Goal: Task Accomplishment & Management: Complete application form

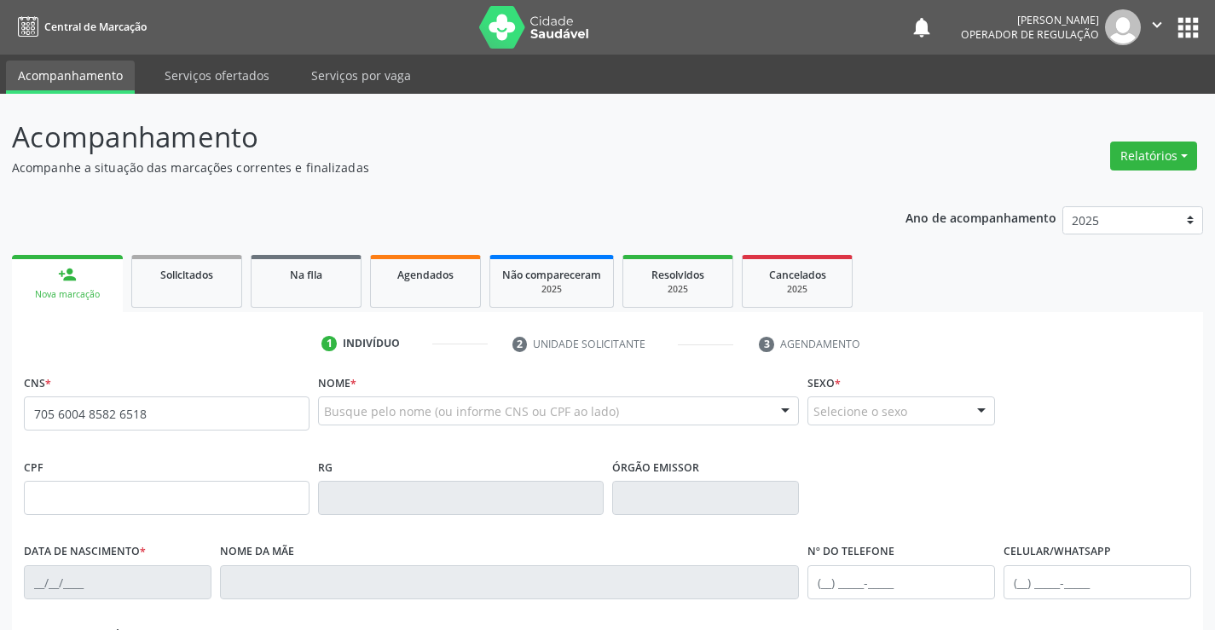
type input "705 6004 8582 6518"
type input "859.522.235-59"
type input "1660525403"
type input "29/06/2000"
type input "(74) 98861-6333"
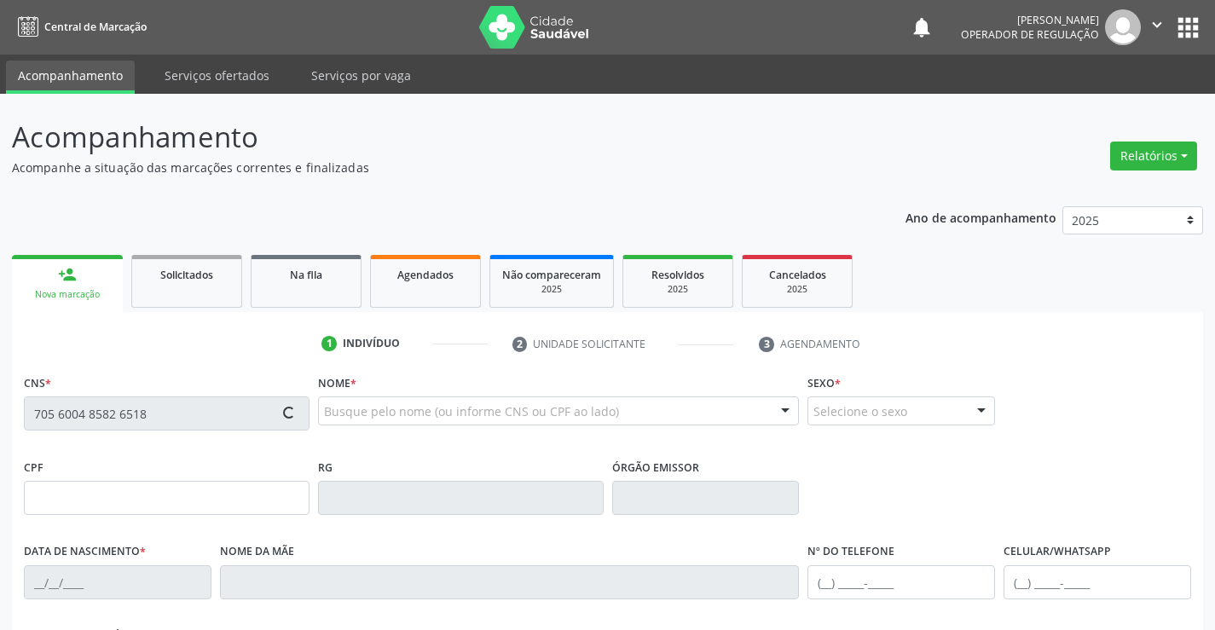
type input "(74) 98861-6333"
type input "859.522.235-59"
type input "SN"
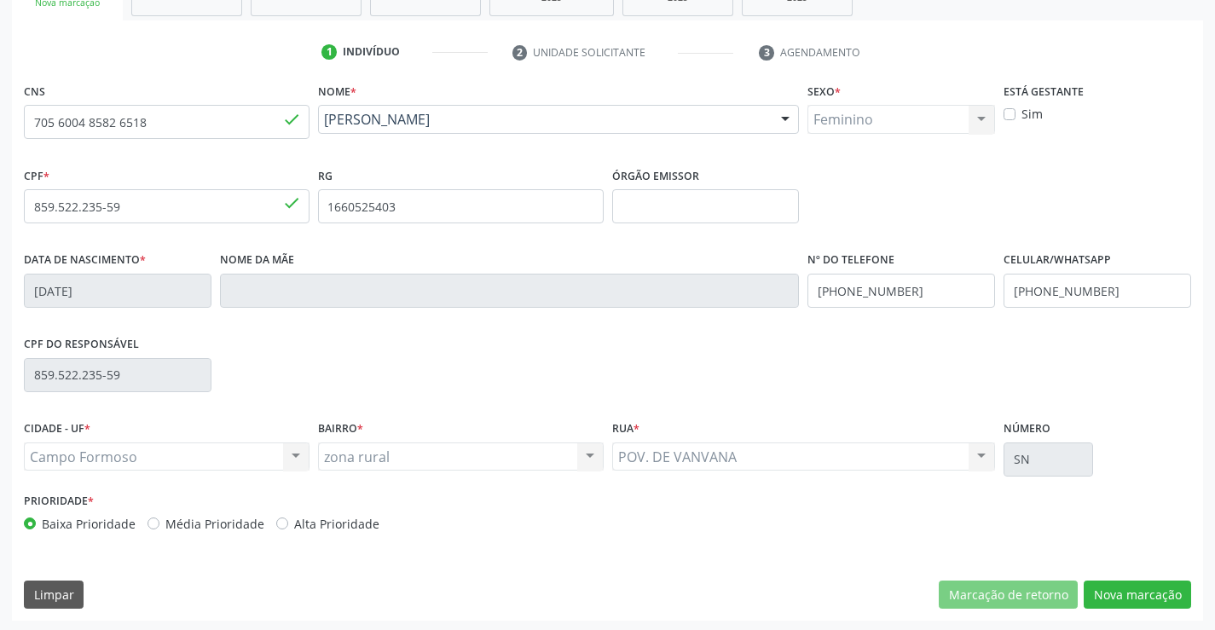
scroll to position [294, 0]
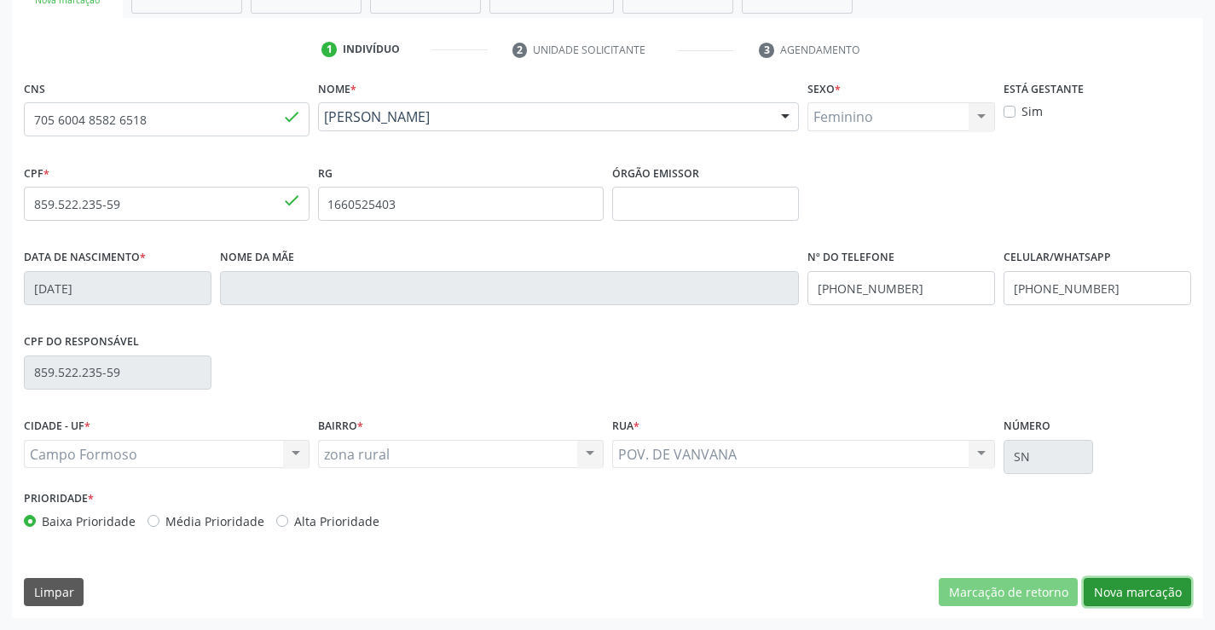
click at [1139, 584] on button "Nova marcação" at bounding box center [1137, 592] width 107 height 29
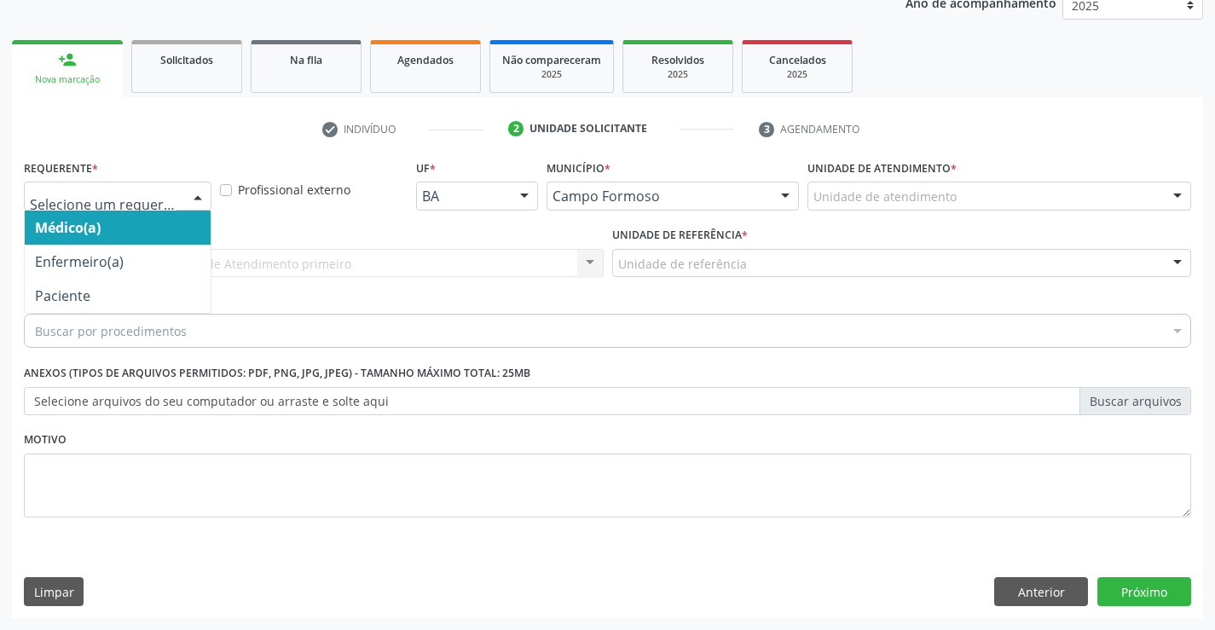
click at [196, 199] on div at bounding box center [198, 196] width 26 height 29
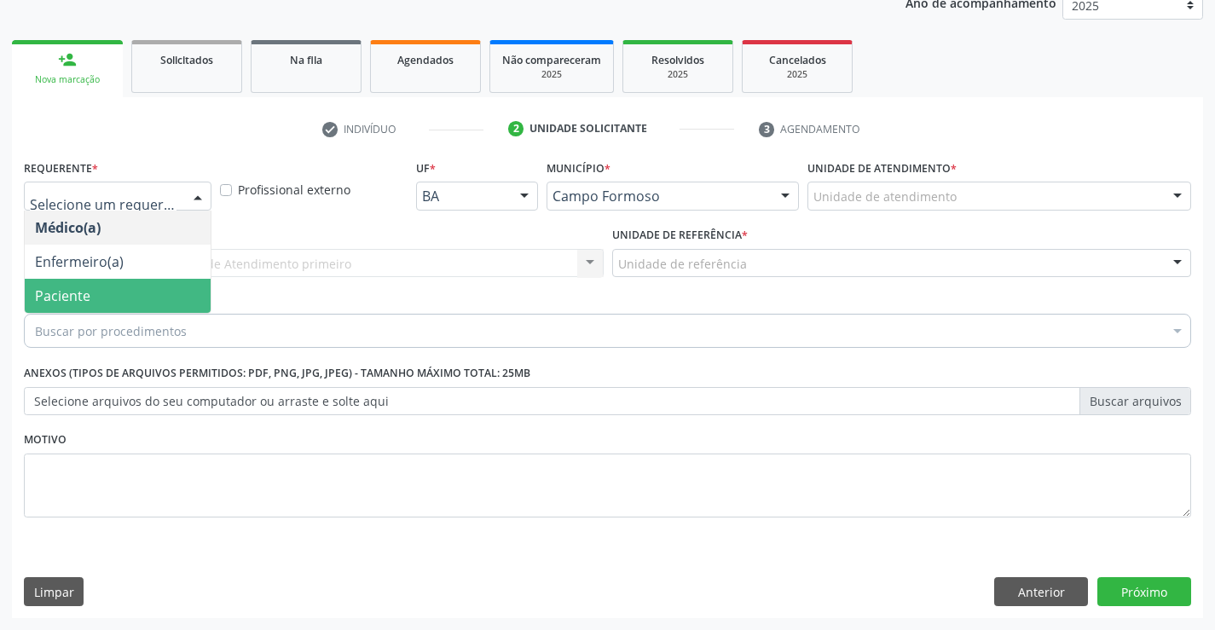
click at [83, 290] on span "Paciente" at bounding box center [62, 295] width 55 height 19
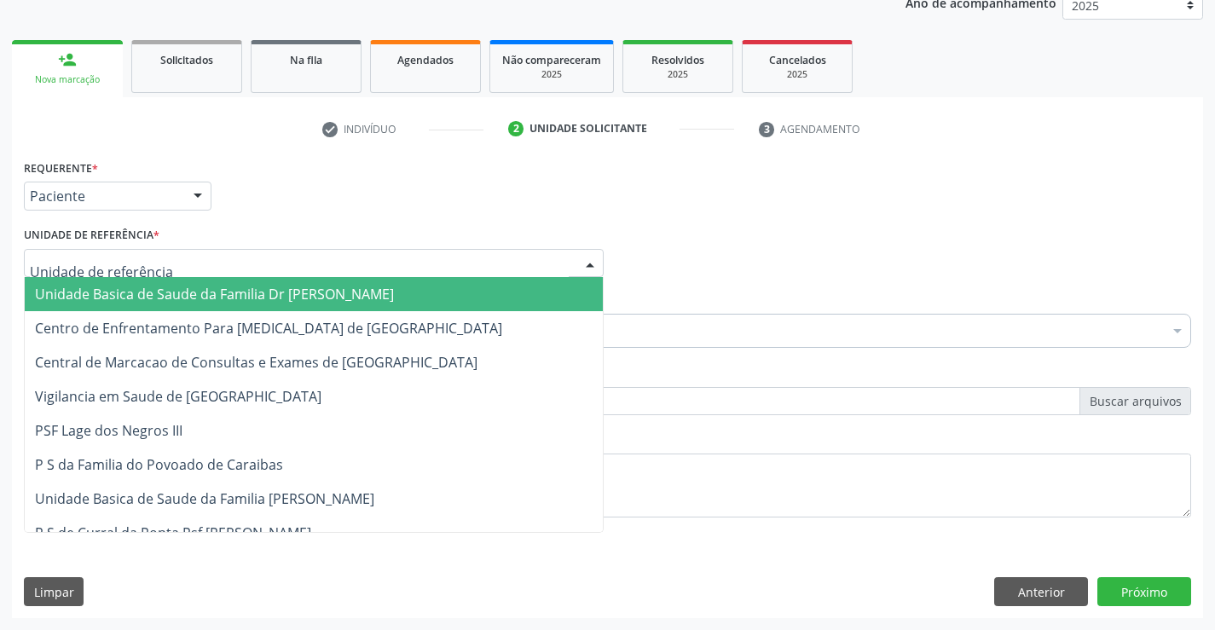
click at [592, 262] on div at bounding box center [590, 264] width 26 height 29
click at [390, 297] on span "Unidade Basica de Saude da Familia Dr [PERSON_NAME]" at bounding box center [314, 294] width 578 height 34
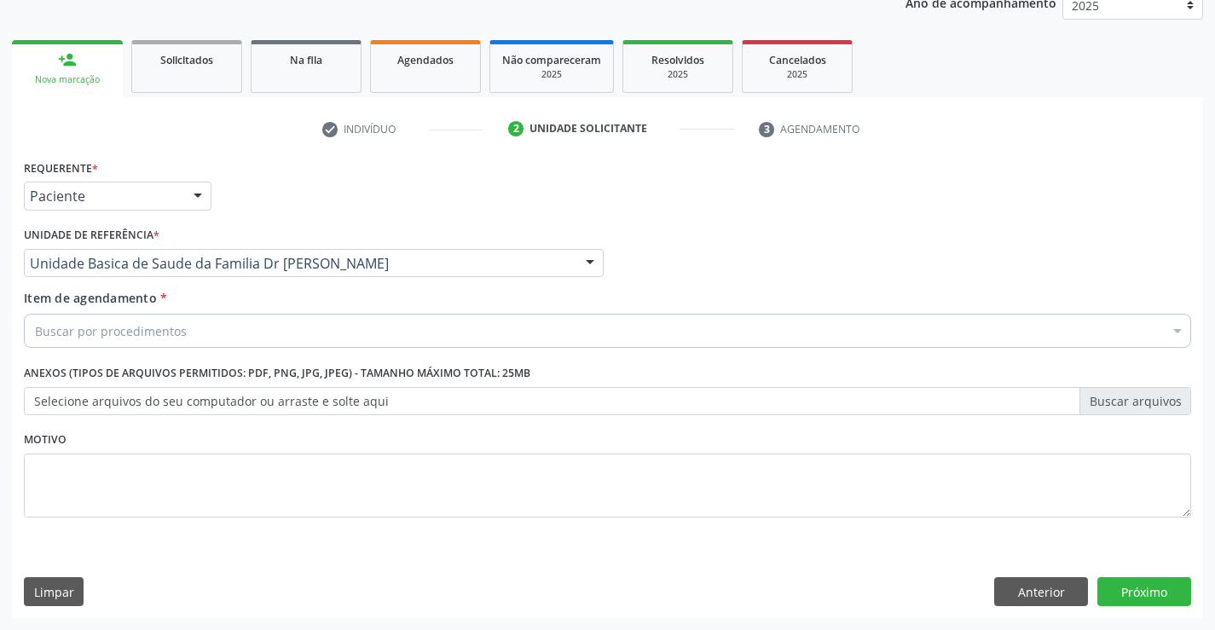
click at [287, 321] on div "Buscar por procedimentos" at bounding box center [607, 331] width 1167 height 34
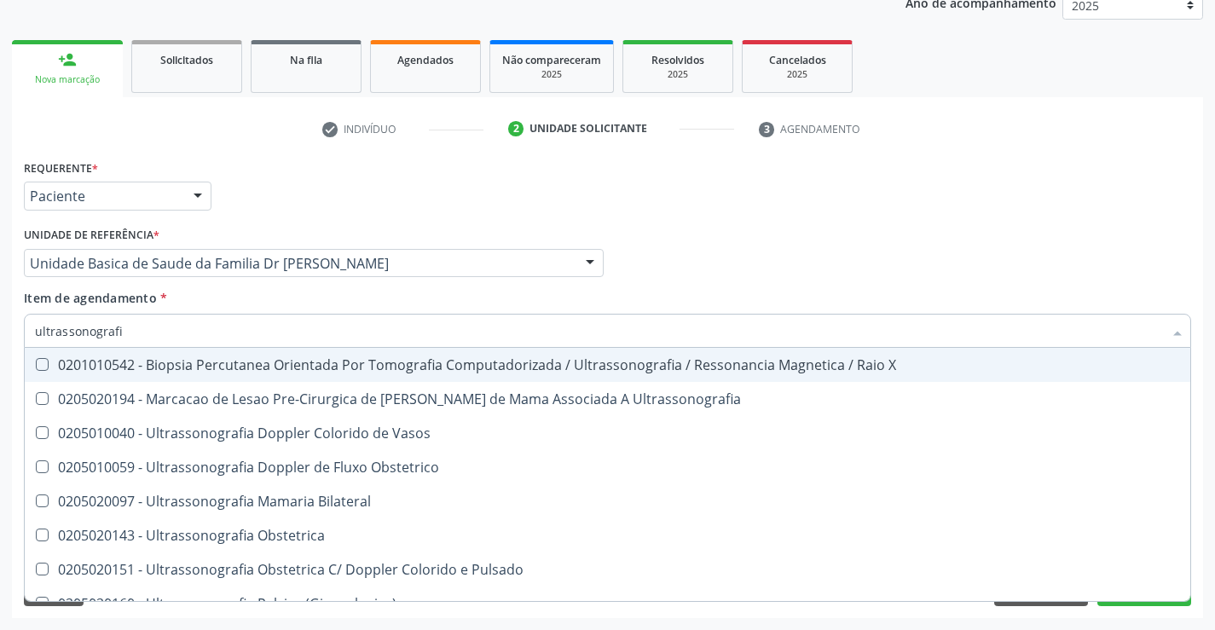
type input "ultrassonografia"
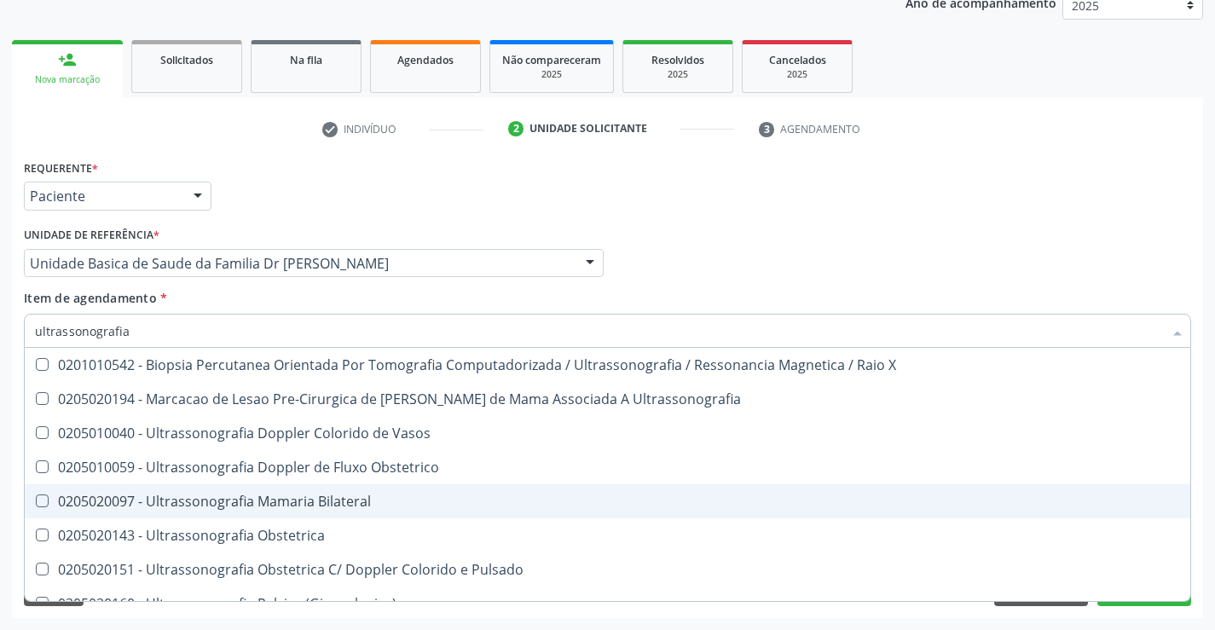
click at [303, 504] on div "0205020097 - Ultrassonografia Mamaria Bilateral" at bounding box center [607, 501] width 1145 height 14
checkbox Bilateral "true"
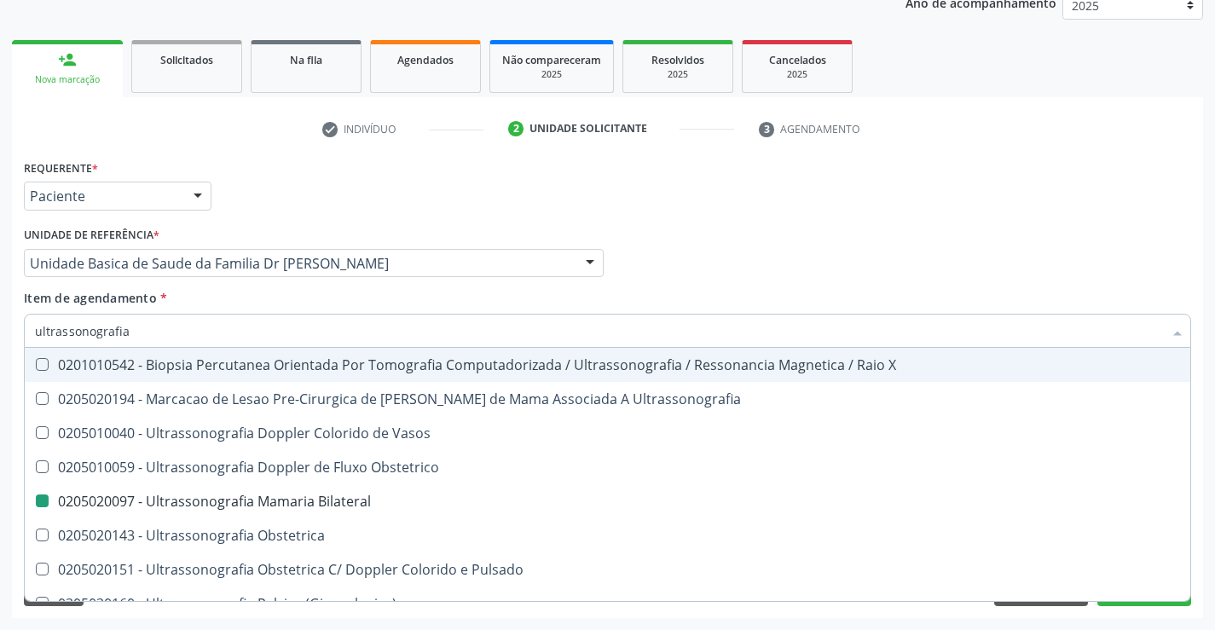
click at [1030, 210] on div "Requerente * Paciente Médico(a) Enfermeiro(a) Paciente Nenhum resultado encontr…" at bounding box center [608, 188] width 1176 height 66
checkbox Ultrassonografia "true"
checkbox Bilateral "false"
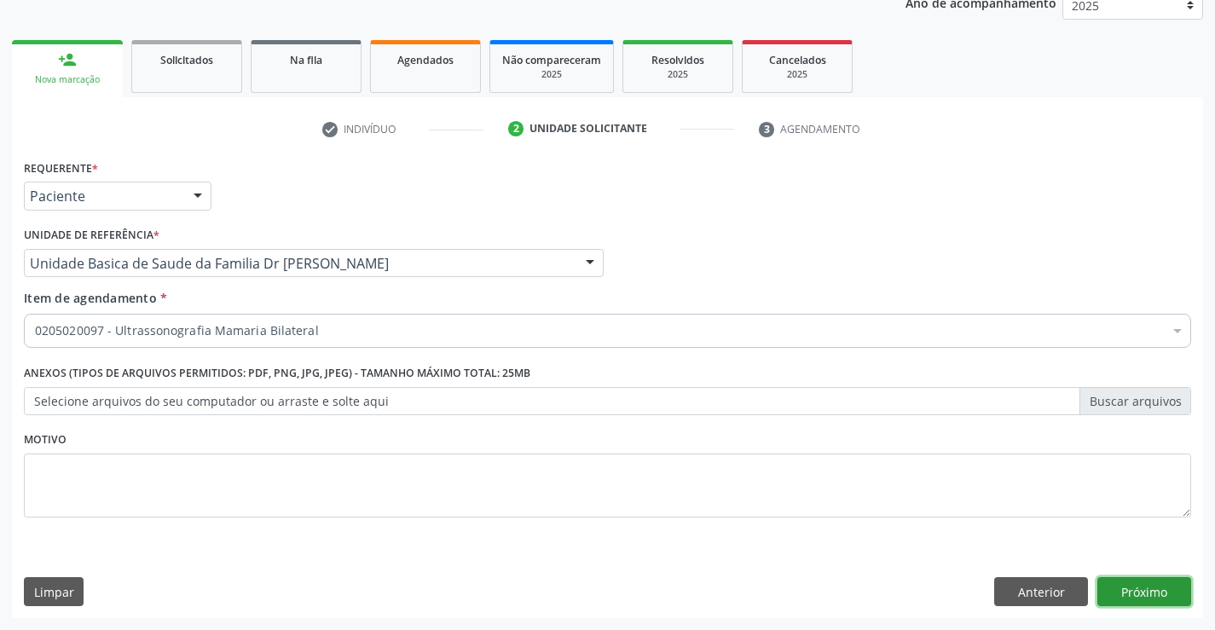
click at [1109, 587] on button "Próximo" at bounding box center [1144, 591] width 94 height 29
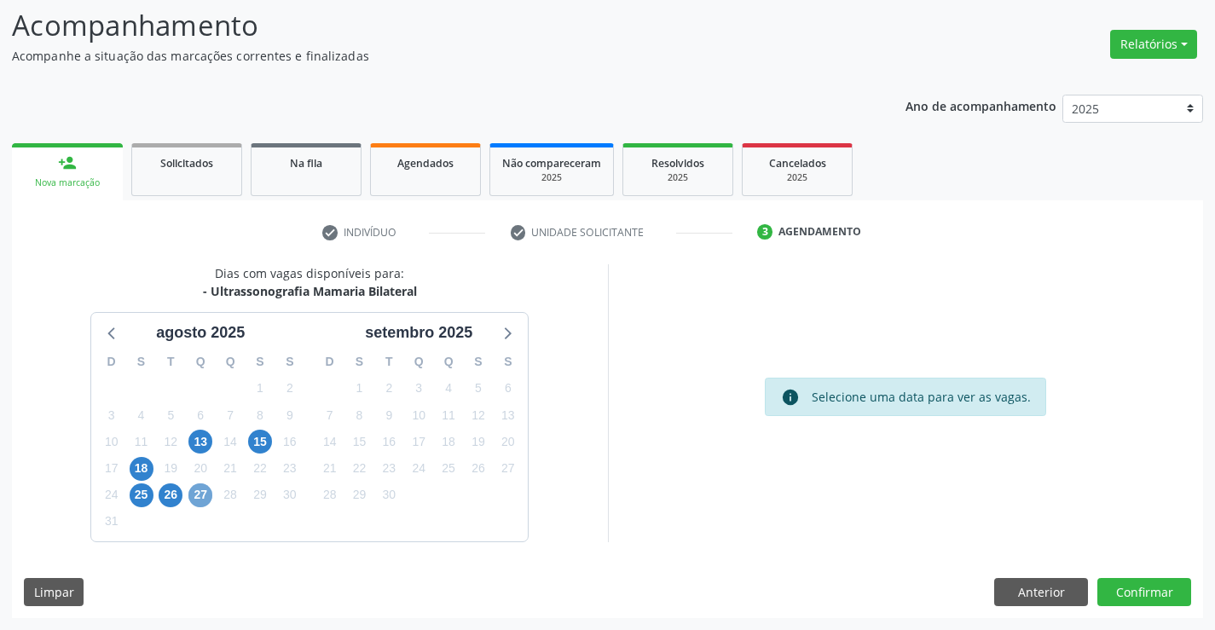
click at [198, 499] on span "27" at bounding box center [200, 495] width 24 height 24
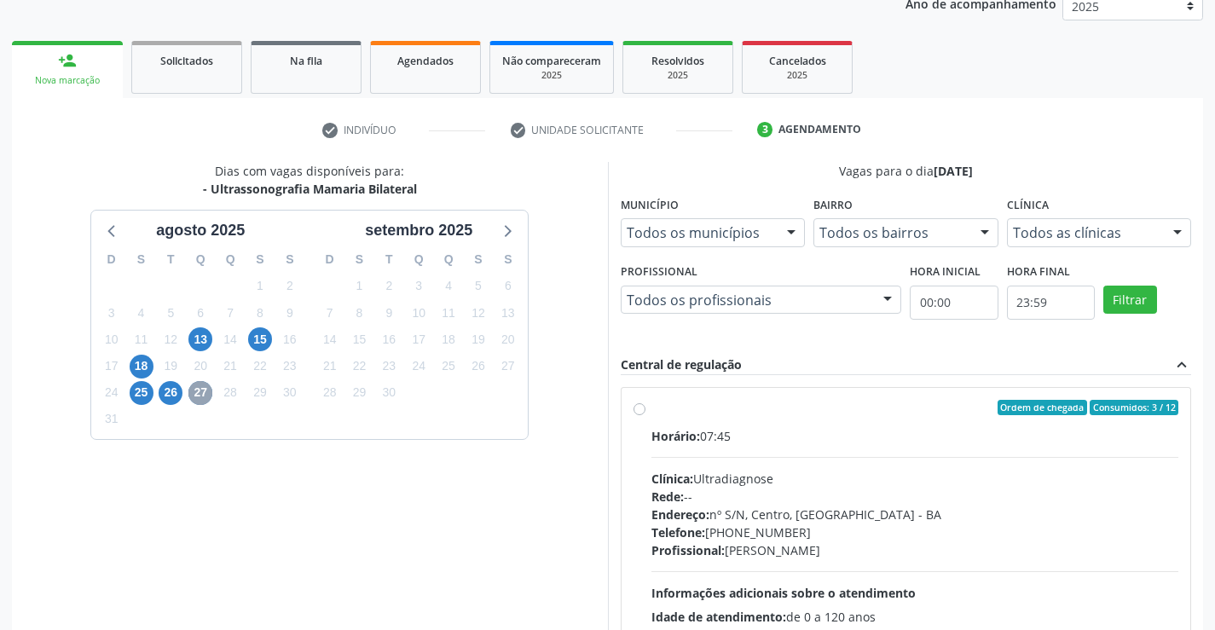
scroll to position [358, 0]
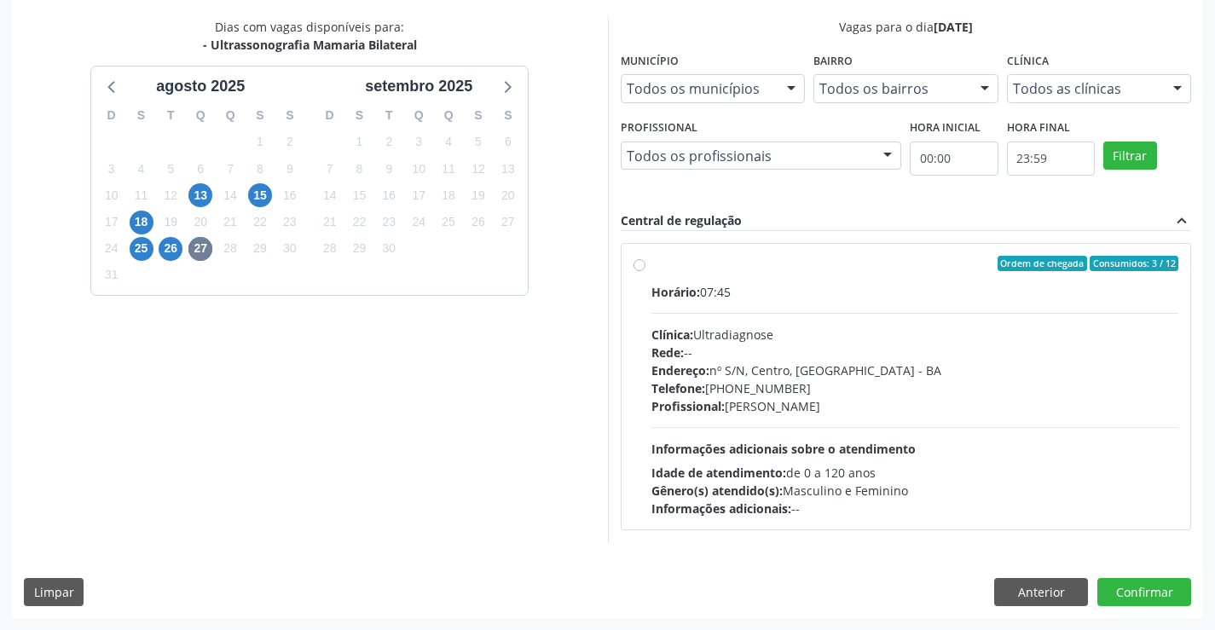
click at [645, 264] on div "Ordem de chegada Consumidos: 3 / 12 Horário: 07:45 Clínica: Ultradiagnose Rede:…" at bounding box center [906, 387] width 546 height 262
radio input "true"
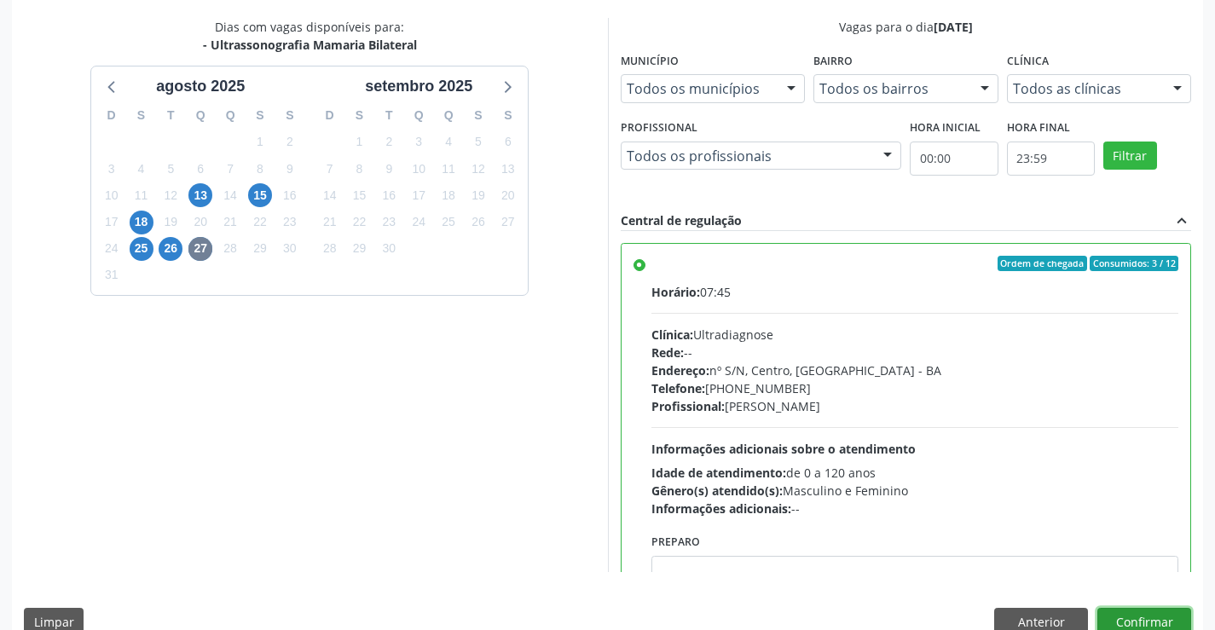
click at [1128, 624] on button "Confirmar" at bounding box center [1144, 622] width 94 height 29
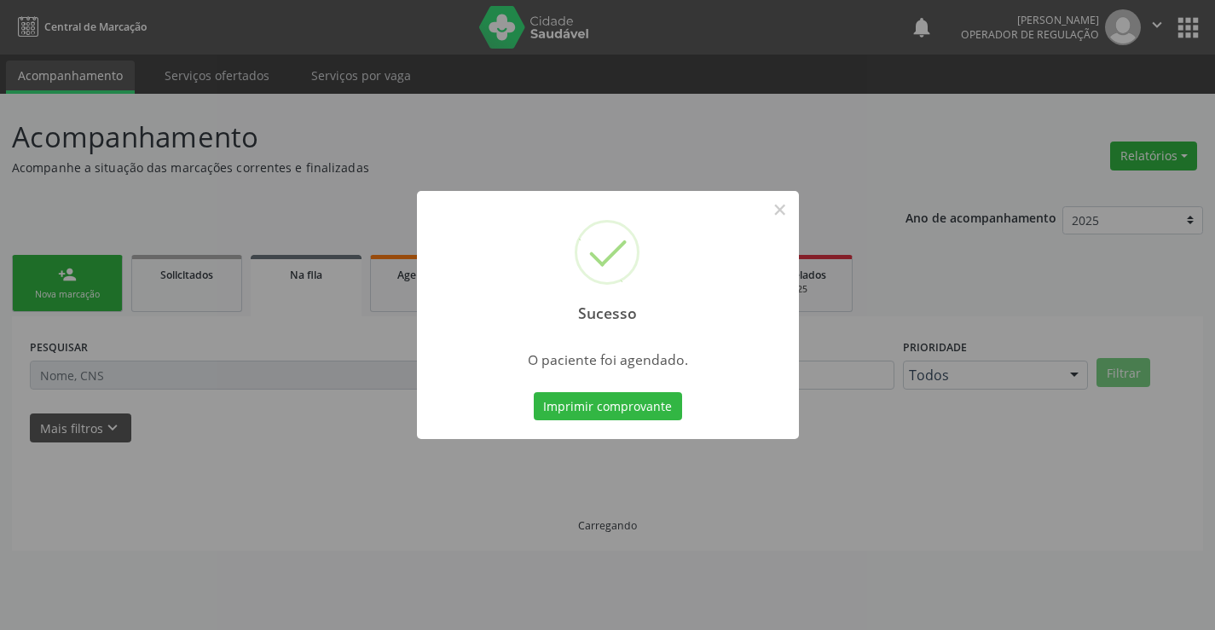
scroll to position [0, 0]
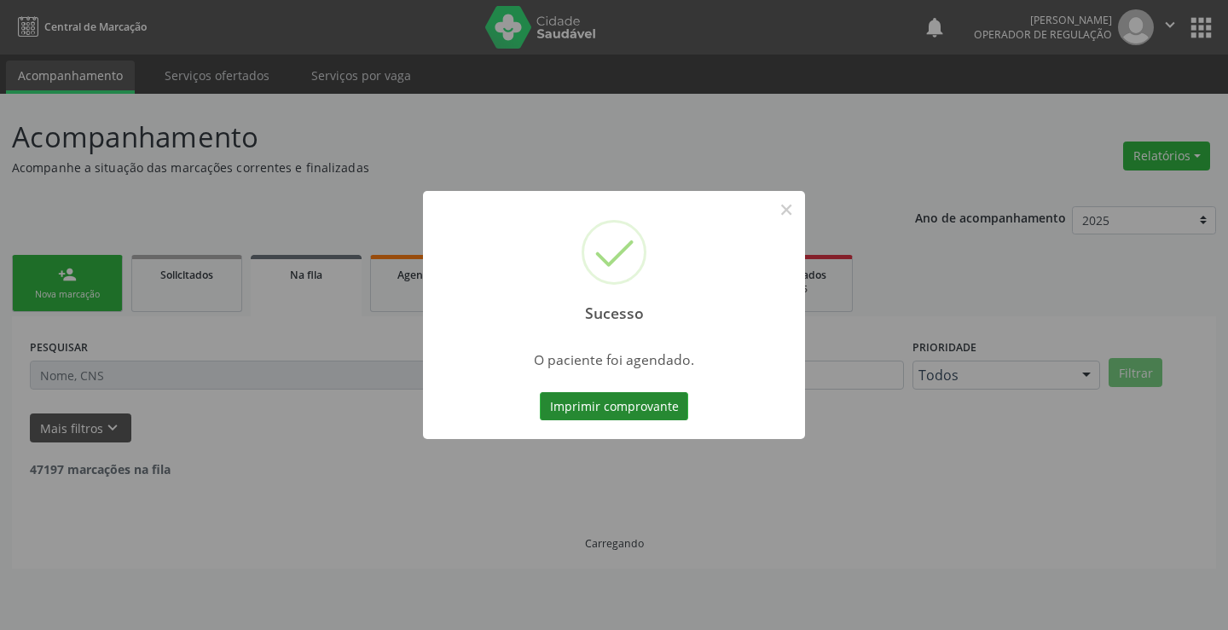
click at [604, 405] on button "Imprimir comprovante" at bounding box center [614, 406] width 148 height 29
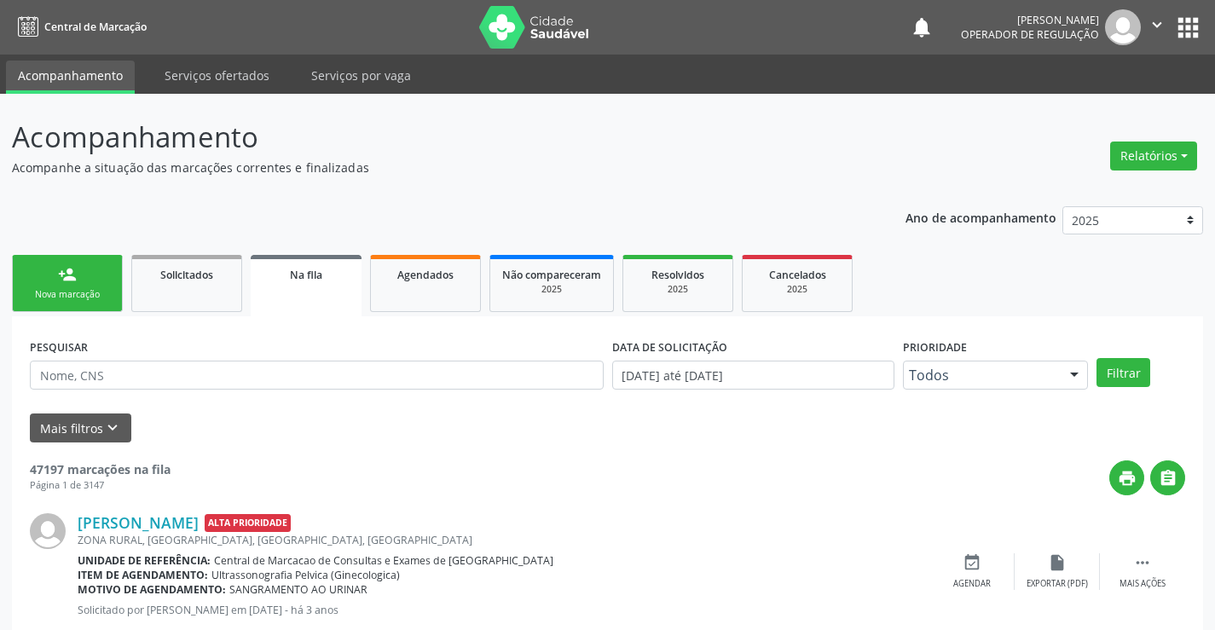
click at [61, 263] on link "person_add Nova marcação" at bounding box center [67, 283] width 111 height 57
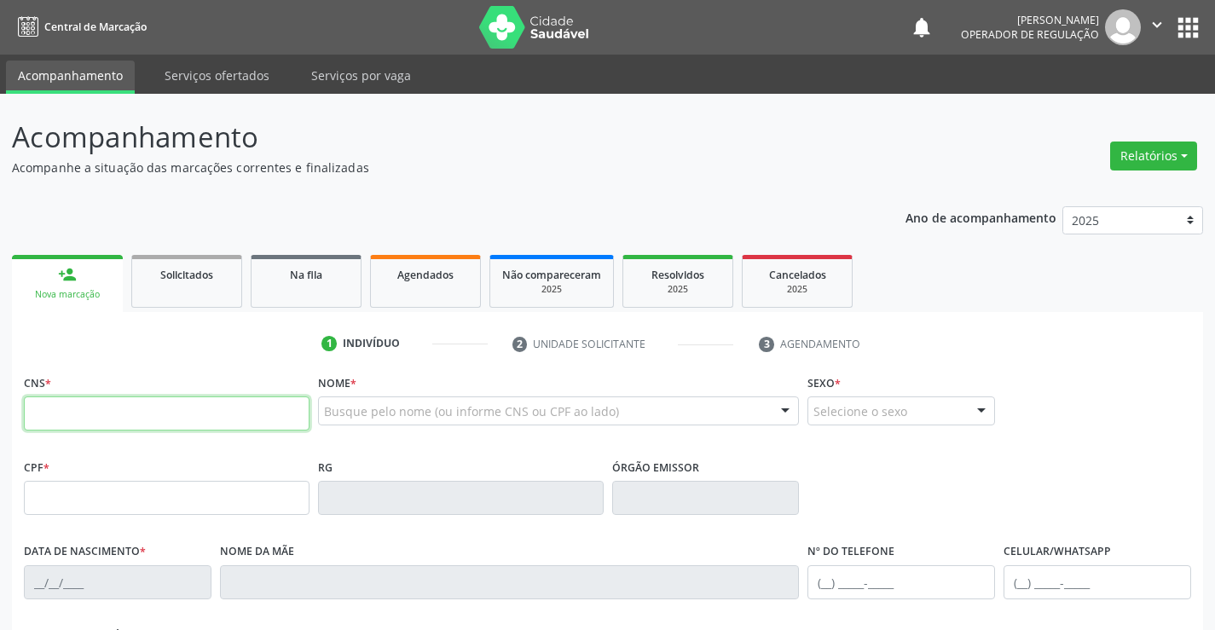
click at [53, 407] on input "text" at bounding box center [167, 413] width 286 height 34
type input "706 3037 8902 8178"
type input "0952841843"
type input "26/10/1982"
type input "(74) 99116-0107"
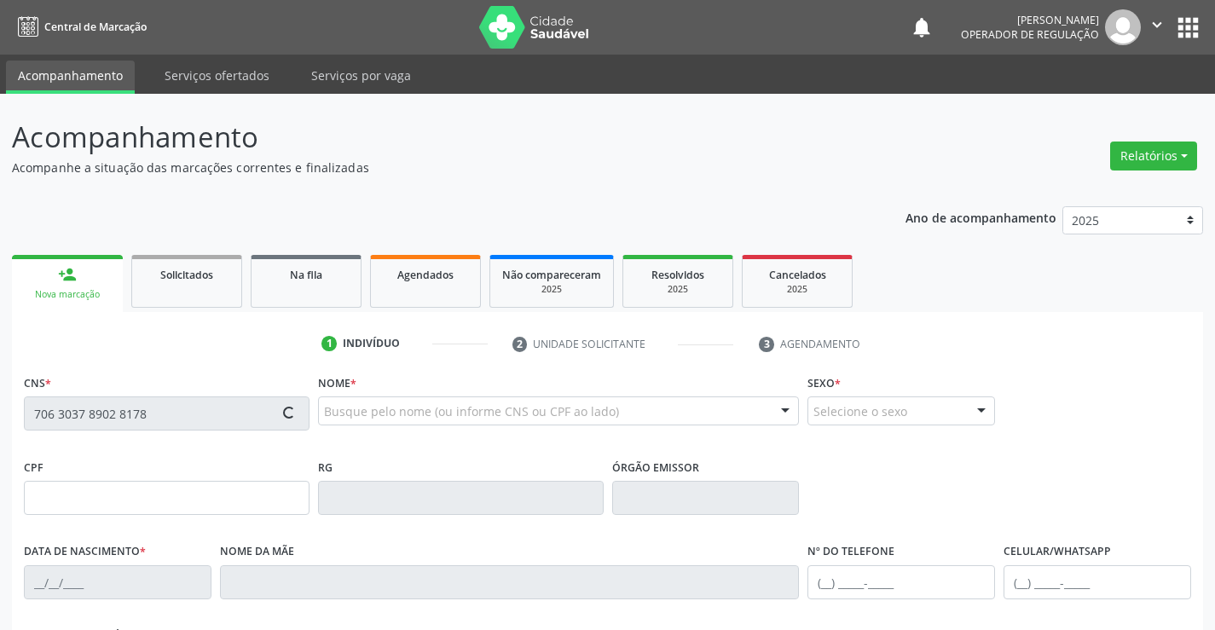
type input "(74) 99116-0107"
type input "013.887.155-89"
type input "S/N"
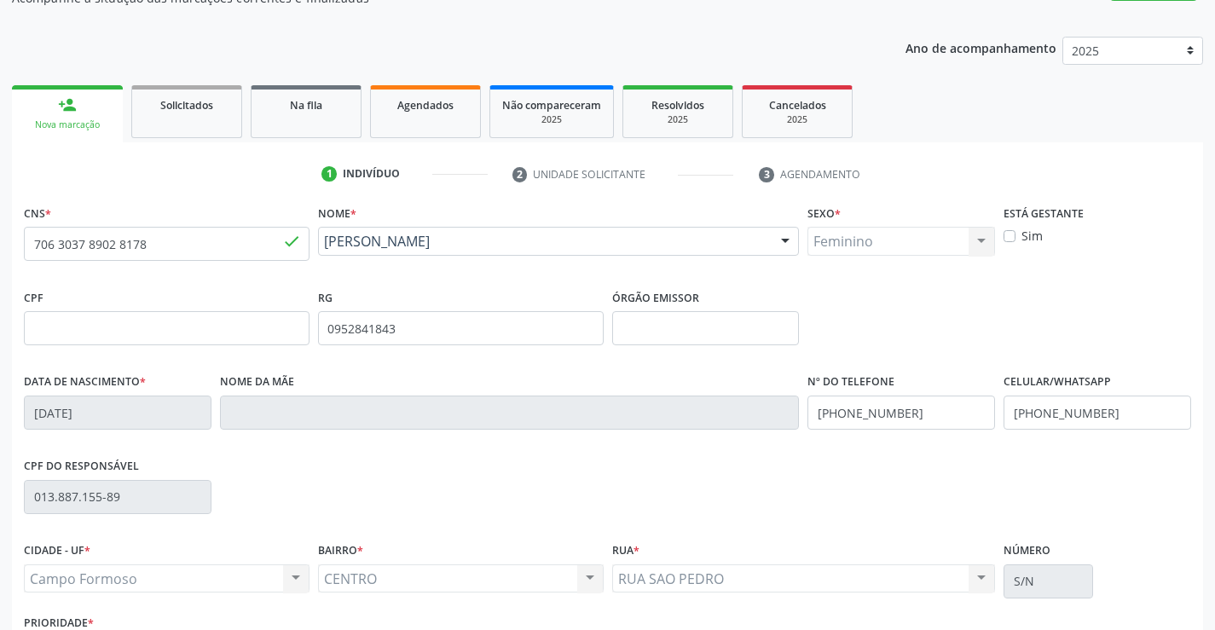
scroll to position [294, 0]
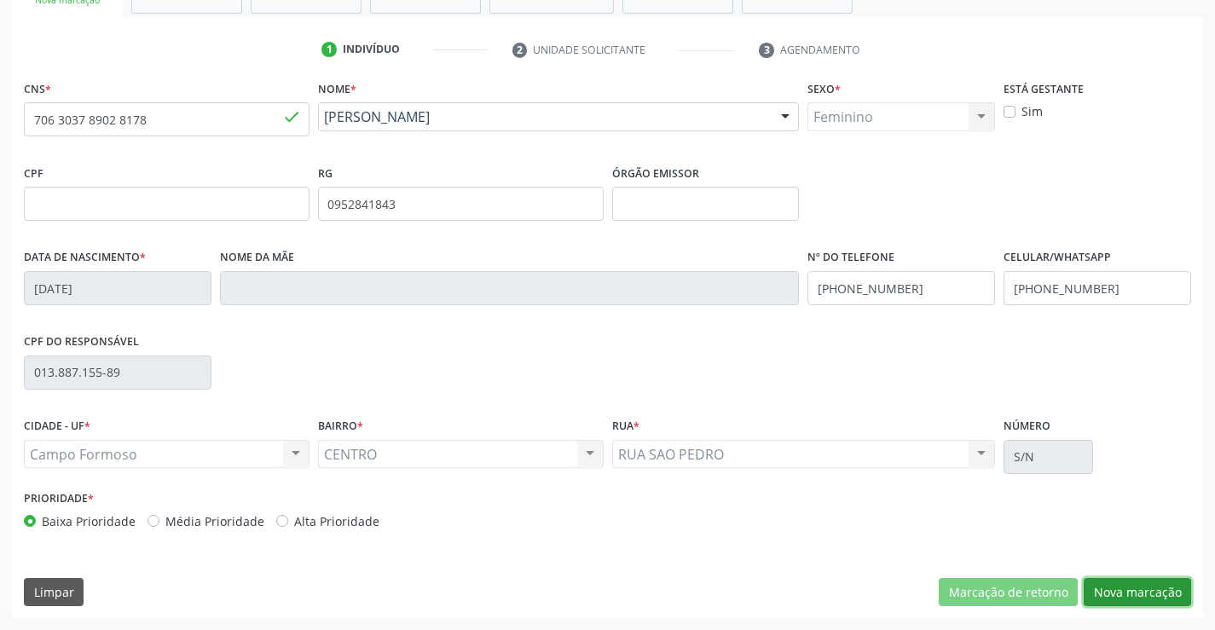
click at [1100, 582] on button "Nova marcação" at bounding box center [1137, 592] width 107 height 29
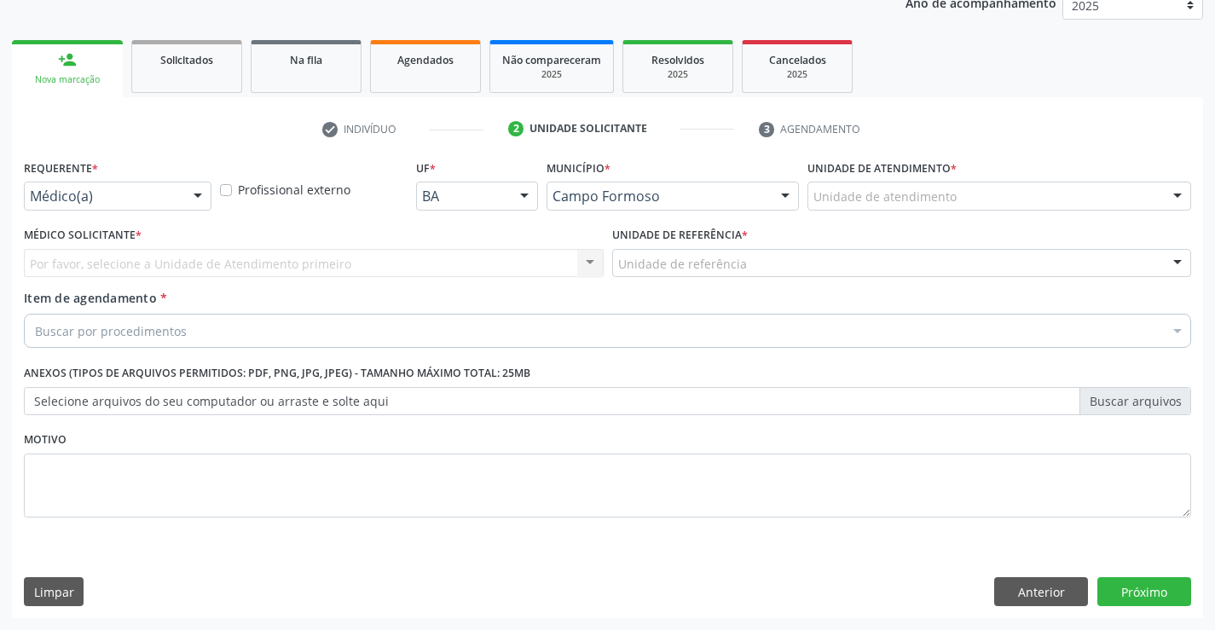
click at [199, 202] on div at bounding box center [198, 196] width 26 height 29
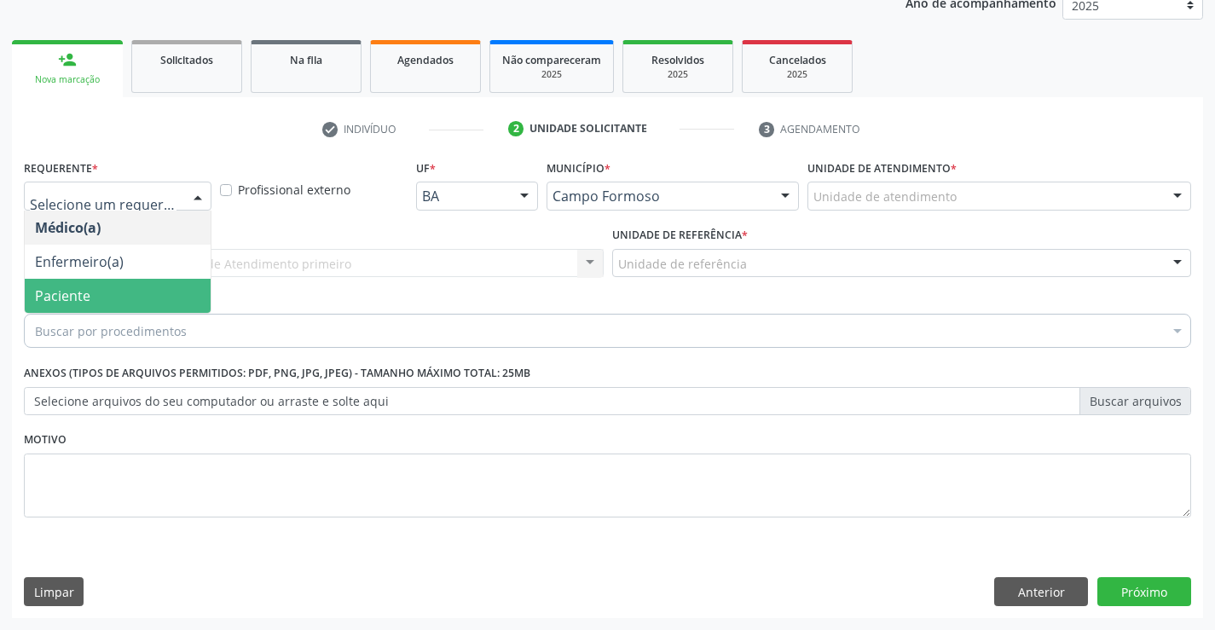
click at [117, 288] on span "Paciente" at bounding box center [118, 296] width 186 height 34
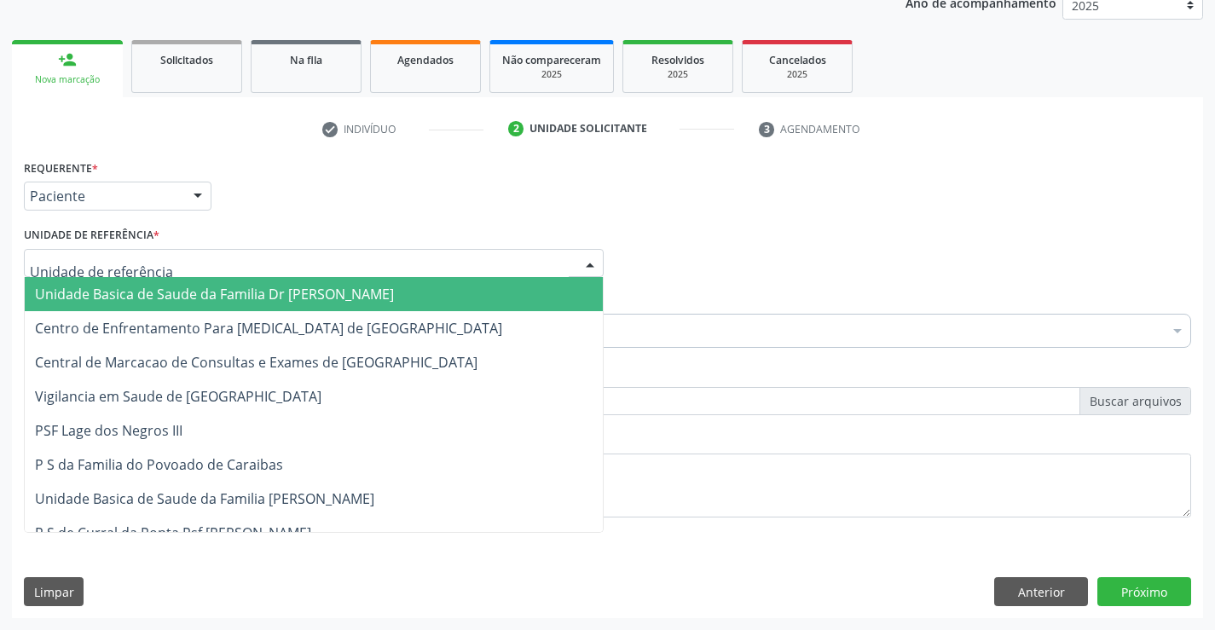
click at [582, 259] on div at bounding box center [590, 264] width 26 height 29
click at [445, 283] on span "Unidade Basica de Saude da Familia Dr [PERSON_NAME]" at bounding box center [314, 294] width 578 height 34
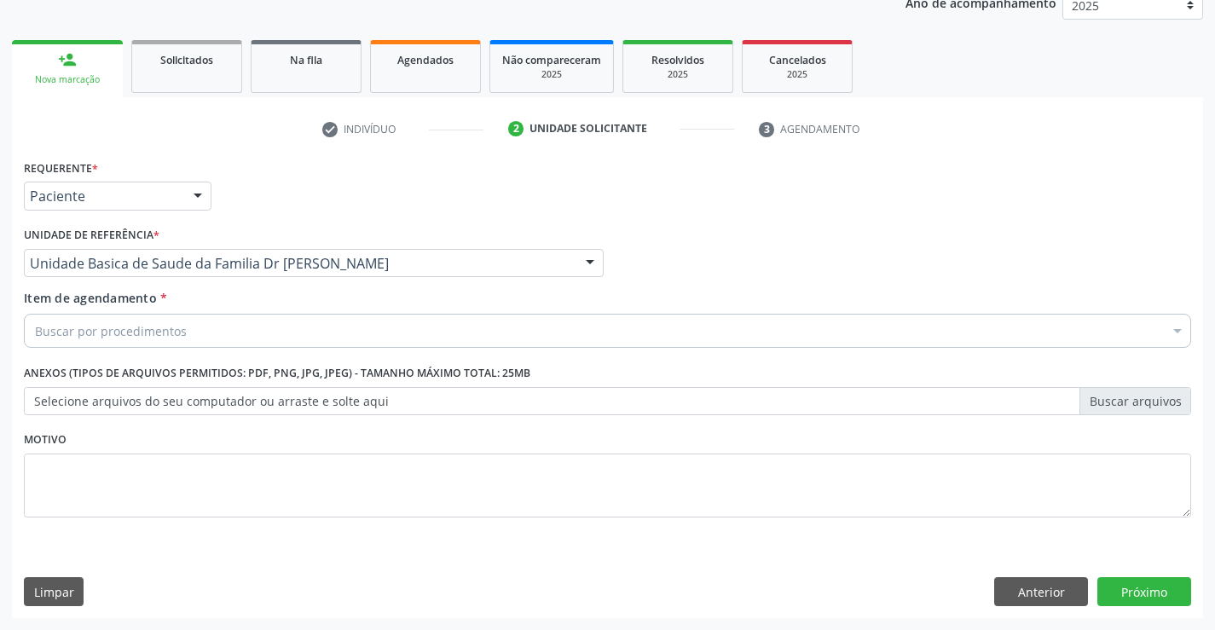
click at [332, 329] on div "Buscar por procedimentos" at bounding box center [607, 331] width 1167 height 34
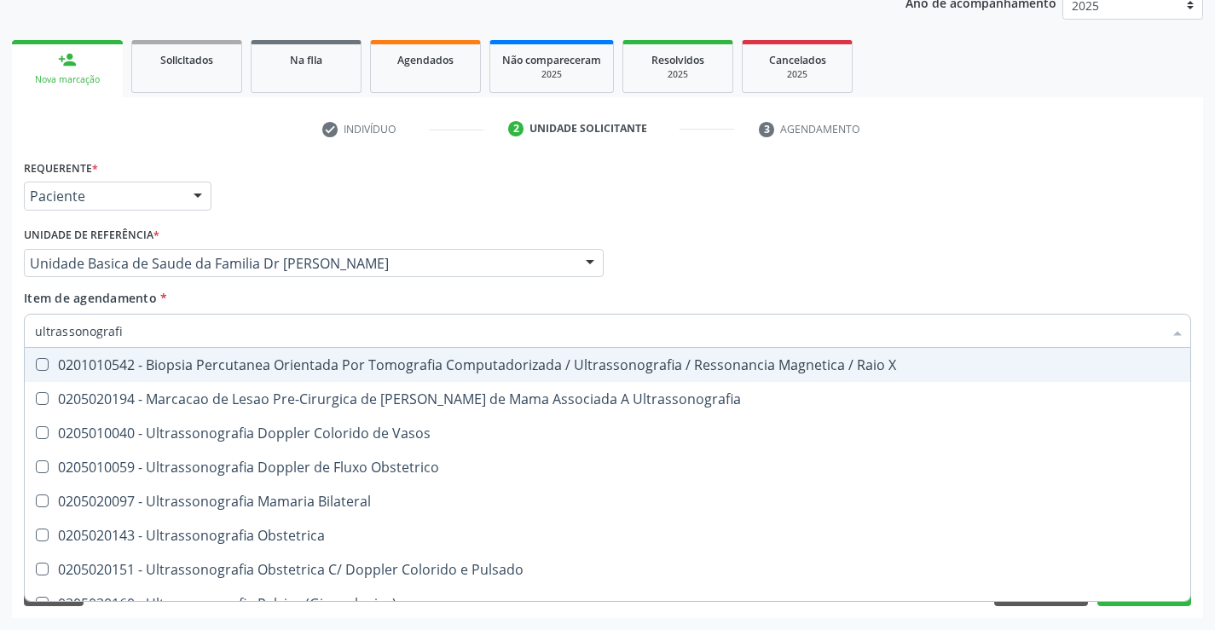
type input "ultrassonografia"
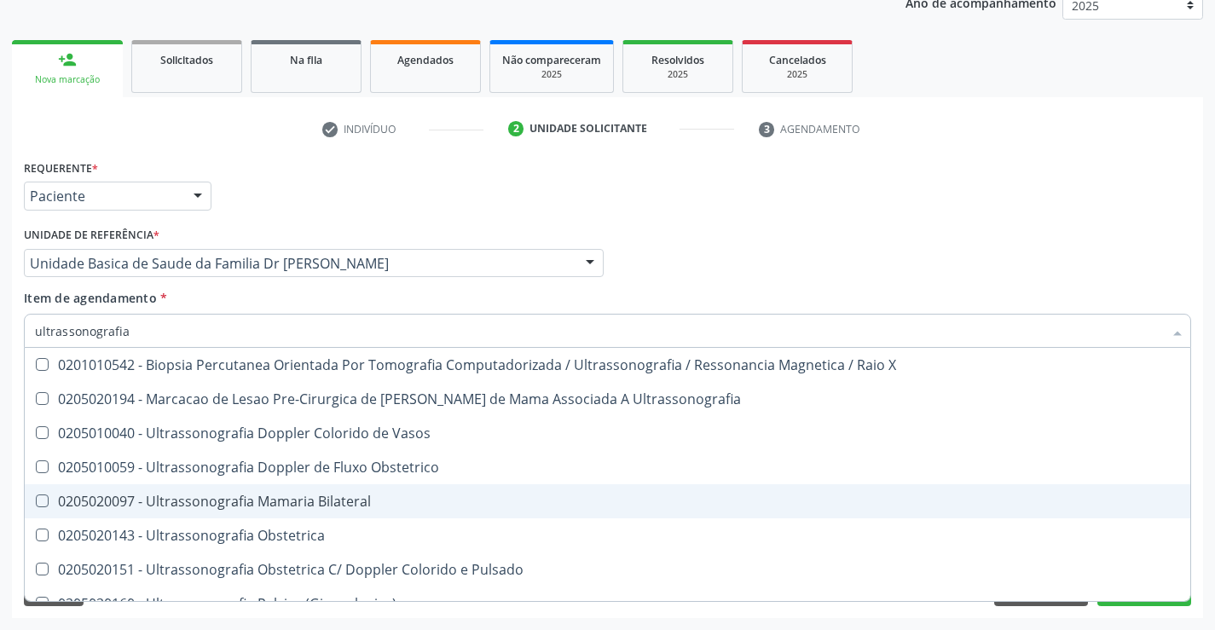
click at [232, 502] on div "0205020097 - Ultrassonografia Mamaria Bilateral" at bounding box center [607, 501] width 1145 height 14
checkbox Bilateral "true"
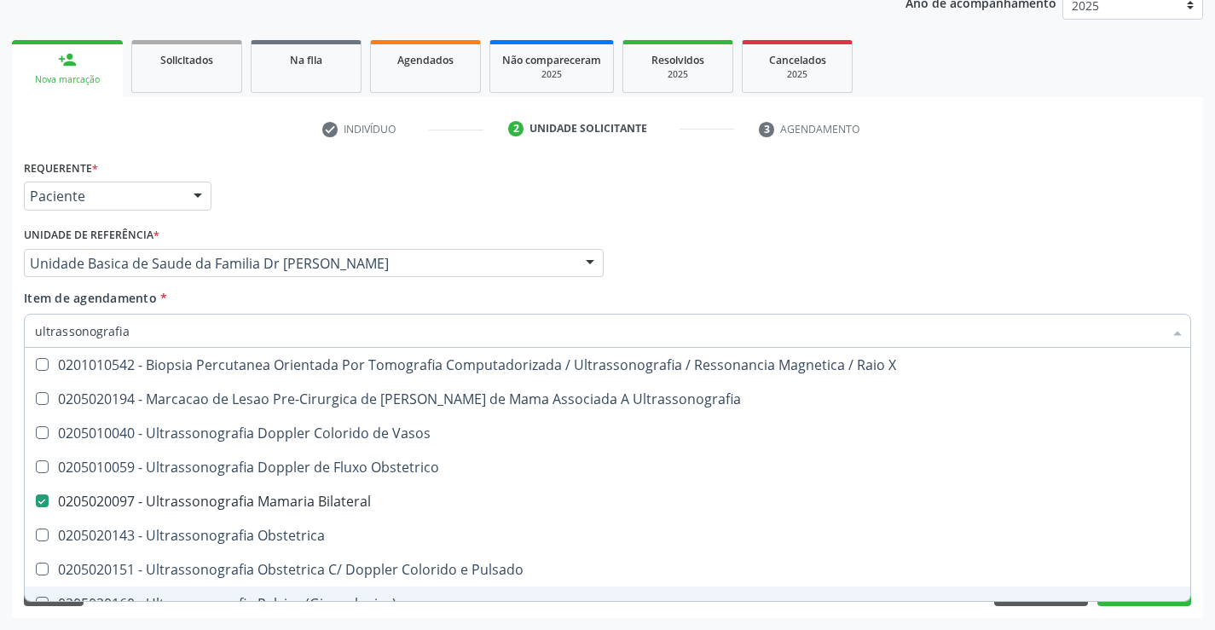
click at [1139, 601] on div "Desfazer seleção 0201010542 - Biopsia Percutanea Orientada Por Tomografia Compu…" at bounding box center [607, 474] width 1167 height 253
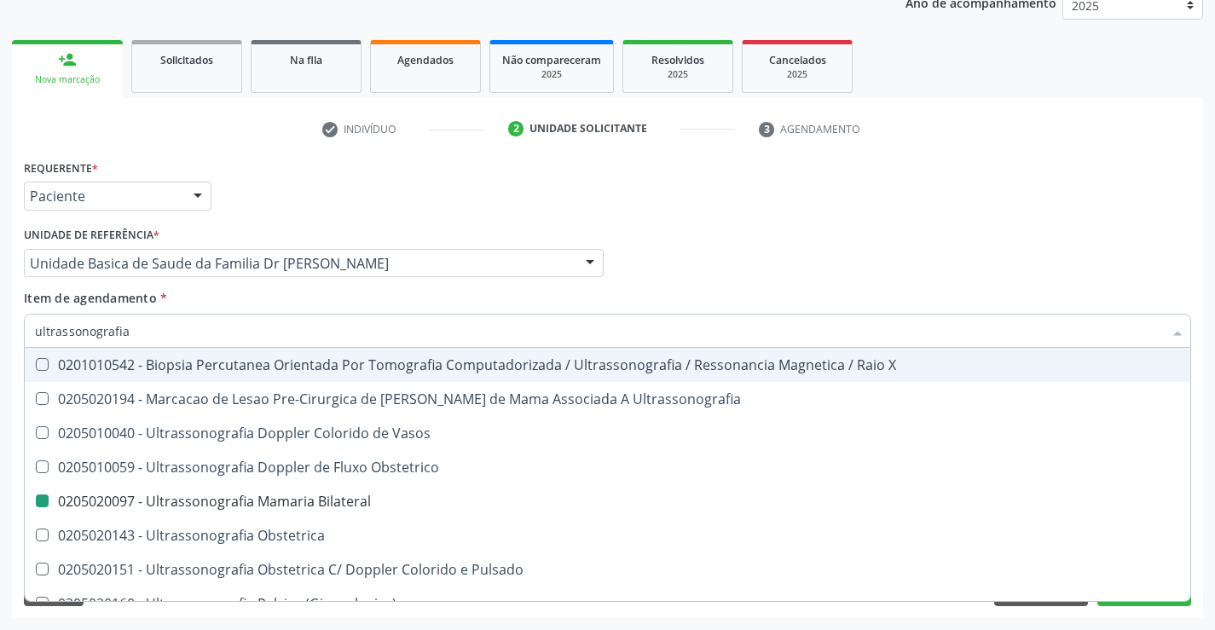
click at [1124, 233] on div "Médico Solicitante Por favor, selecione a Unidade de Atendimento primeiro Nenhu…" at bounding box center [608, 255] width 1176 height 66
checkbox Ultrassonografia "true"
checkbox Bilateral "false"
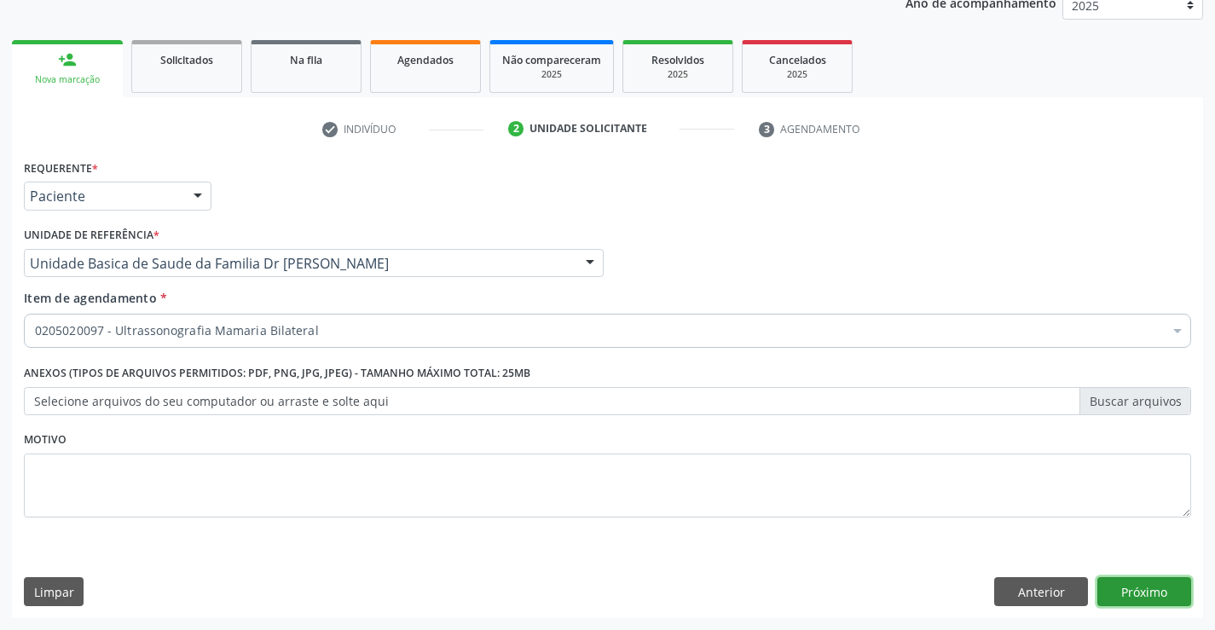
click at [1118, 588] on button "Próximo" at bounding box center [1144, 591] width 94 height 29
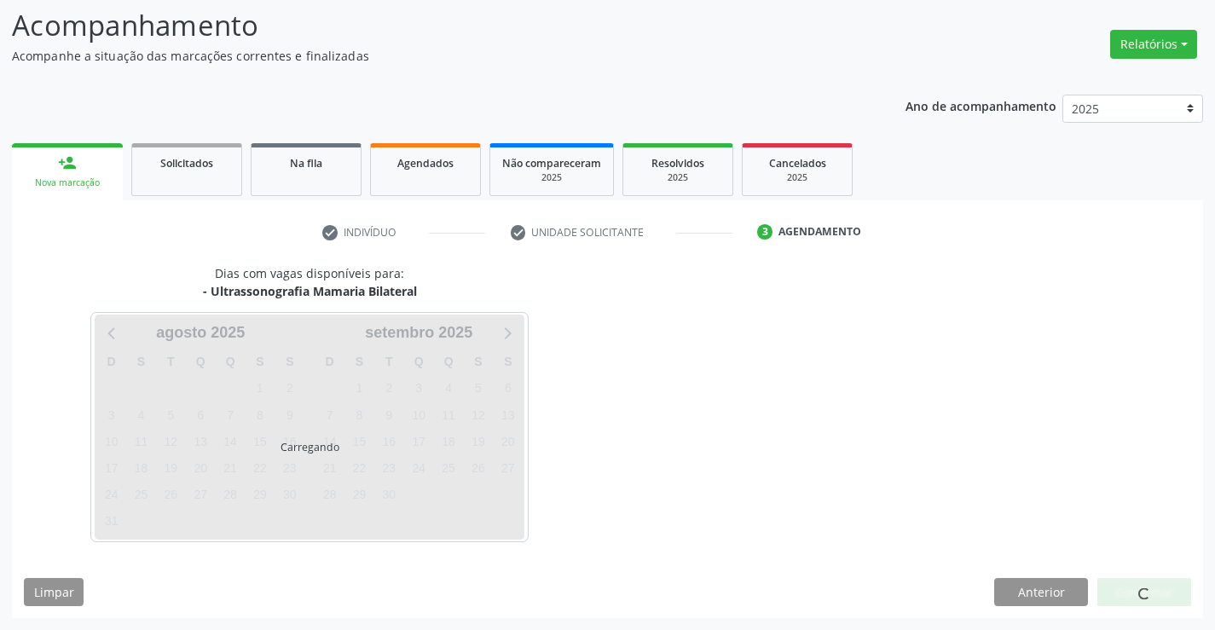
scroll to position [112, 0]
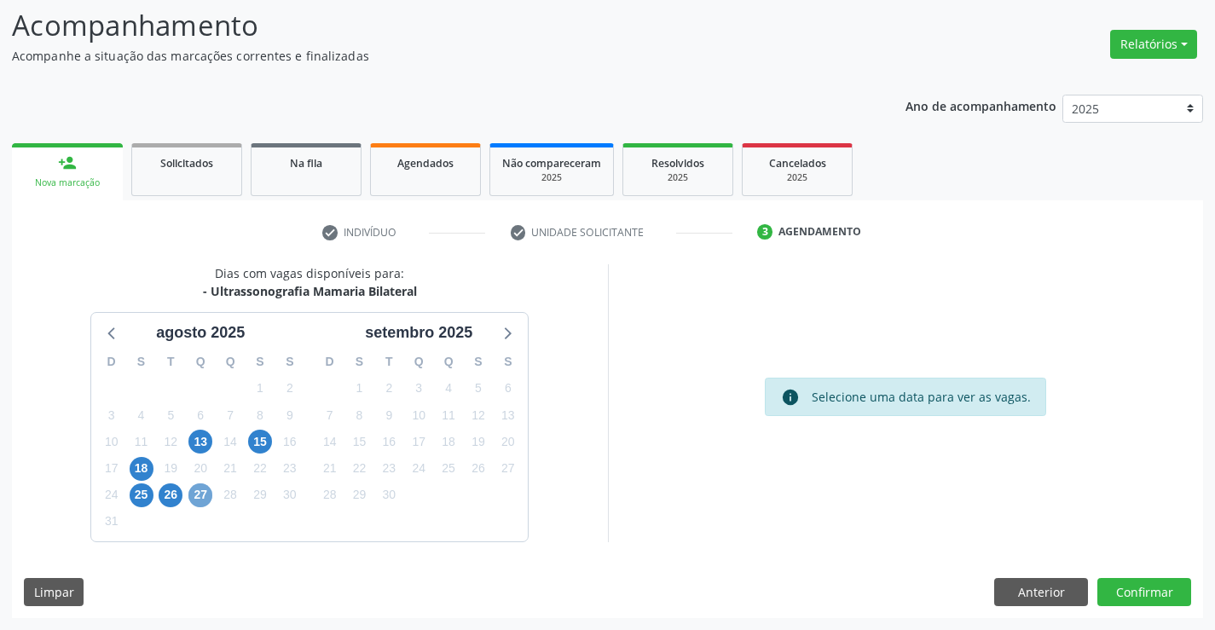
click at [201, 500] on span "27" at bounding box center [200, 495] width 24 height 24
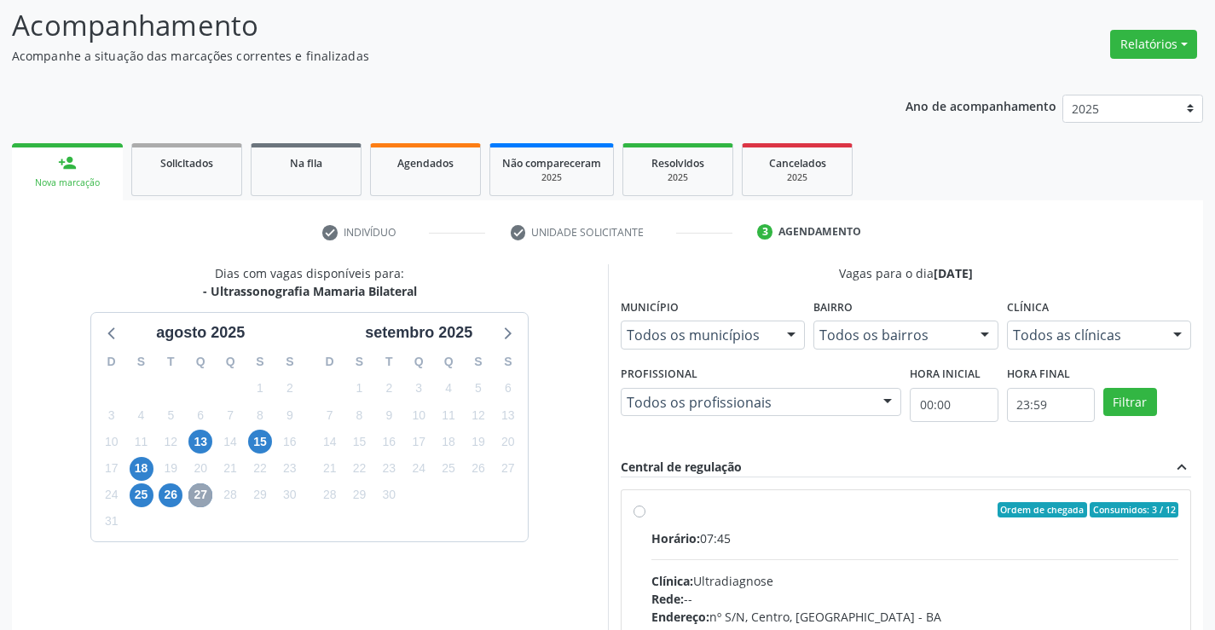
scroll to position [358, 0]
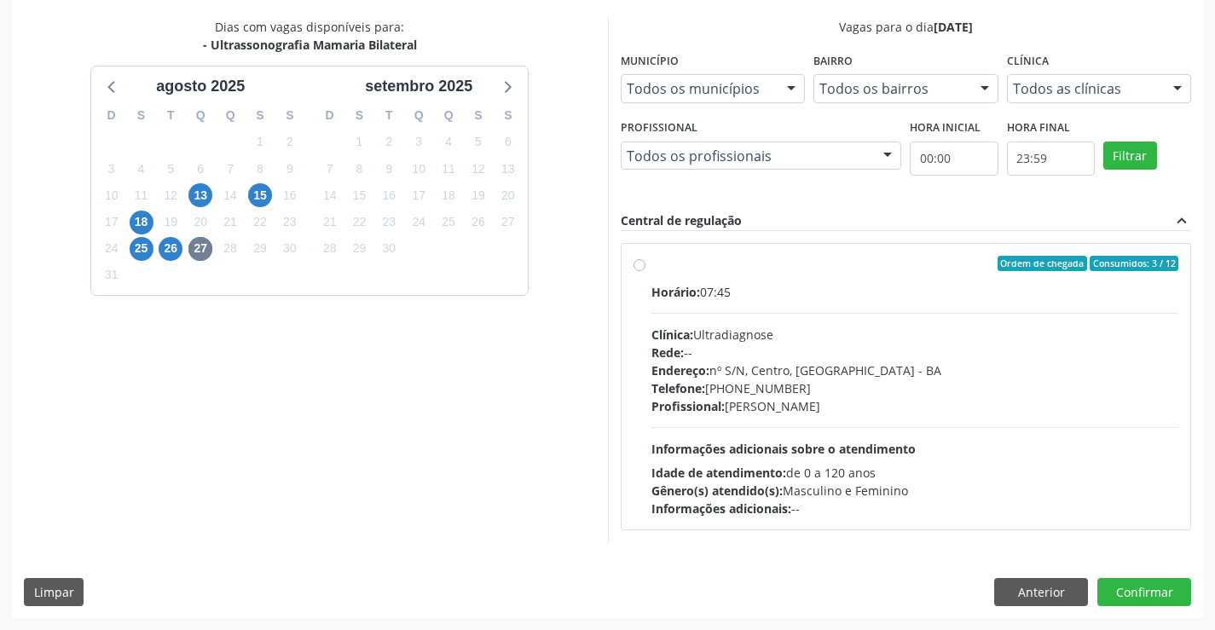
click at [643, 273] on div "Ordem de chegada Consumidos: 3 / 12 Horário: 07:45 Clínica: Ultradiagnose Rede:…" at bounding box center [906, 387] width 546 height 262
radio input "true"
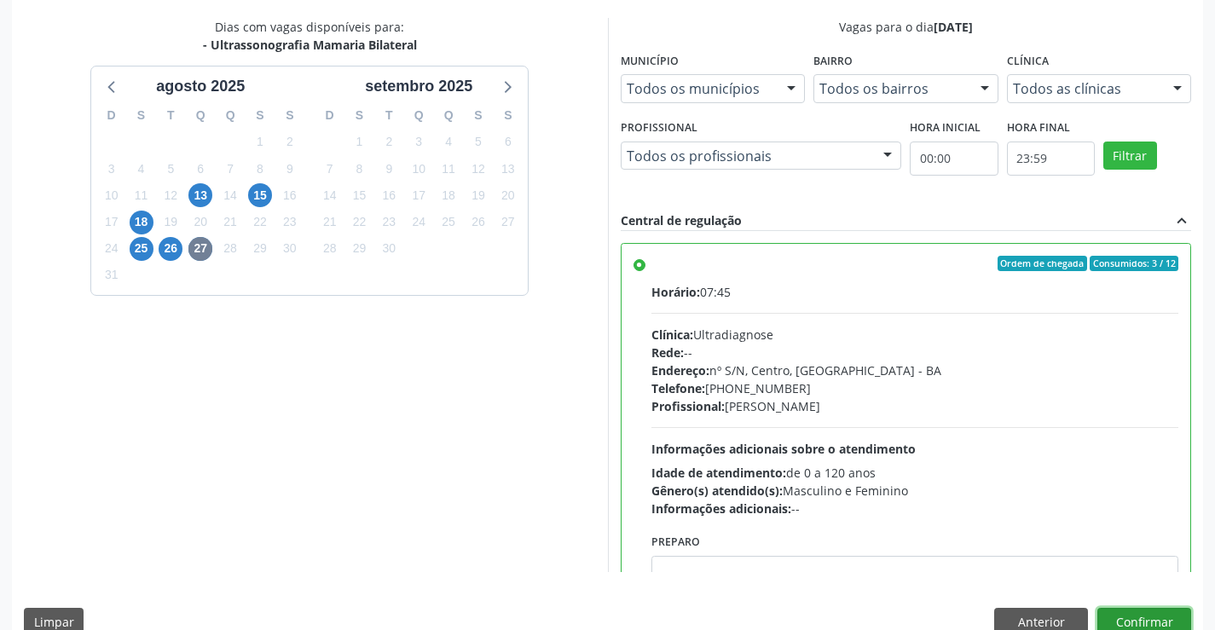
click at [1152, 621] on button "Confirmar" at bounding box center [1144, 622] width 94 height 29
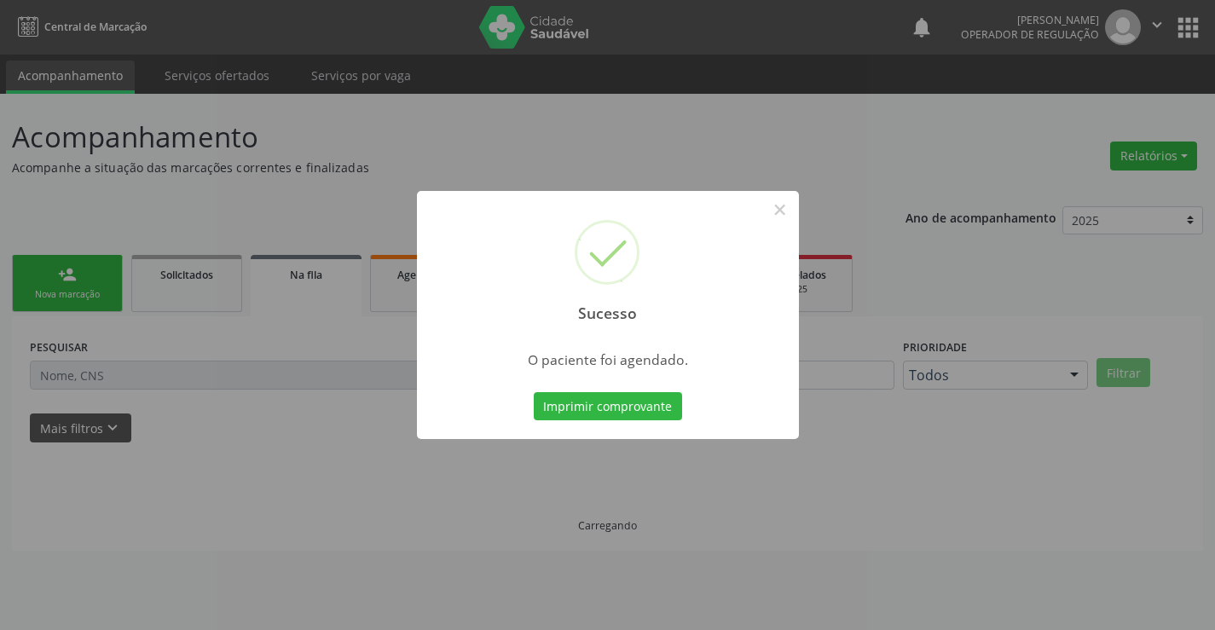
scroll to position [0, 0]
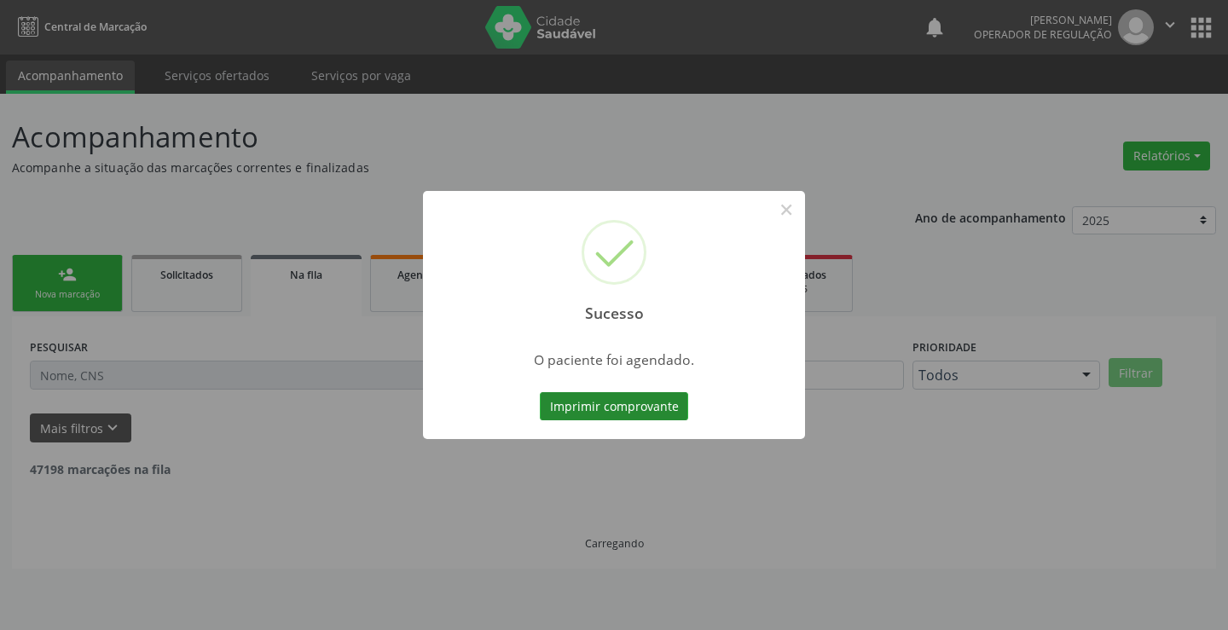
click at [605, 412] on button "Imprimir comprovante" at bounding box center [614, 406] width 148 height 29
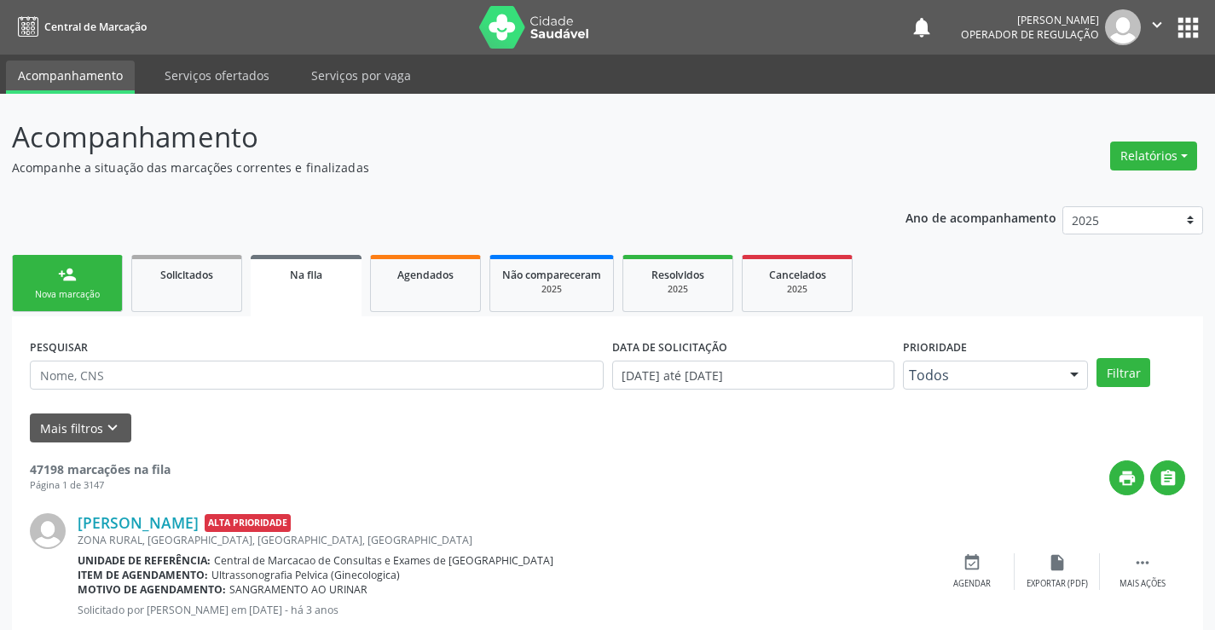
click at [61, 300] on div "Nova marcação" at bounding box center [67, 294] width 85 height 13
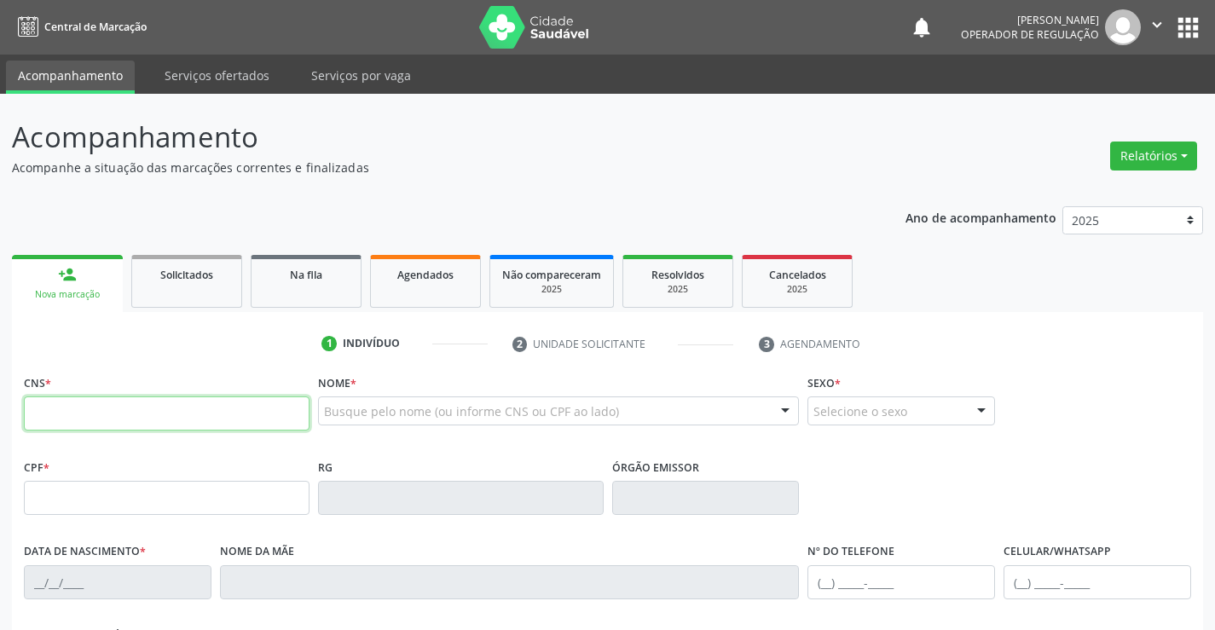
click at [96, 405] on input "text" at bounding box center [167, 413] width 286 height 34
type input "708 6050 0257 8882"
type input "1595315276"
type input "02/06/1995"
type input "(74) 97400-9436"
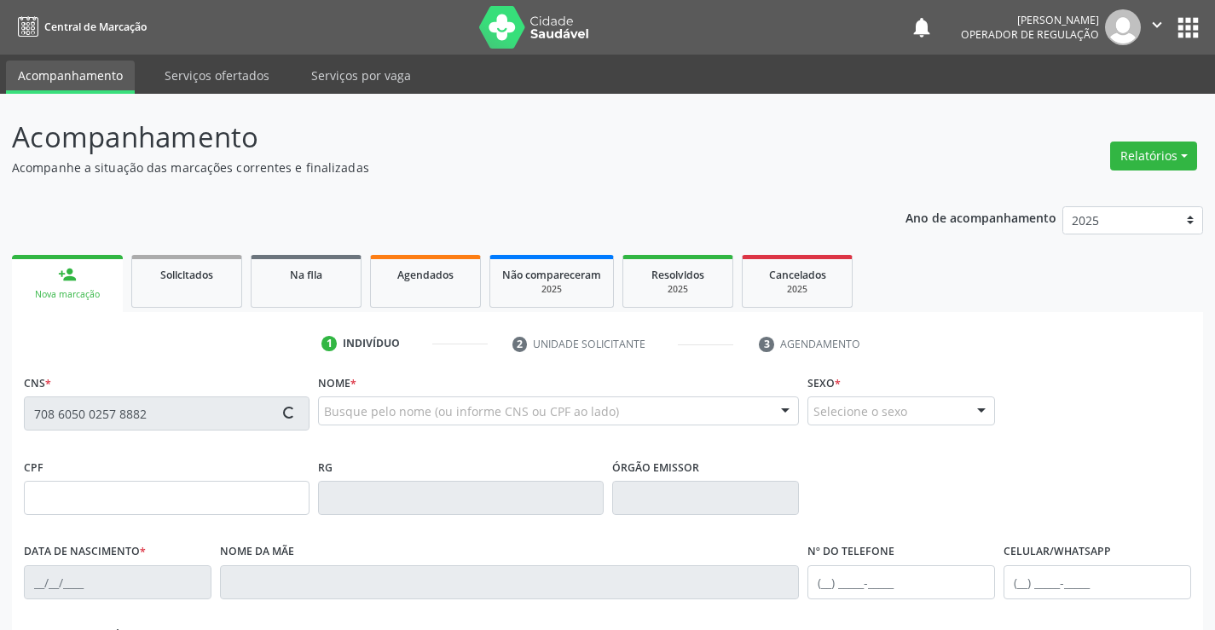
type input "(74) 97400-9436"
type input "059.264.715-32"
type input "S/N"
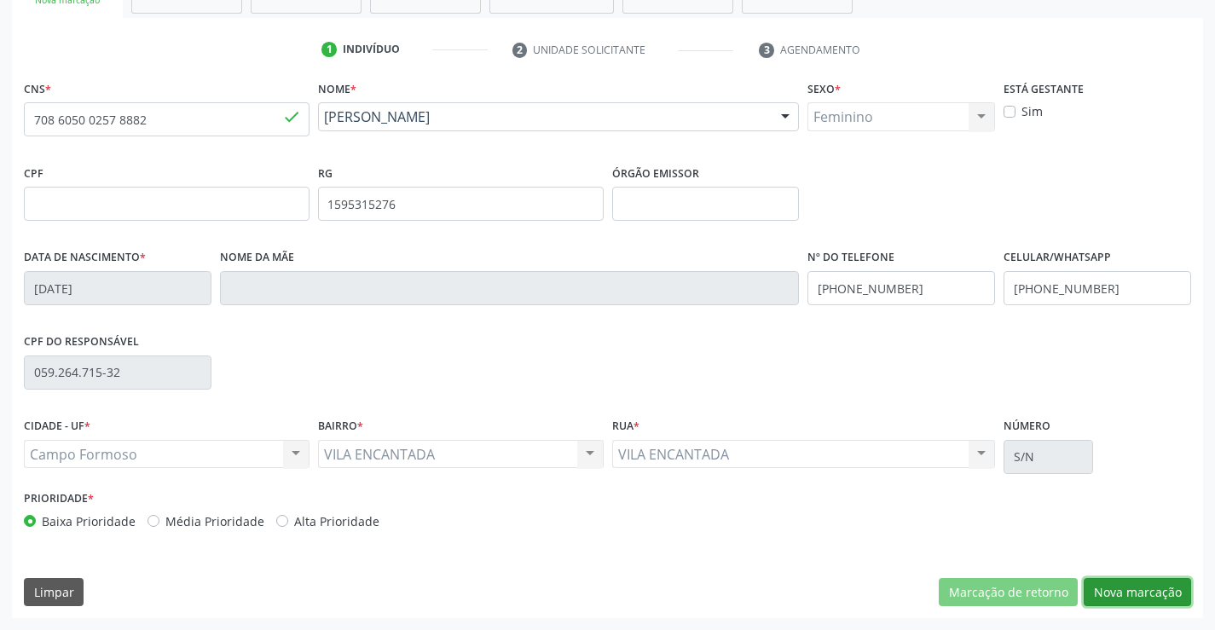
click at [1115, 604] on button "Nova marcação" at bounding box center [1137, 592] width 107 height 29
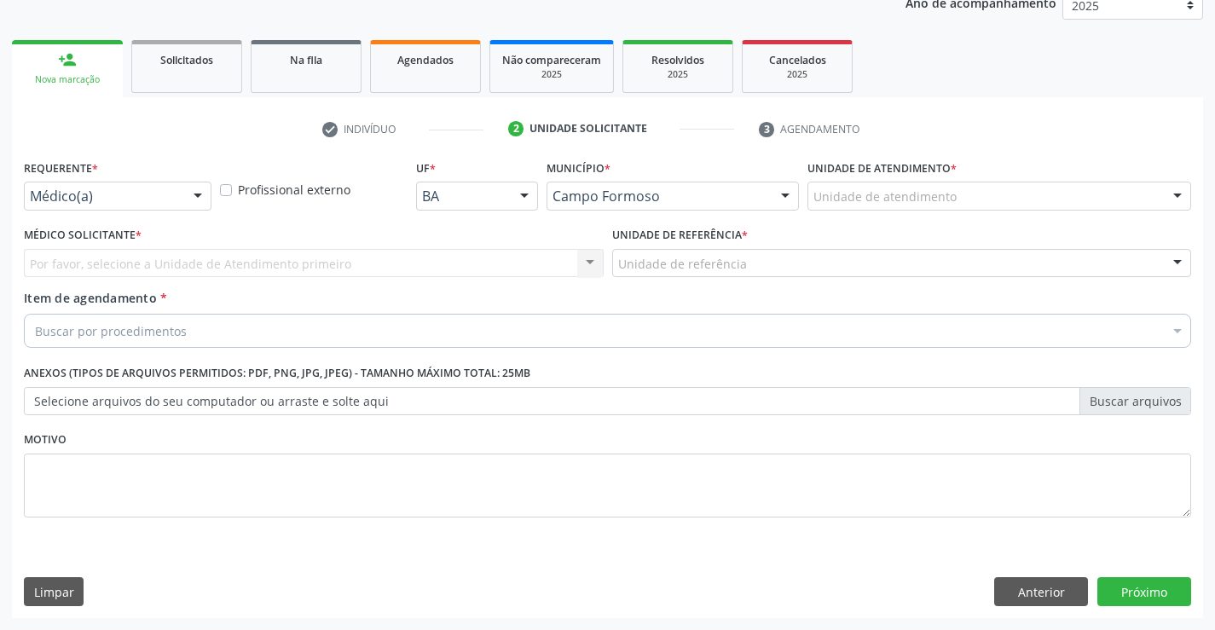
scroll to position [215, 0]
click at [188, 199] on div at bounding box center [198, 196] width 26 height 29
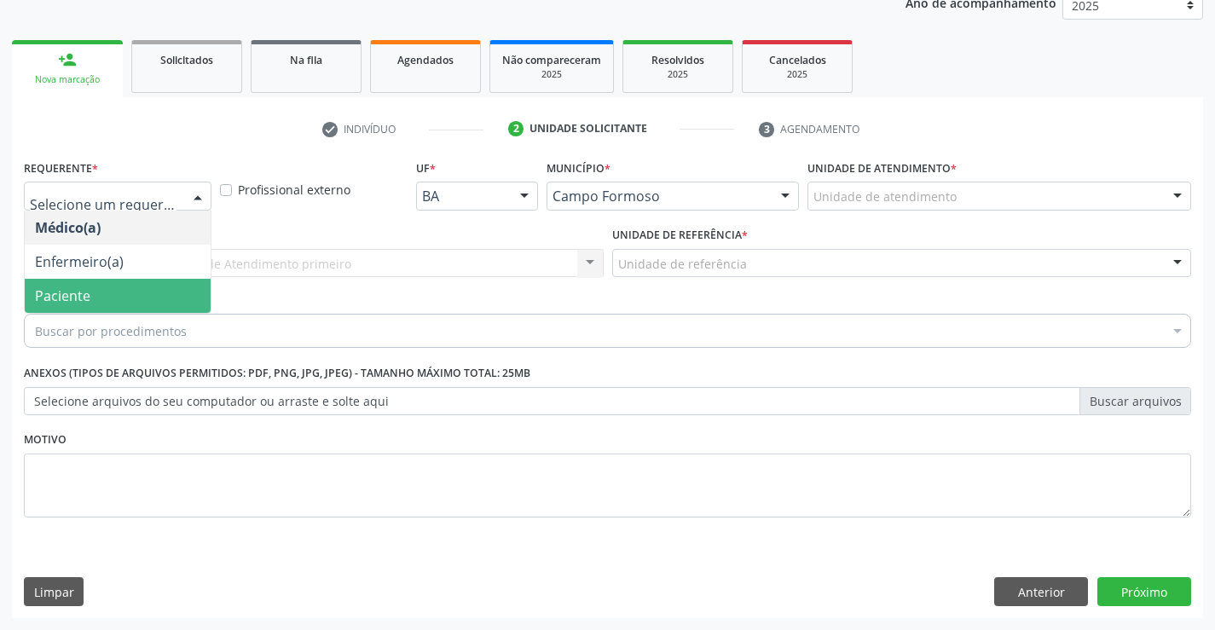
click at [135, 302] on span "Paciente" at bounding box center [118, 296] width 186 height 34
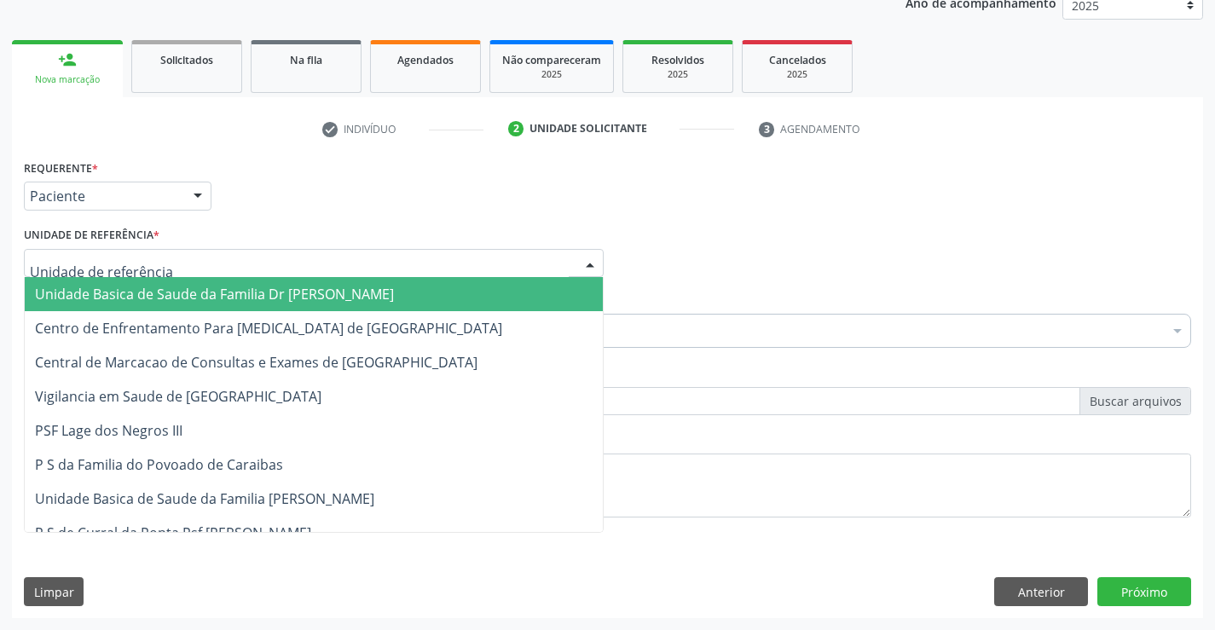
click at [580, 259] on div at bounding box center [590, 264] width 26 height 29
click at [438, 281] on span "Unidade Basica de Saude da Familia Dr [PERSON_NAME]" at bounding box center [314, 294] width 578 height 34
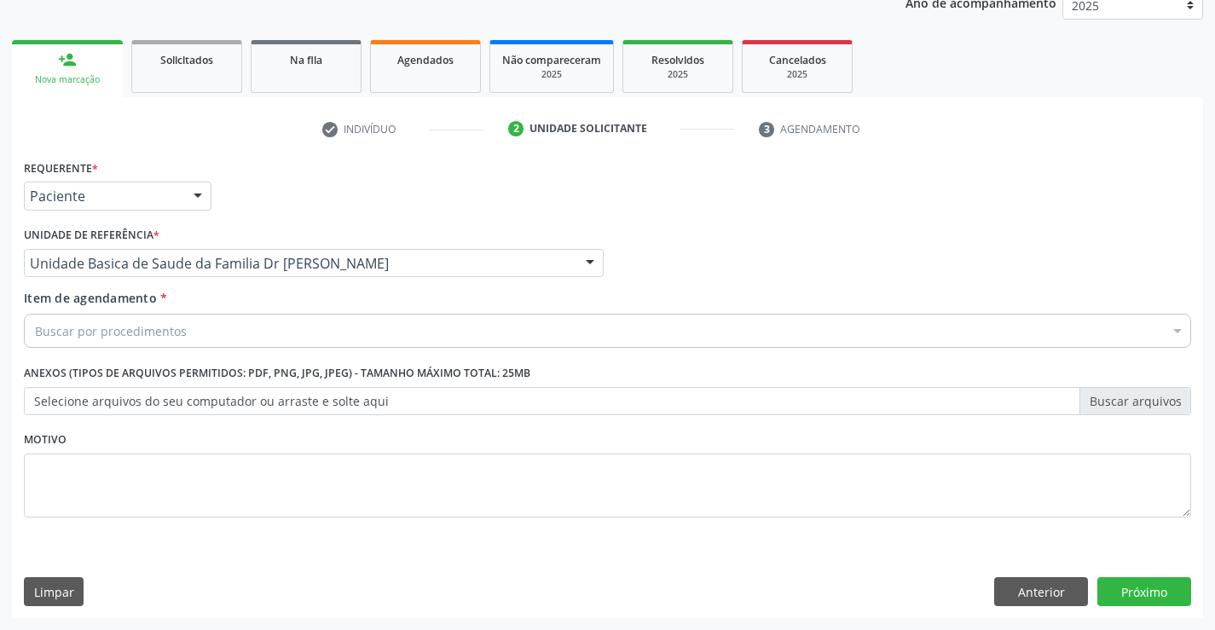
click at [402, 304] on div "Item de agendamento * Buscar por procedimentos Selecionar todos 0202040089 - 3X…" at bounding box center [607, 316] width 1167 height 54
click at [362, 318] on div "Buscar por procedimentos" at bounding box center [607, 331] width 1167 height 34
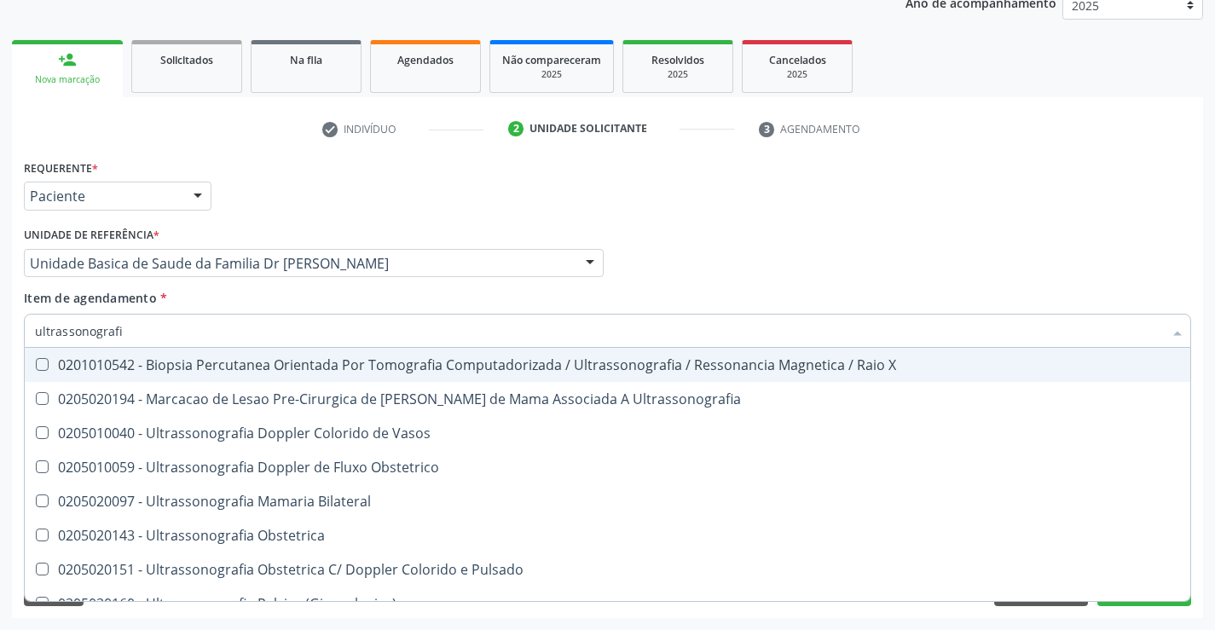
type input "ultrassonografia"
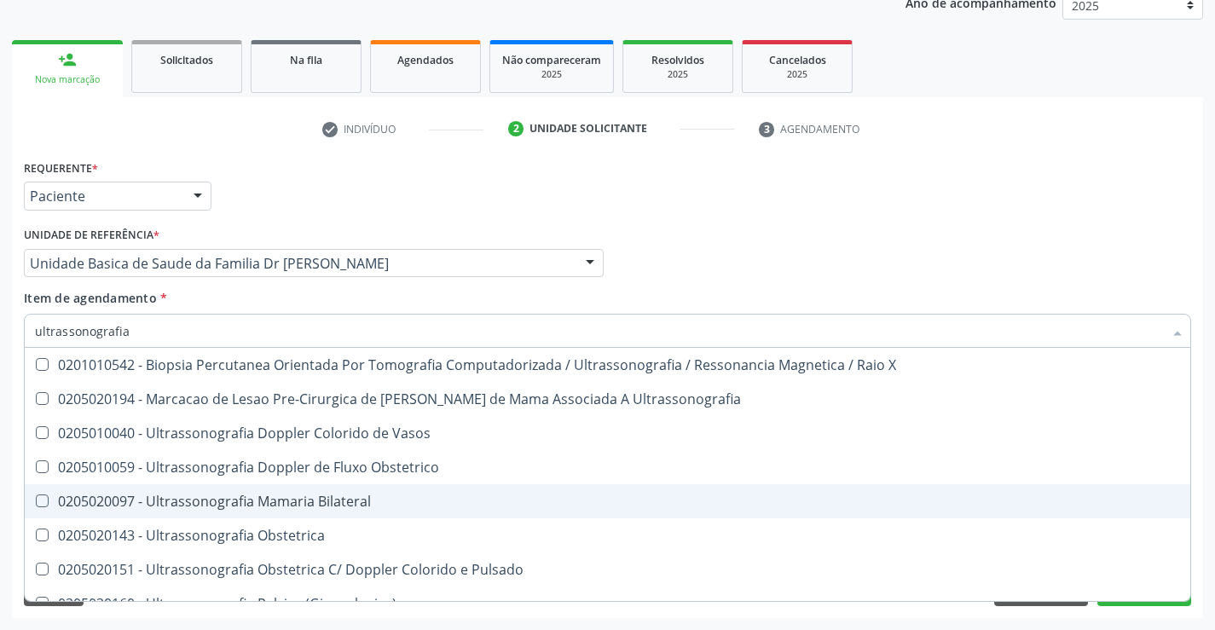
click at [282, 497] on div "0205020097 - Ultrassonografia Mamaria Bilateral" at bounding box center [607, 501] width 1145 height 14
checkbox Bilateral "true"
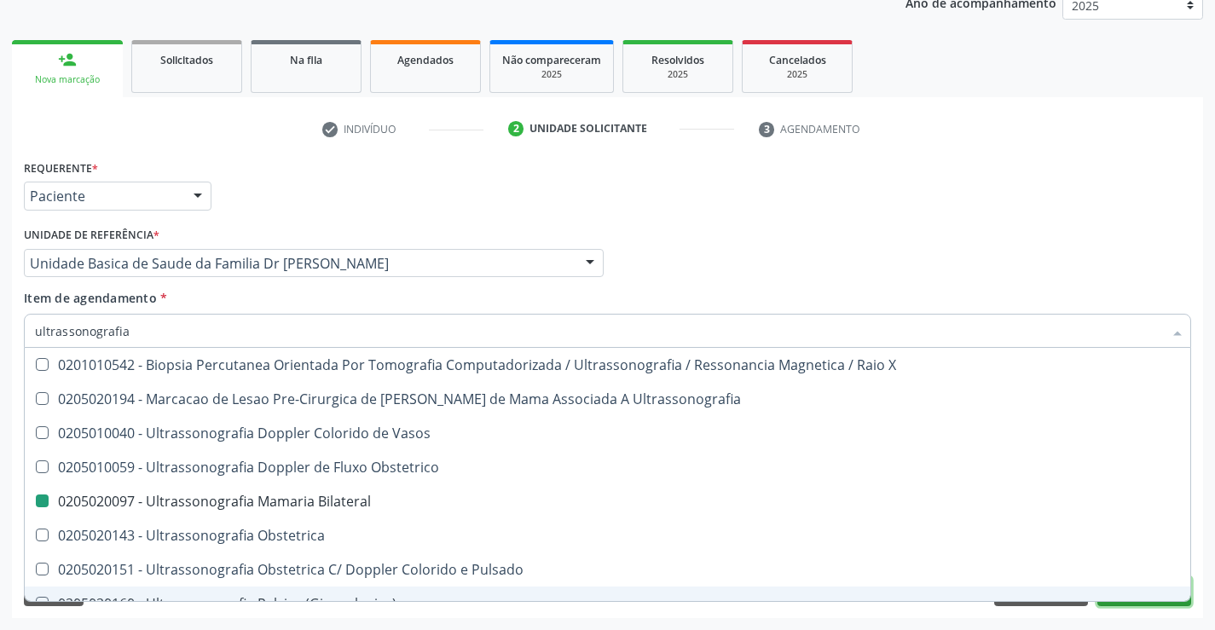
click at [1139, 604] on button "Próximo" at bounding box center [1144, 591] width 94 height 29
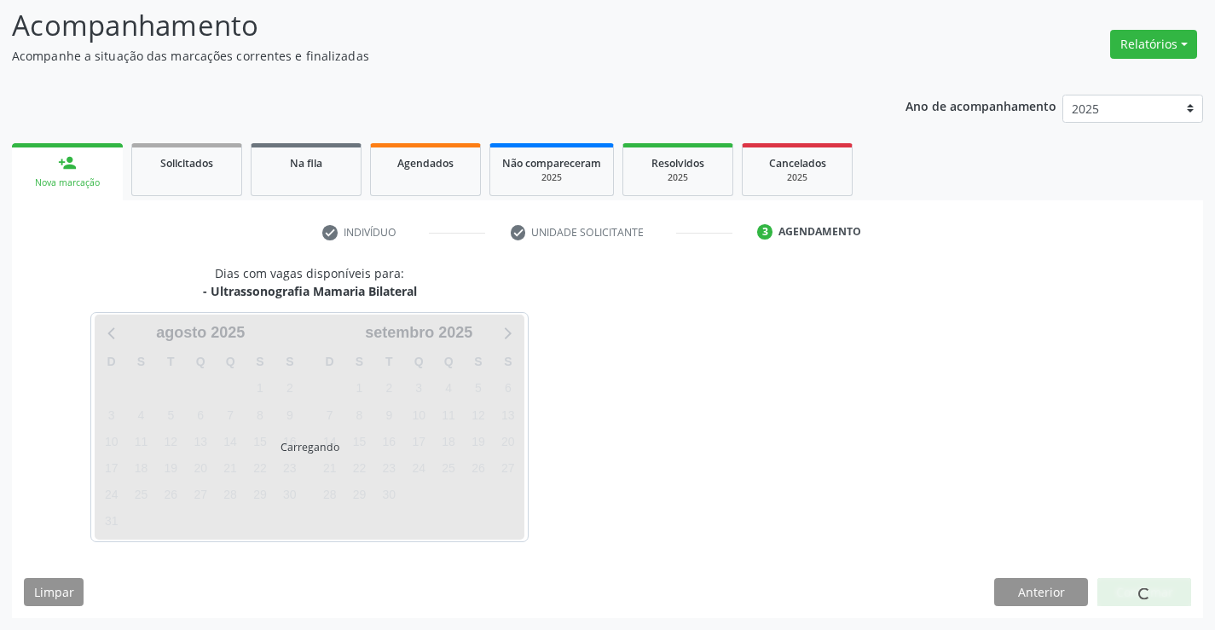
scroll to position [112, 0]
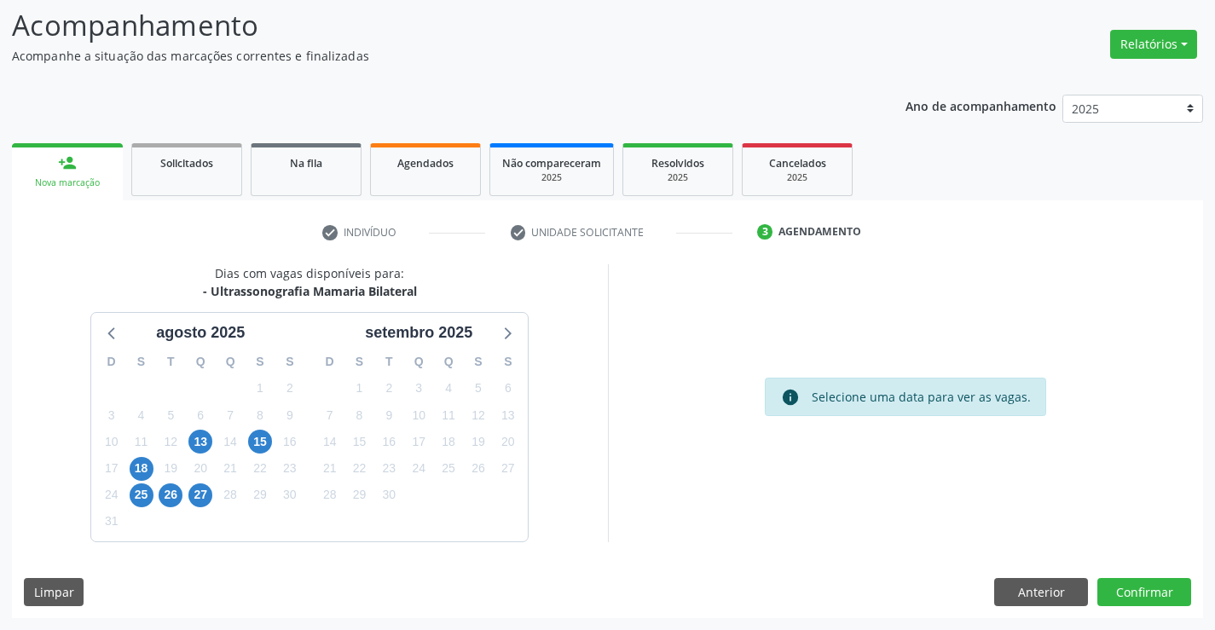
click at [1088, 210] on div "check Indivíduo check Unidade solicitante 3 Agendamento CNS * 708 6050 0257 888…" at bounding box center [607, 409] width 1191 height 418
click at [1128, 587] on button "Confirmar" at bounding box center [1144, 592] width 94 height 29
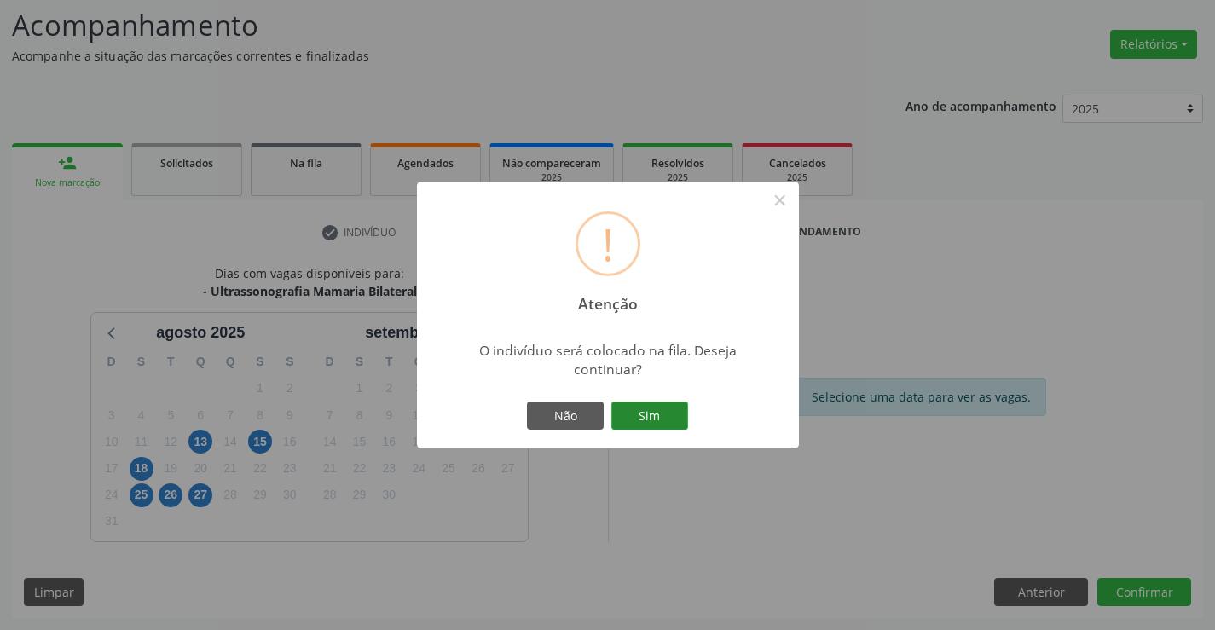
click at [637, 403] on button "Sim" at bounding box center [649, 416] width 77 height 29
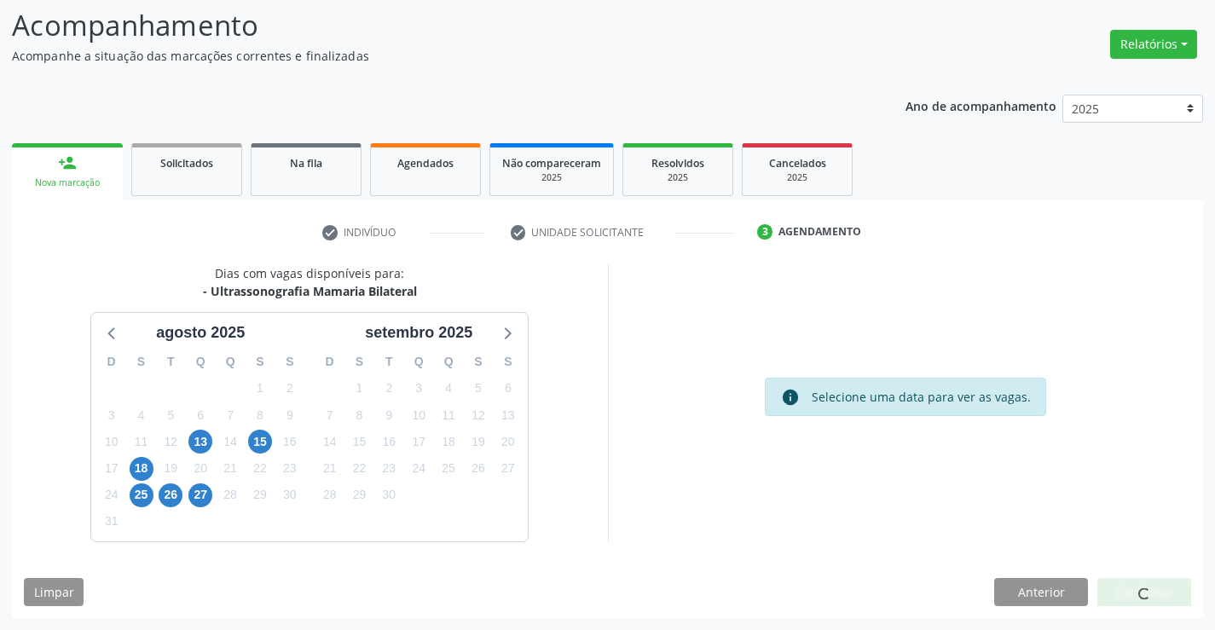
scroll to position [0, 0]
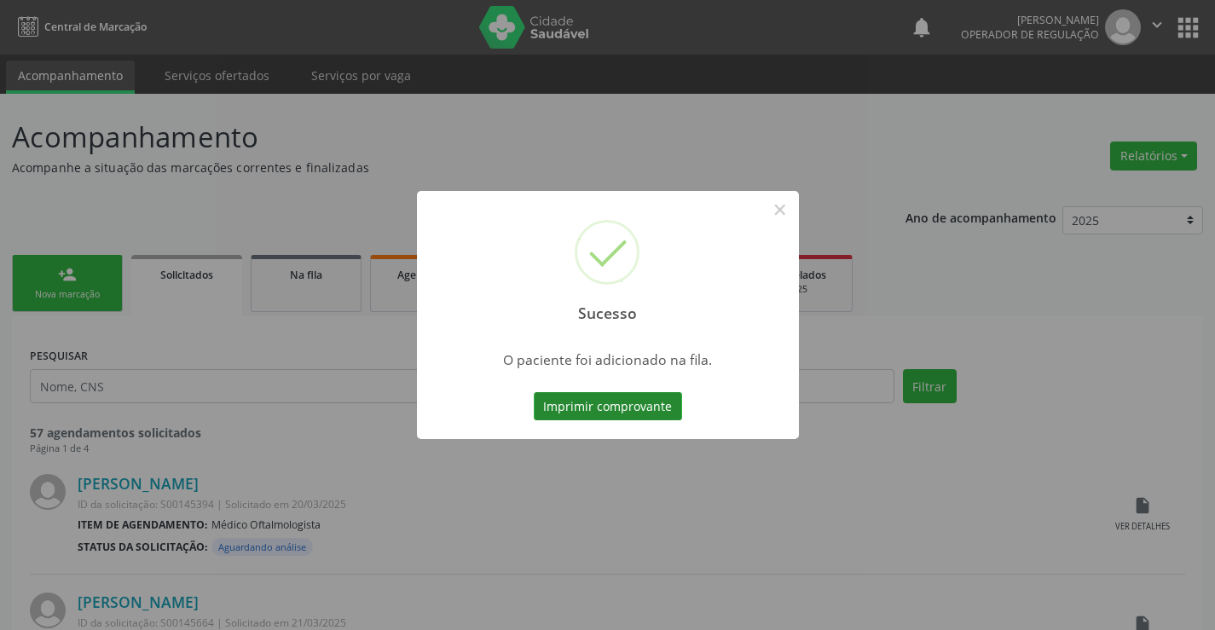
click at [575, 403] on button "Imprimir comprovante" at bounding box center [608, 406] width 148 height 29
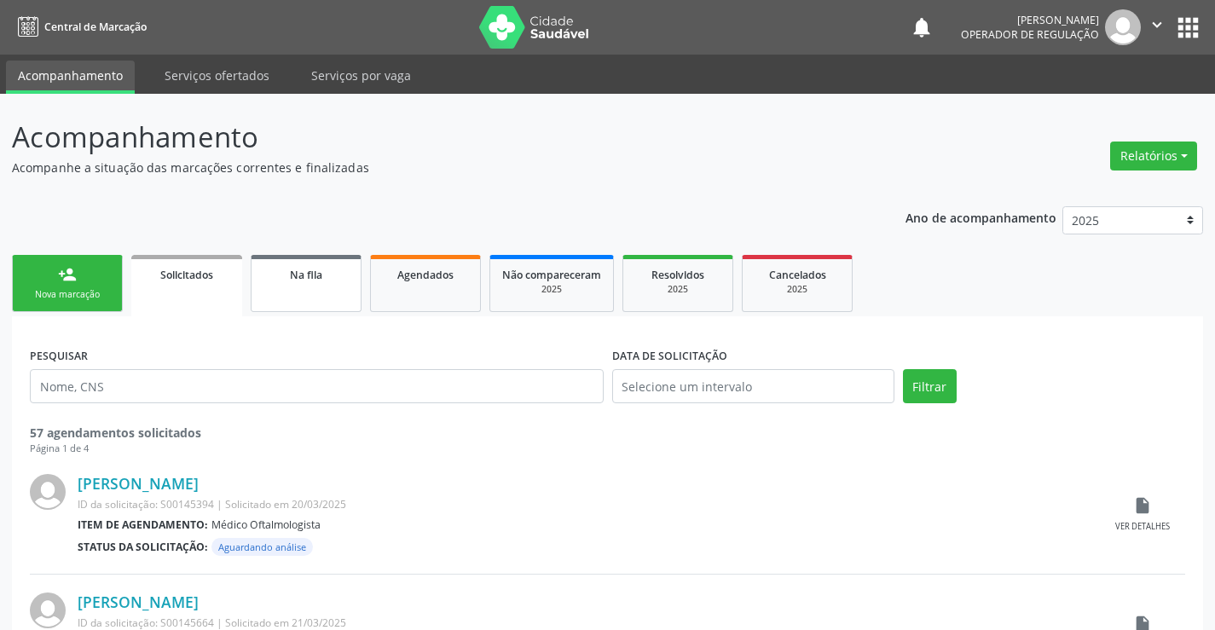
click at [284, 288] on link "Na fila" at bounding box center [306, 283] width 111 height 57
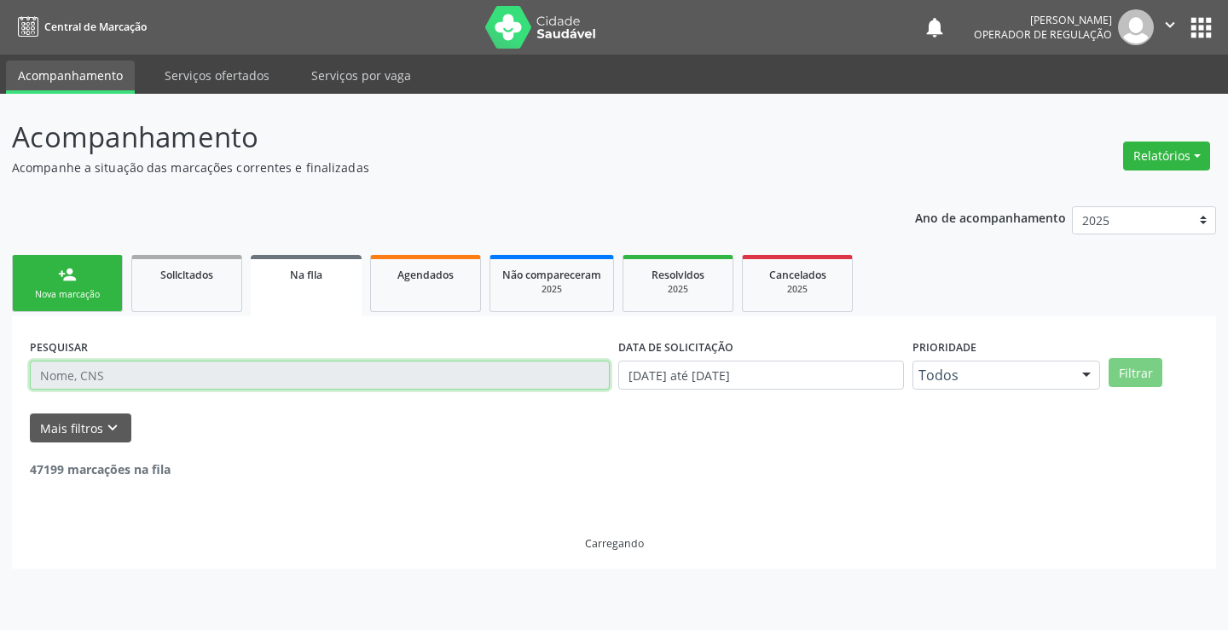
click at [102, 375] on input "text" at bounding box center [320, 375] width 580 height 29
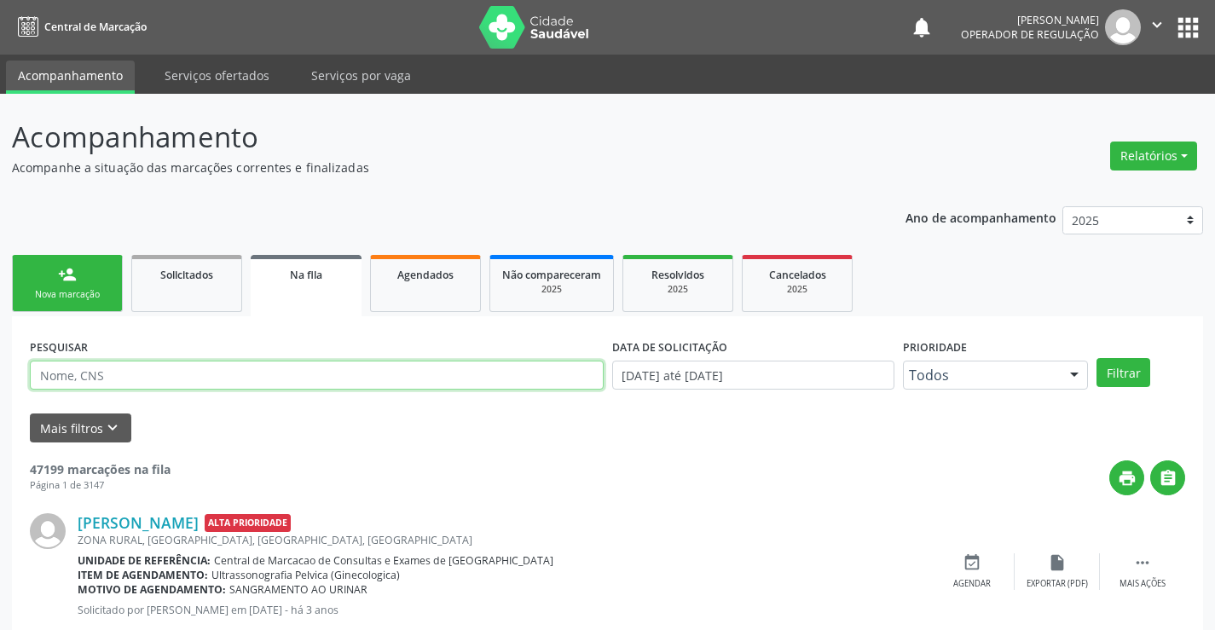
click at [102, 375] on input "text" at bounding box center [317, 375] width 574 height 29
type input "708605002578882"
click at [1096, 358] on button "Filtrar" at bounding box center [1123, 372] width 54 height 29
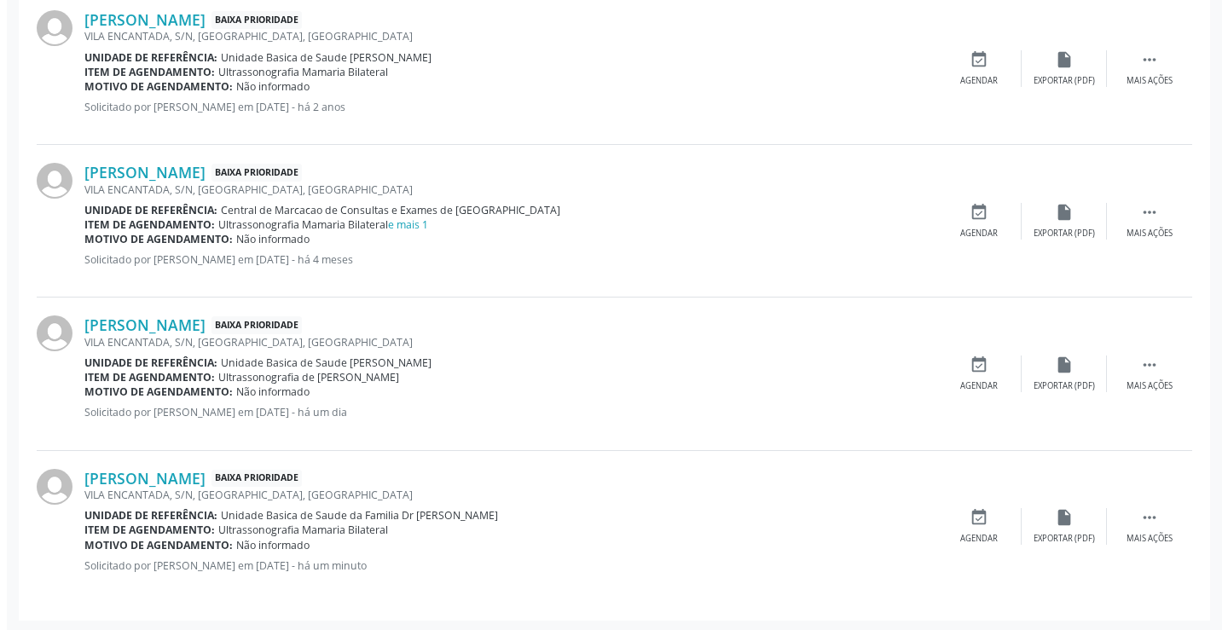
scroll to position [521, 0]
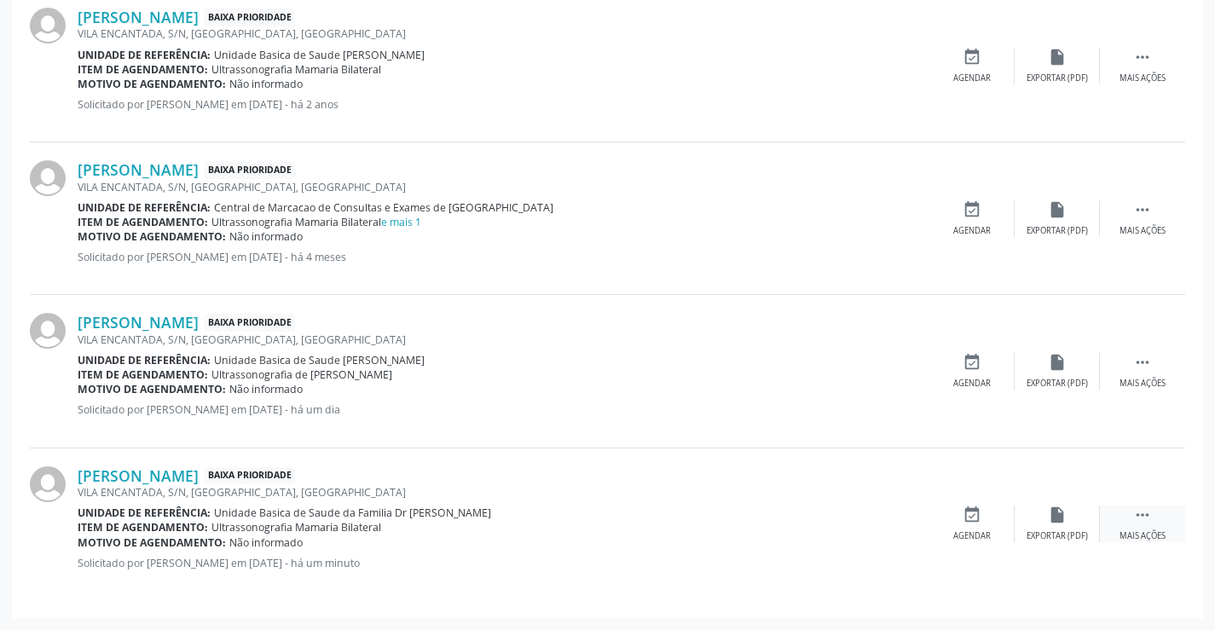
click at [1146, 522] on icon "" at bounding box center [1142, 515] width 19 height 19
click at [974, 528] on div "cancel Cancelar" at bounding box center [971, 524] width 85 height 37
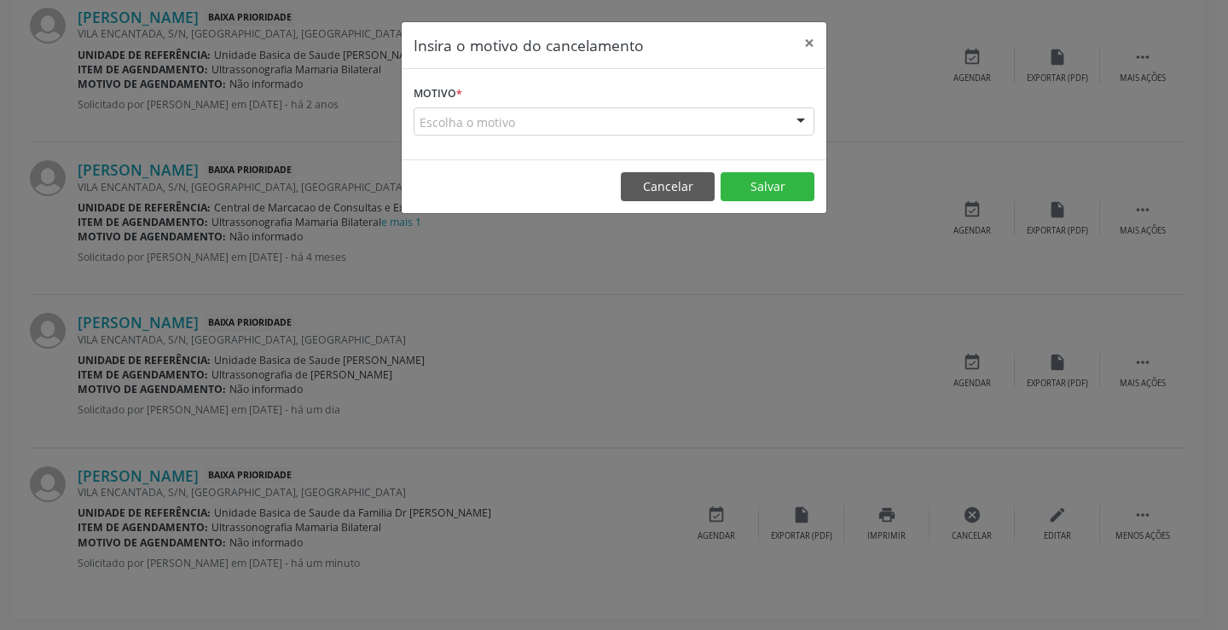
click at [796, 119] on div at bounding box center [801, 122] width 26 height 29
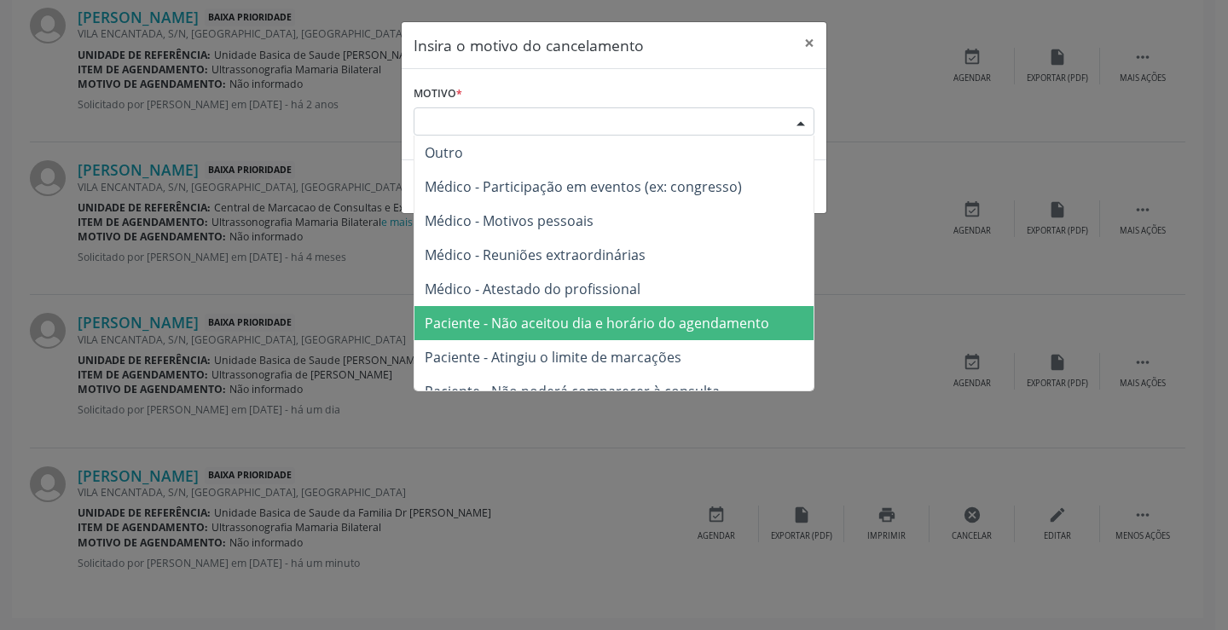
click at [595, 316] on span "Paciente - Não aceitou dia e horário do agendamento" at bounding box center [597, 323] width 344 height 19
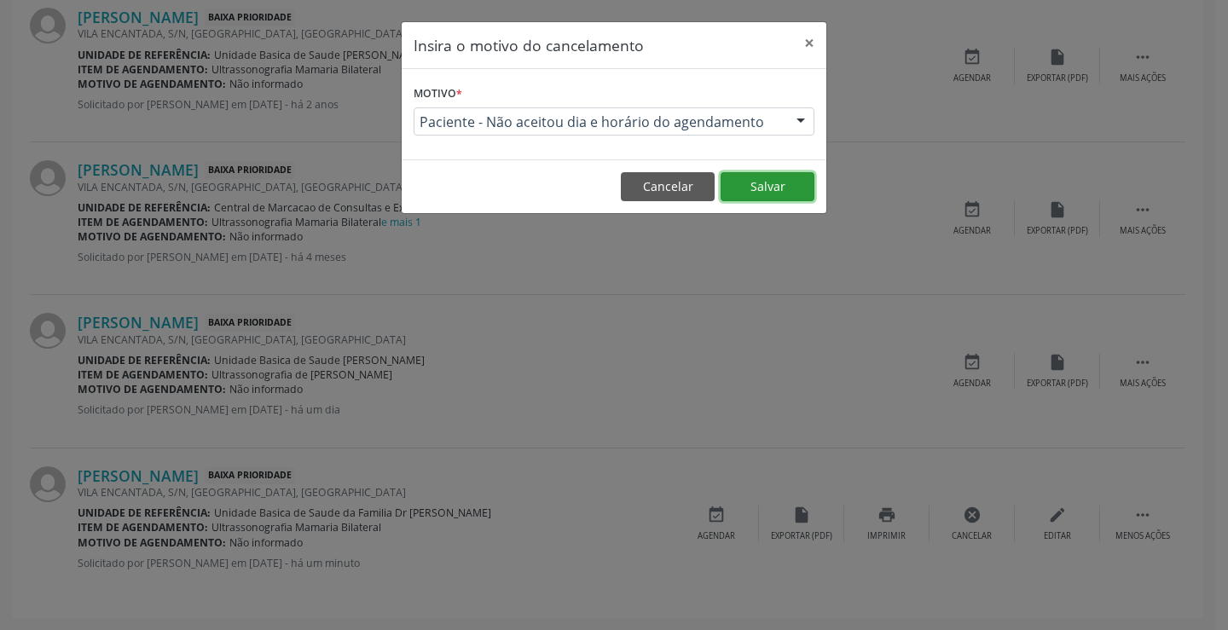
click at [760, 190] on button "Salvar" at bounding box center [767, 186] width 94 height 29
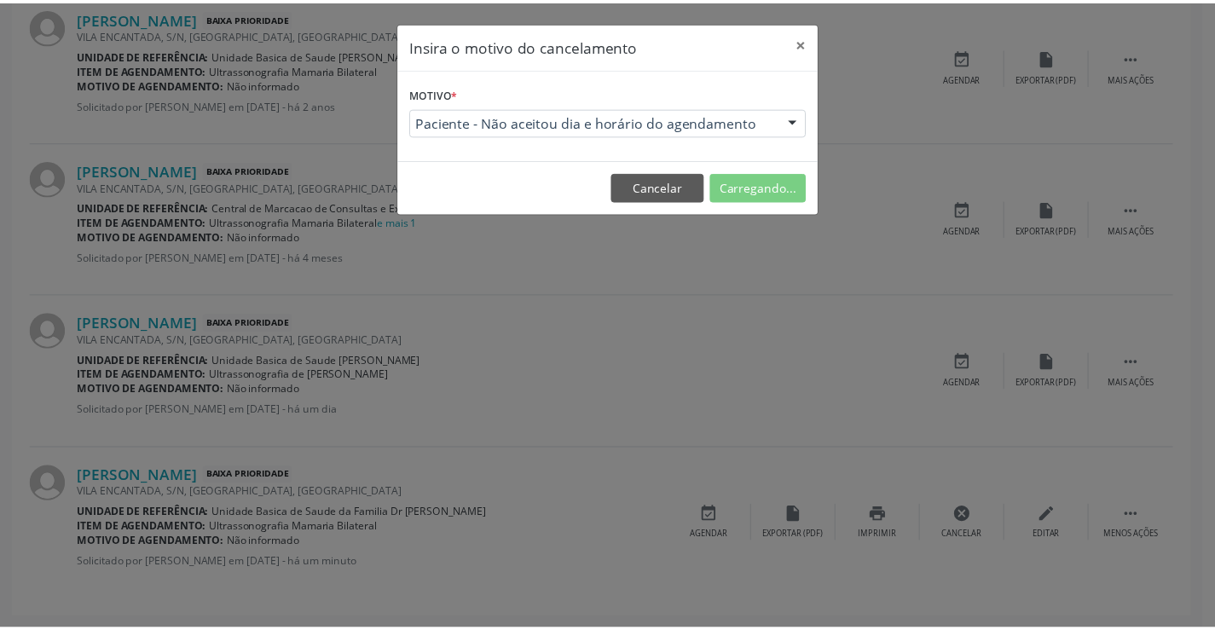
scroll to position [0, 0]
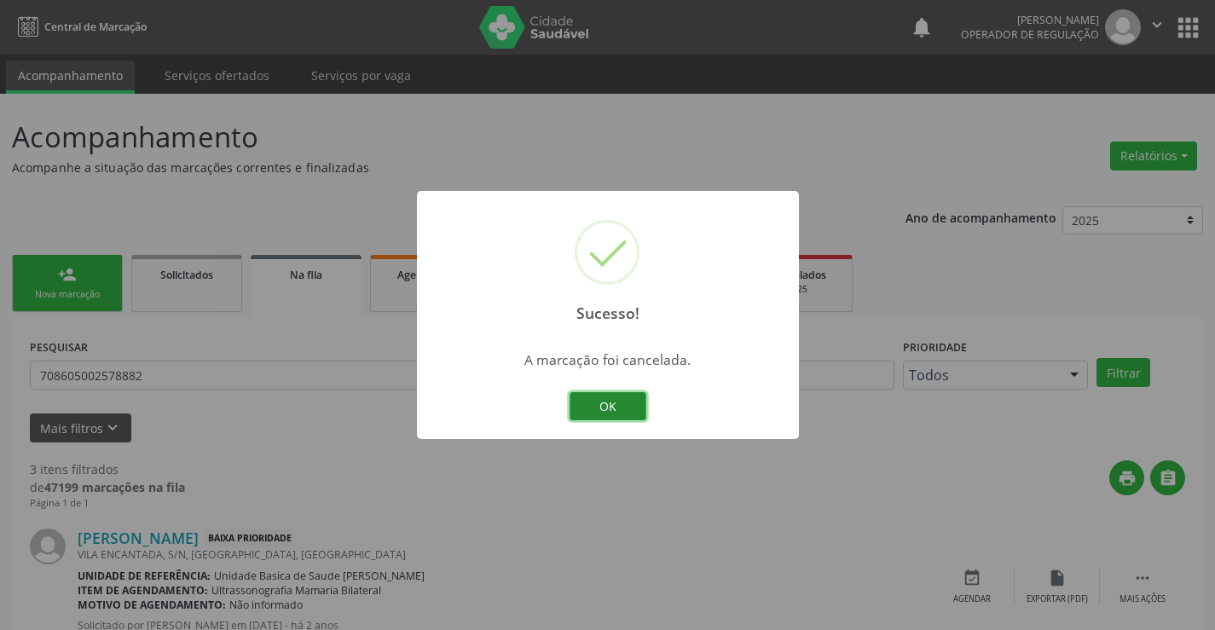
click at [592, 403] on button "OK" at bounding box center [607, 406] width 77 height 29
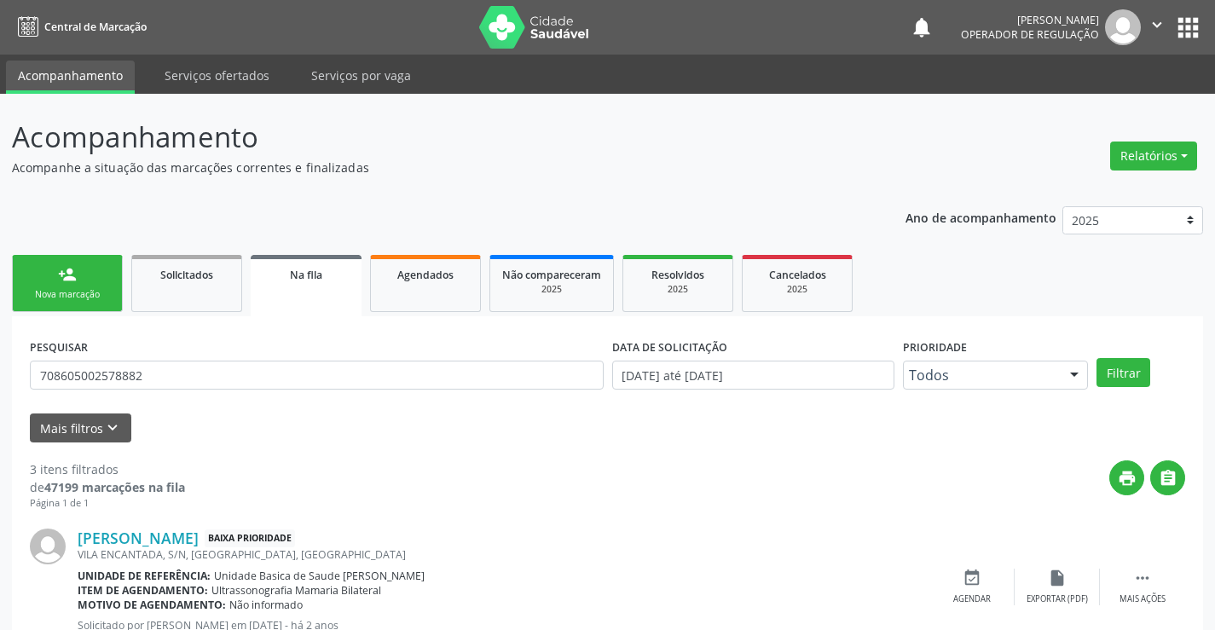
click at [83, 280] on link "person_add Nova marcação" at bounding box center [67, 283] width 111 height 57
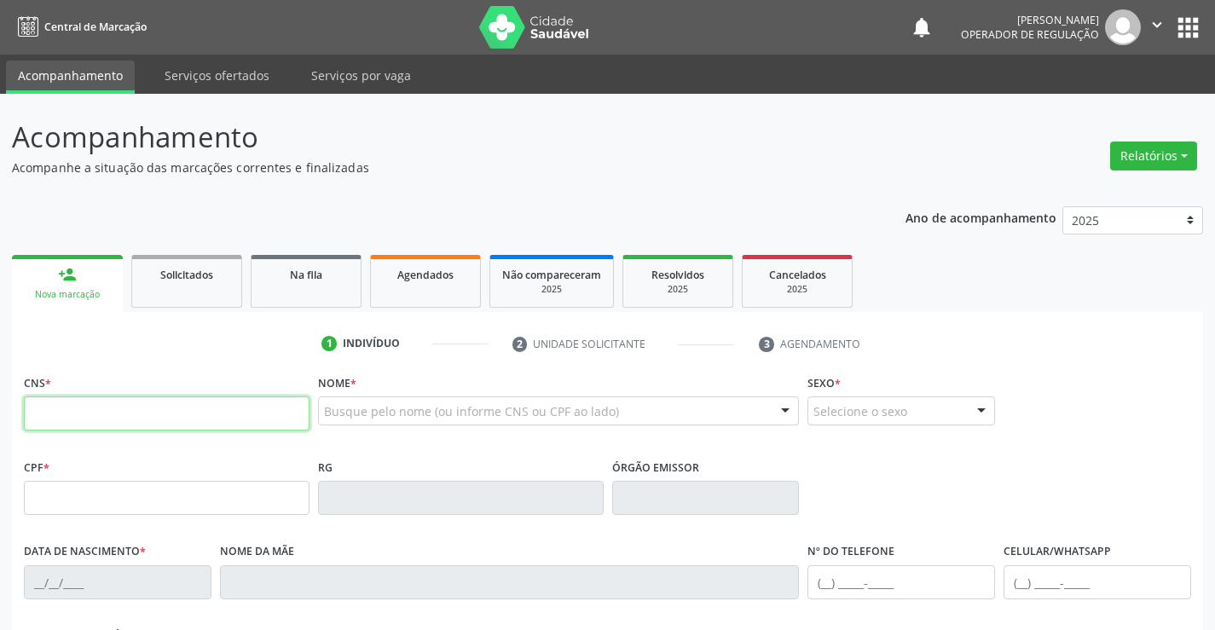
click at [156, 412] on input "text" at bounding box center [167, 413] width 286 height 34
type input "708 6050 0257 8882"
type input "1595315276"
type input "02/06/1995"
type input "(74) 97400-9436"
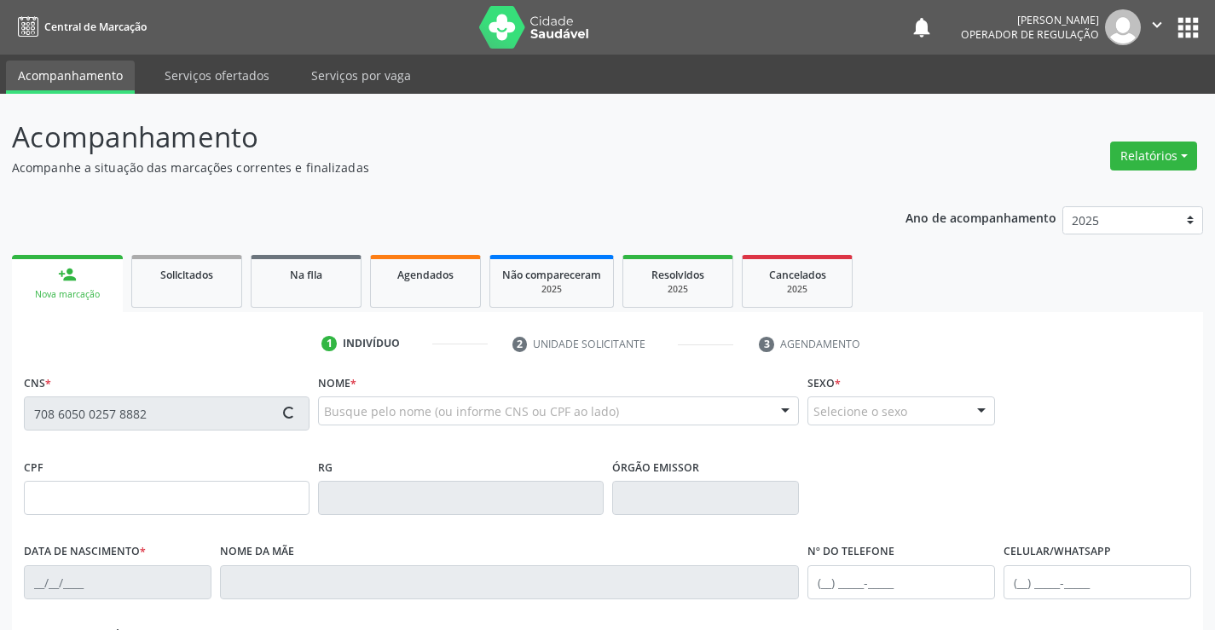
type input "(74) 97400-9436"
type input "059.264.715-32"
type input "S/N"
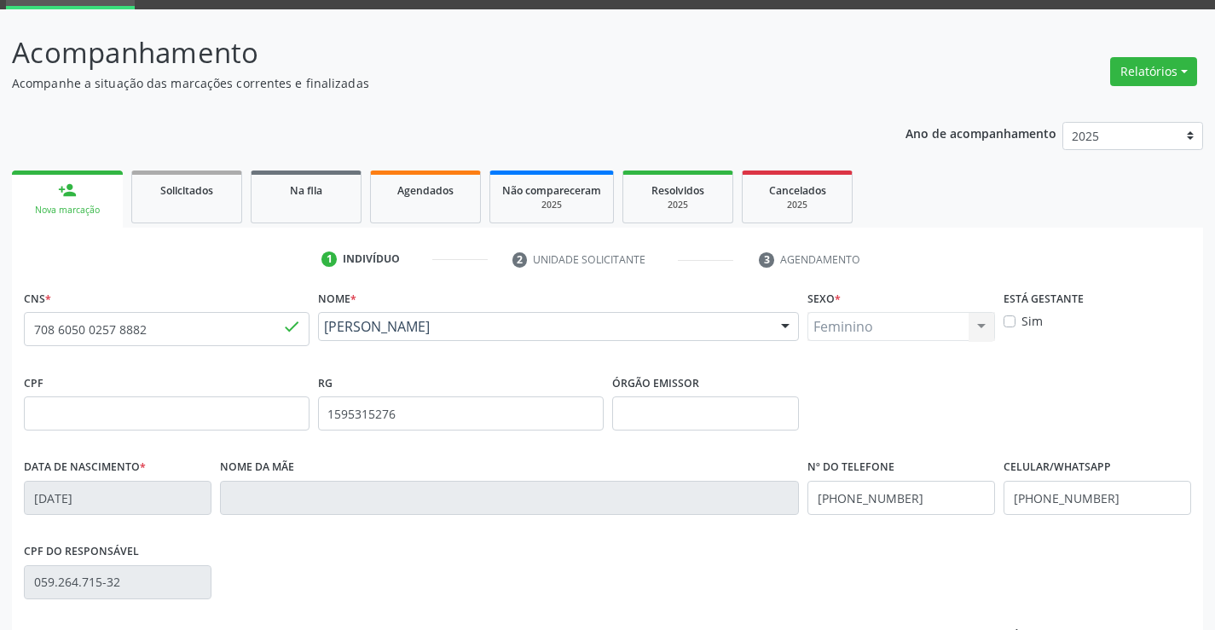
scroll to position [294, 0]
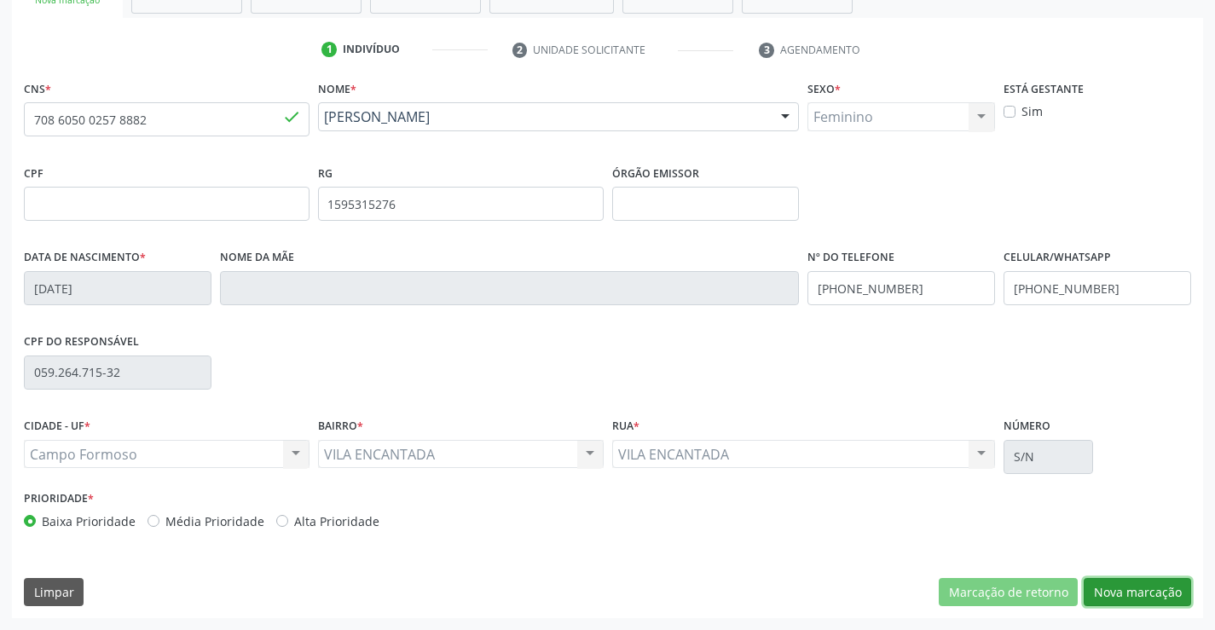
click at [1147, 587] on button "Nova marcação" at bounding box center [1137, 592] width 107 height 29
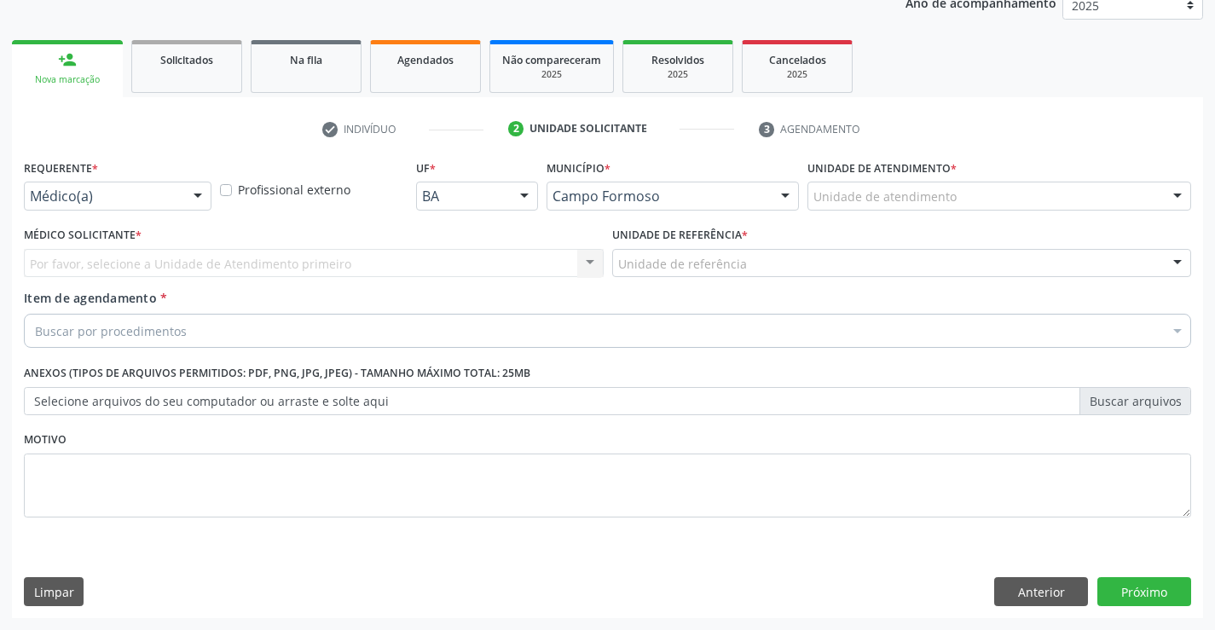
scroll to position [215, 0]
click at [185, 198] on div at bounding box center [198, 196] width 26 height 29
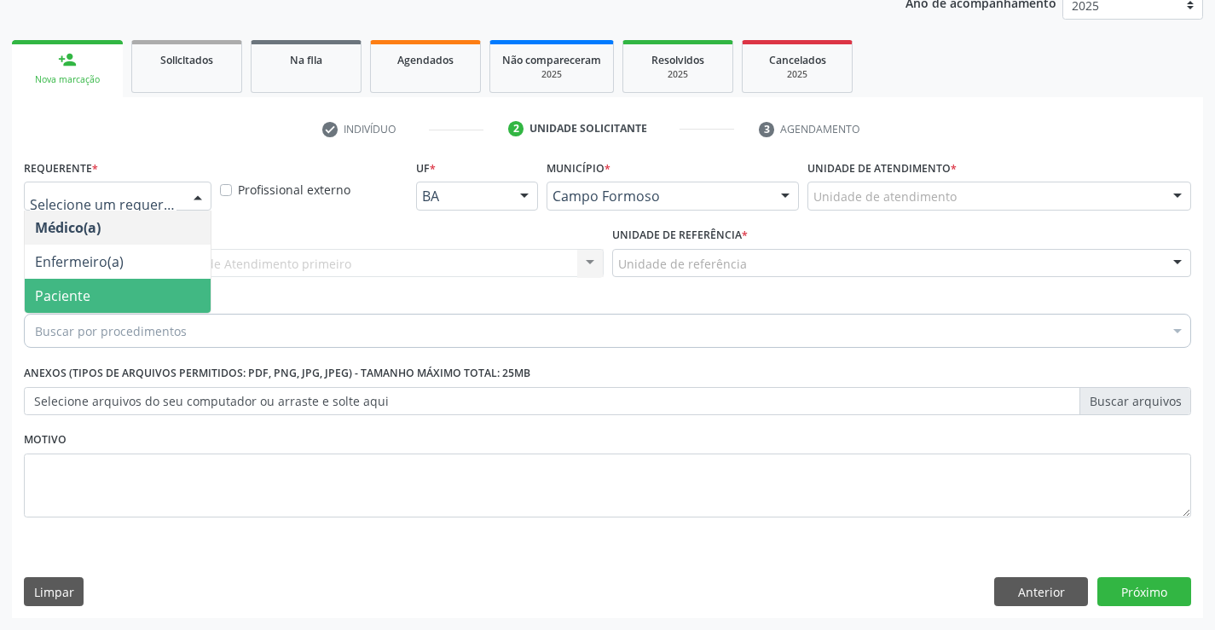
click at [56, 289] on span "Paciente" at bounding box center [62, 295] width 55 height 19
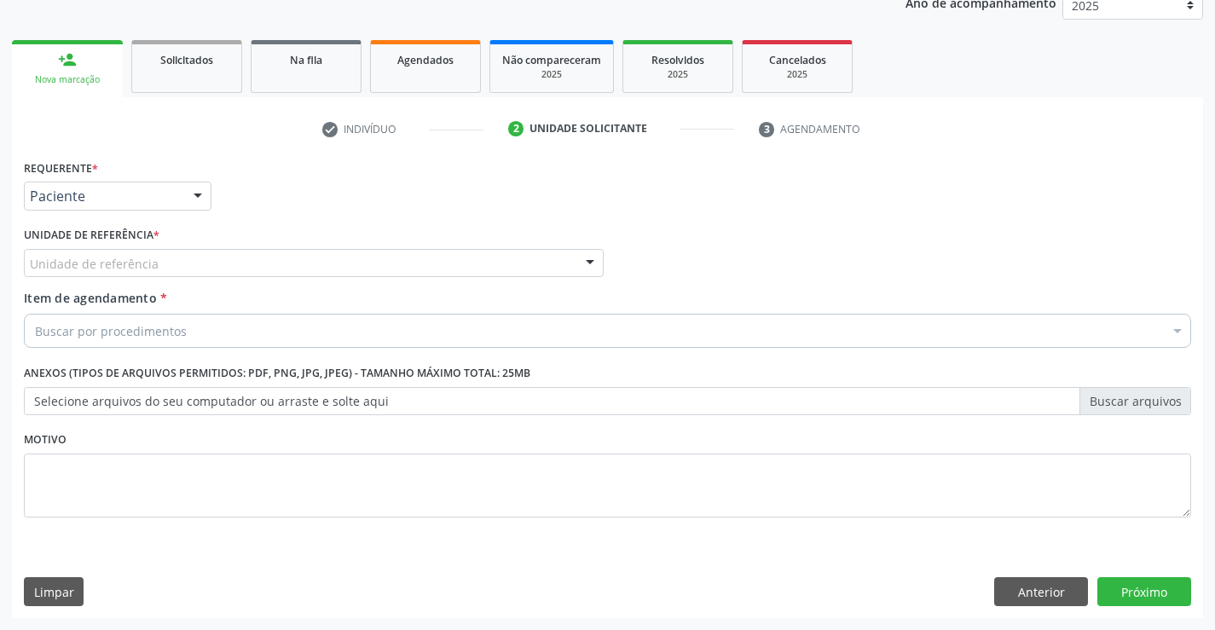
click at [591, 257] on div at bounding box center [590, 264] width 26 height 29
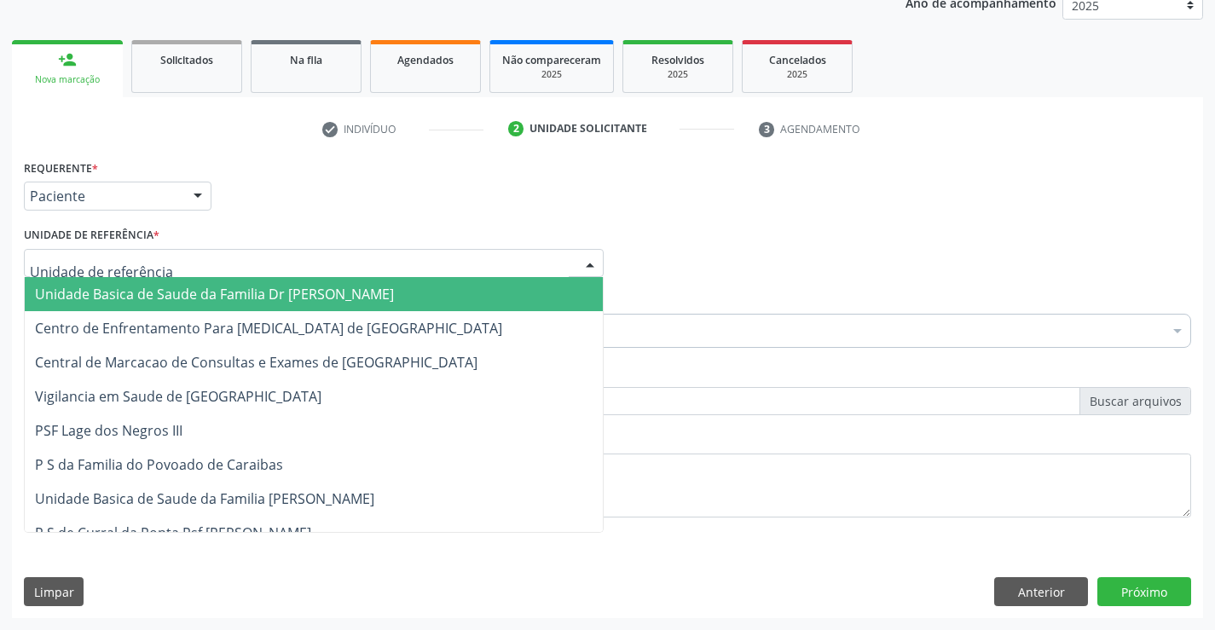
click at [442, 279] on span "Unidade Basica de Saude da Familia Dr [PERSON_NAME]" at bounding box center [314, 294] width 578 height 34
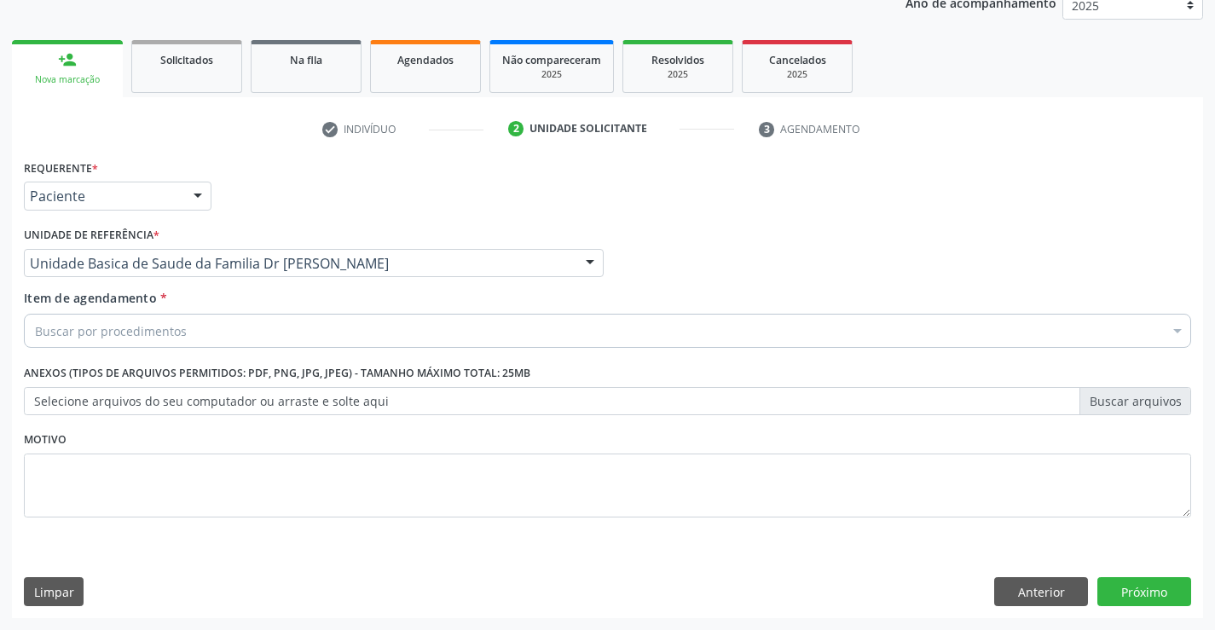
click at [374, 311] on div "Item de agendamento * Buscar por procedimentos Selecionar todos 0202040089 - 3X…" at bounding box center [607, 316] width 1167 height 54
click at [367, 328] on div "Buscar por procedimentos" at bounding box center [607, 331] width 1167 height 34
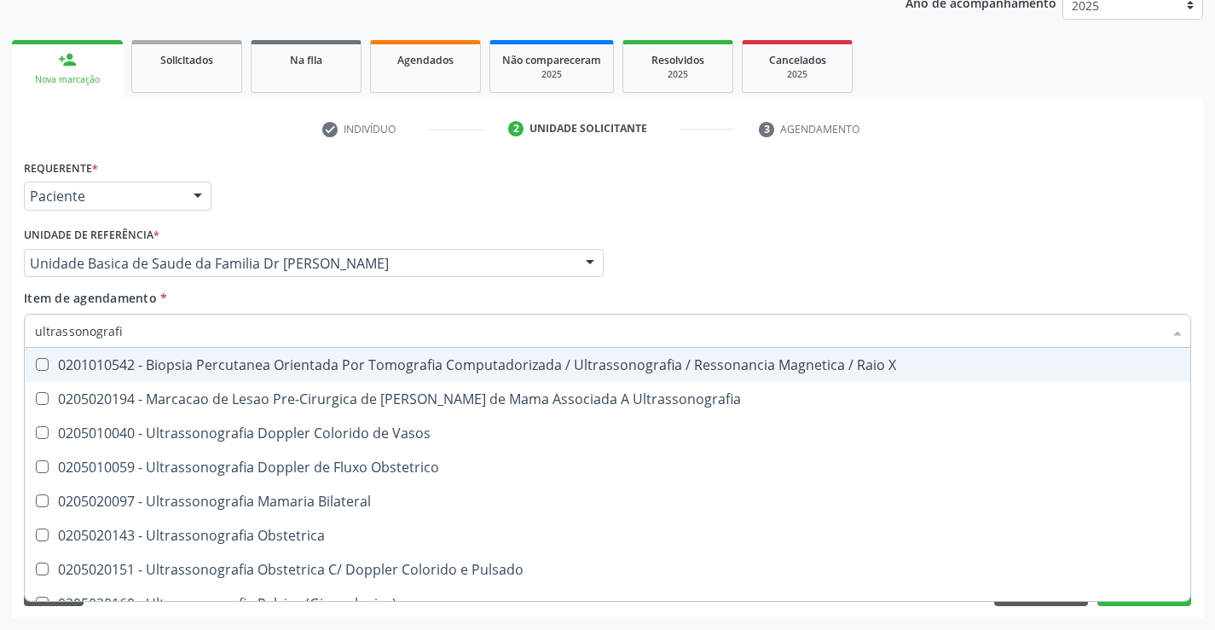
type input "ultrassonografia"
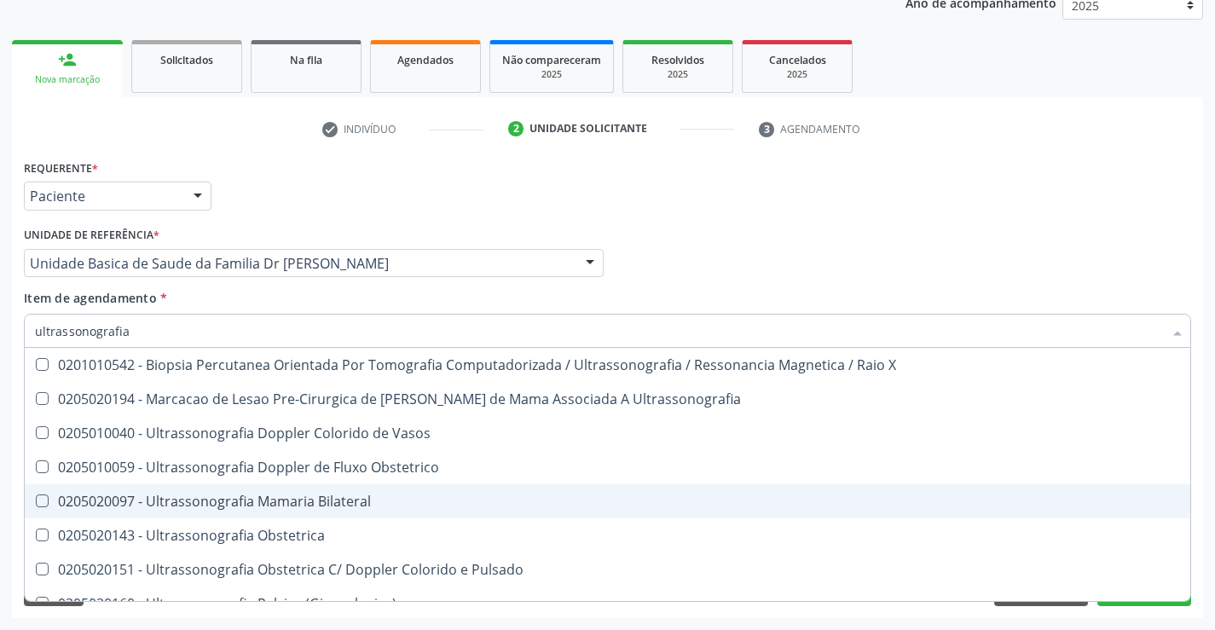
click at [335, 501] on div "0205020097 - Ultrassonografia Mamaria Bilateral" at bounding box center [607, 501] width 1145 height 14
checkbox Bilateral "true"
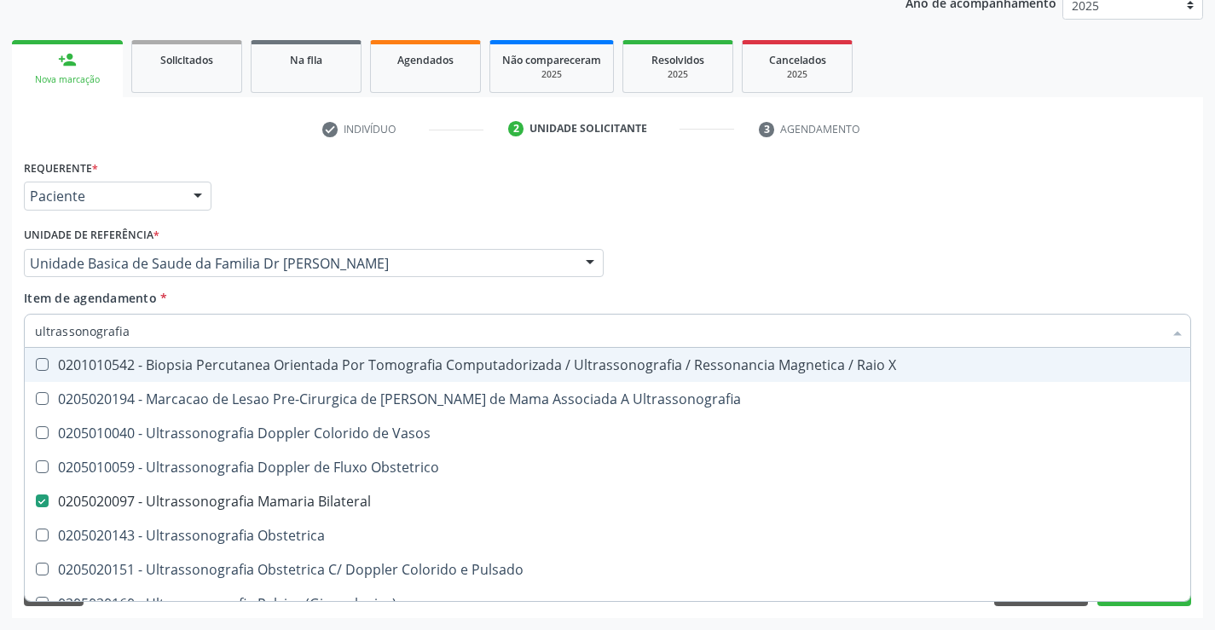
click at [1148, 240] on div "Médico Solicitante Por favor, selecione a Unidade de Atendimento primeiro Nenhu…" at bounding box center [608, 255] width 1176 height 66
checkbox Ultrassonografia "true"
checkbox Bilateral "false"
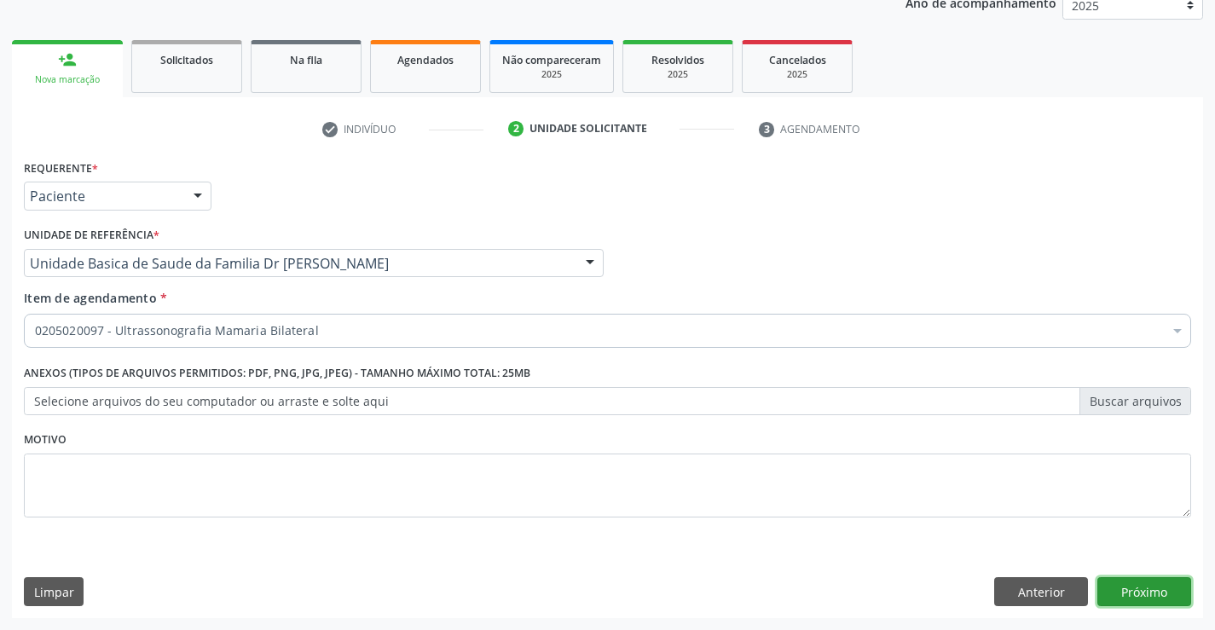
click at [1112, 584] on button "Próximo" at bounding box center [1144, 591] width 94 height 29
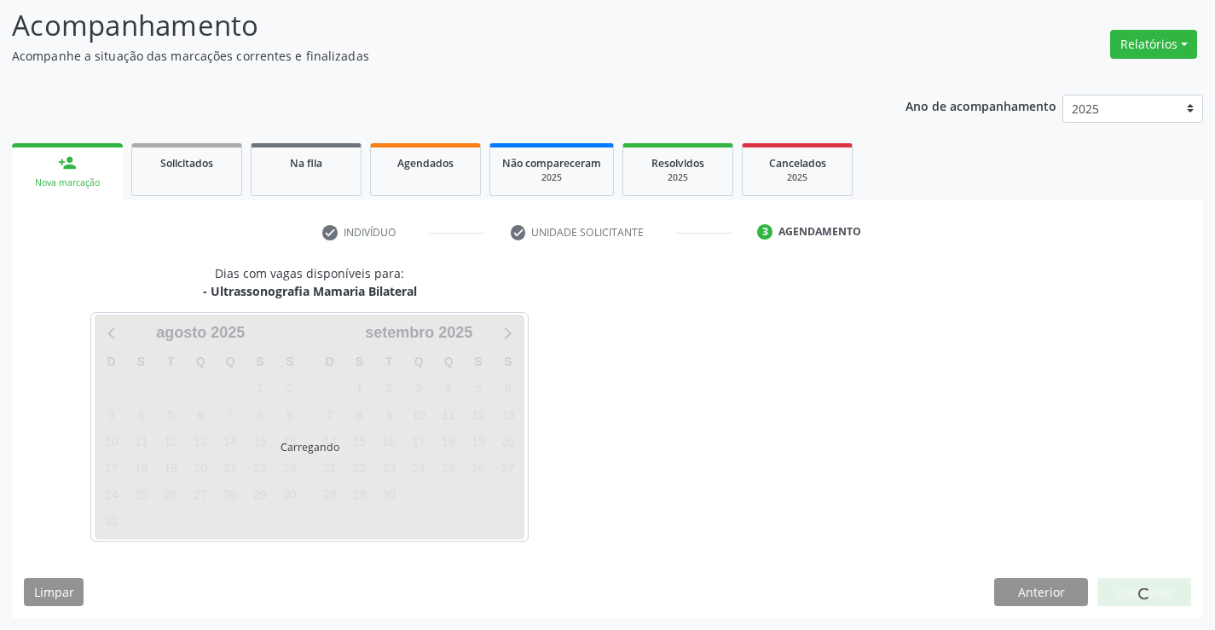
scroll to position [112, 0]
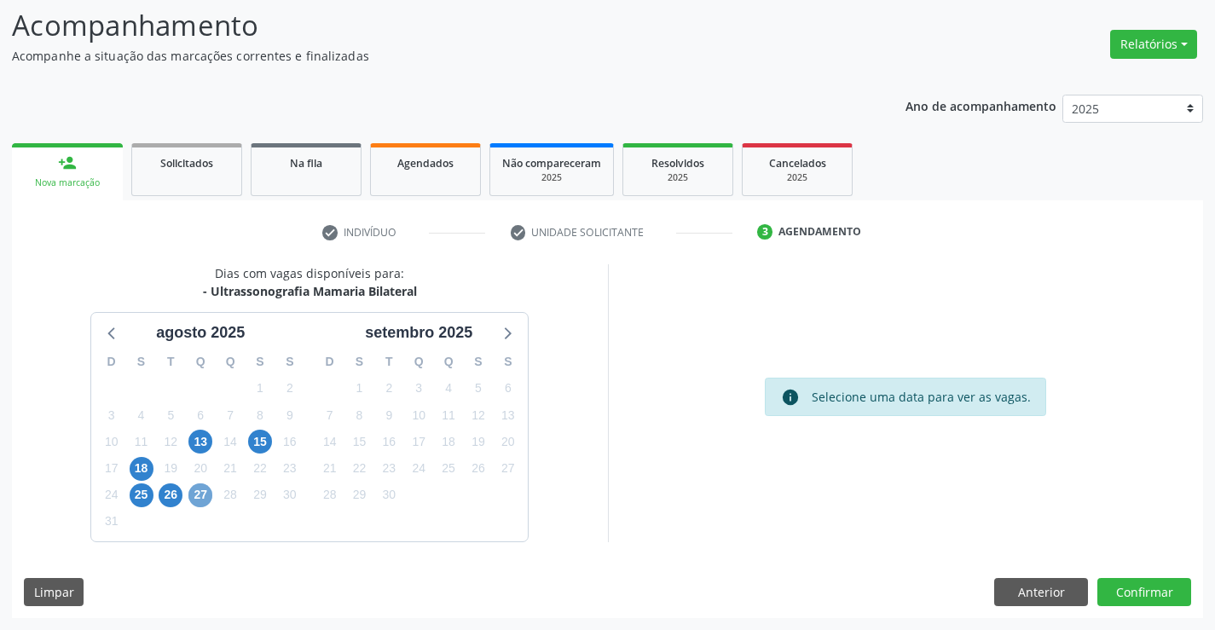
click at [206, 488] on span "27" at bounding box center [200, 495] width 24 height 24
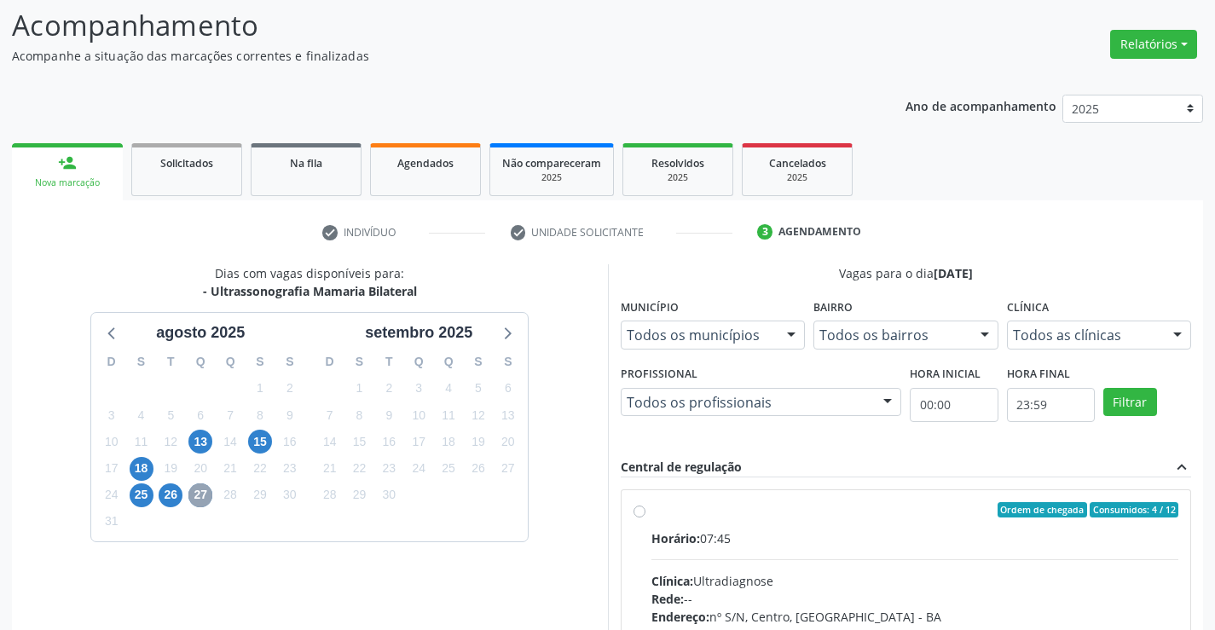
scroll to position [358, 0]
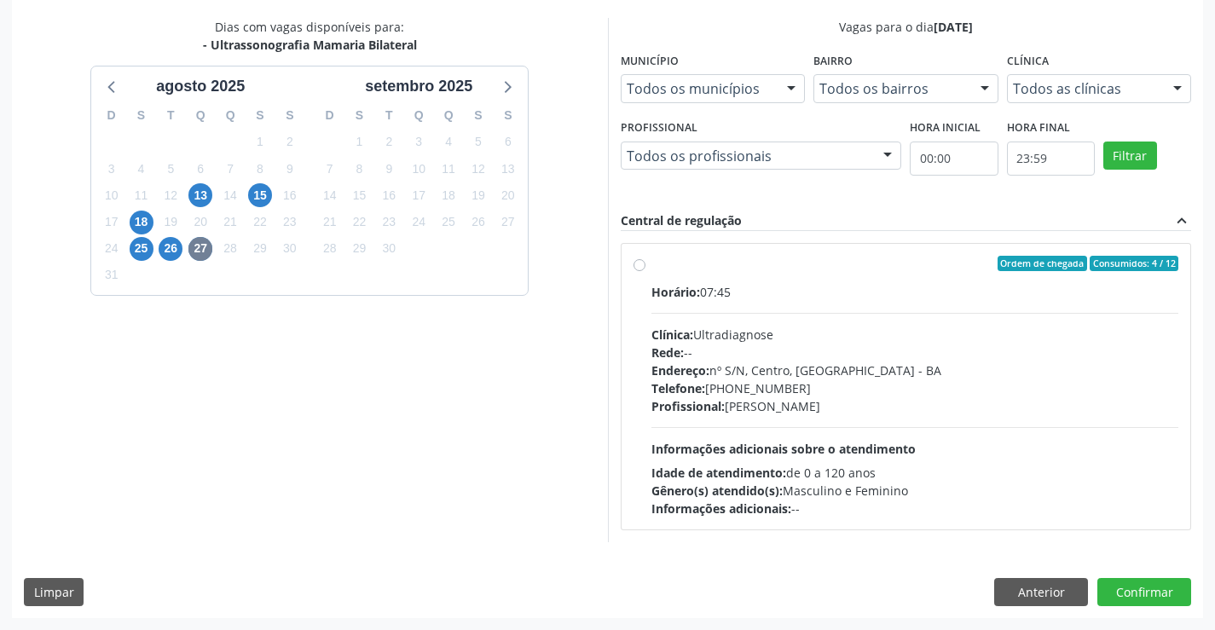
click at [651, 269] on label "Ordem de chegada Consumidos: 4 / 12 Horário: 07:45 Clínica: Ultradiagnose Rede:…" at bounding box center [915, 387] width 528 height 262
click at [641, 269] on input "Ordem de chegada Consumidos: 4 / 12 Horário: 07:45 Clínica: Ultradiagnose Rede:…" at bounding box center [639, 263] width 12 height 15
radio input "true"
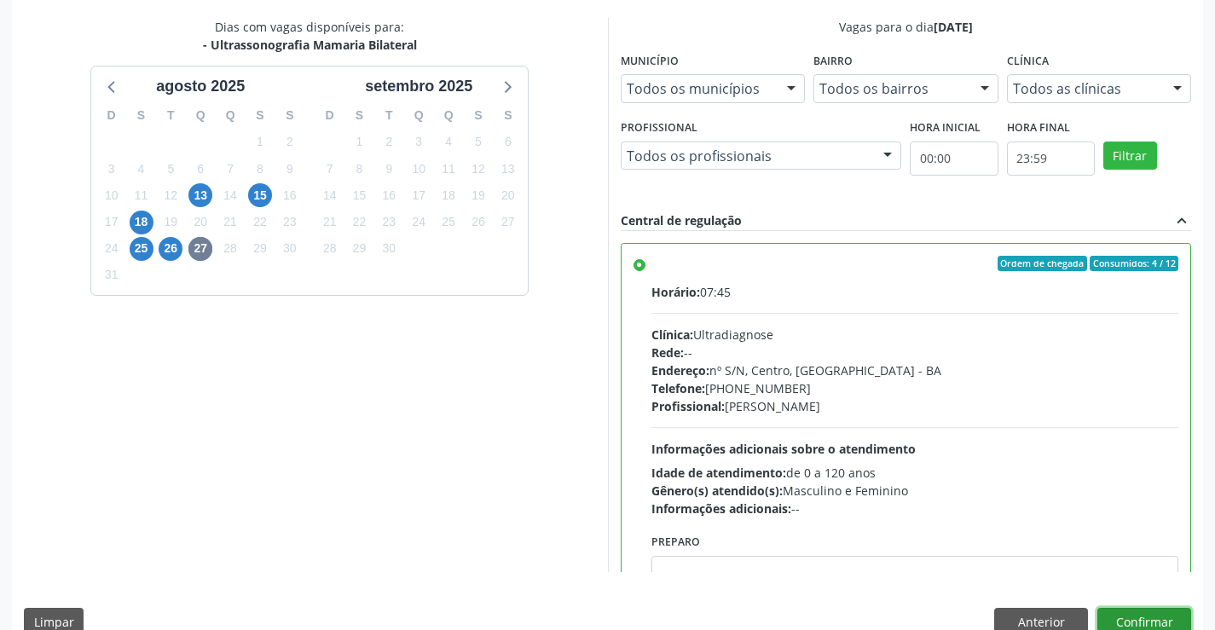
click at [1132, 615] on button "Confirmar" at bounding box center [1144, 622] width 94 height 29
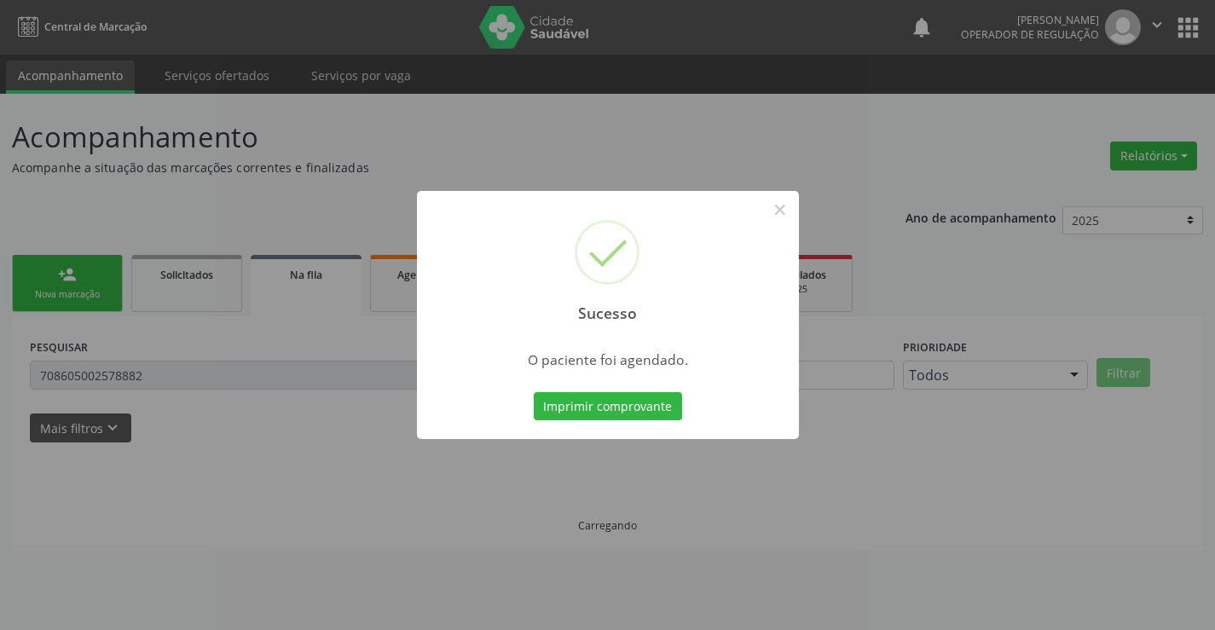
scroll to position [0, 0]
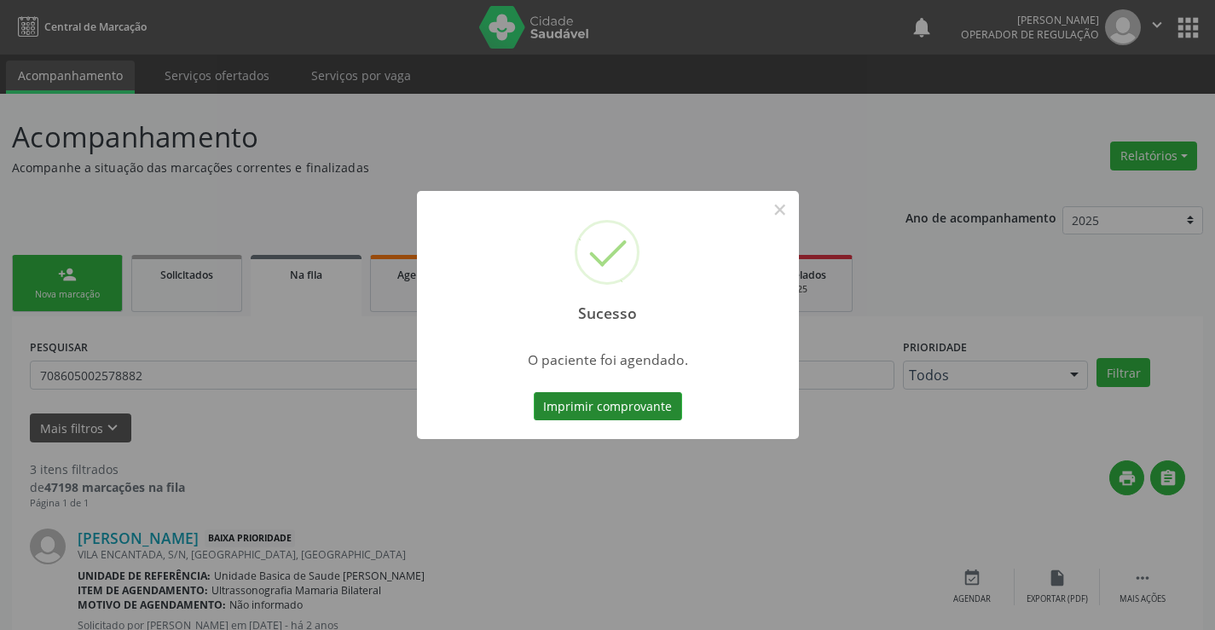
click at [602, 406] on button "Imprimir comprovante" at bounding box center [608, 406] width 148 height 29
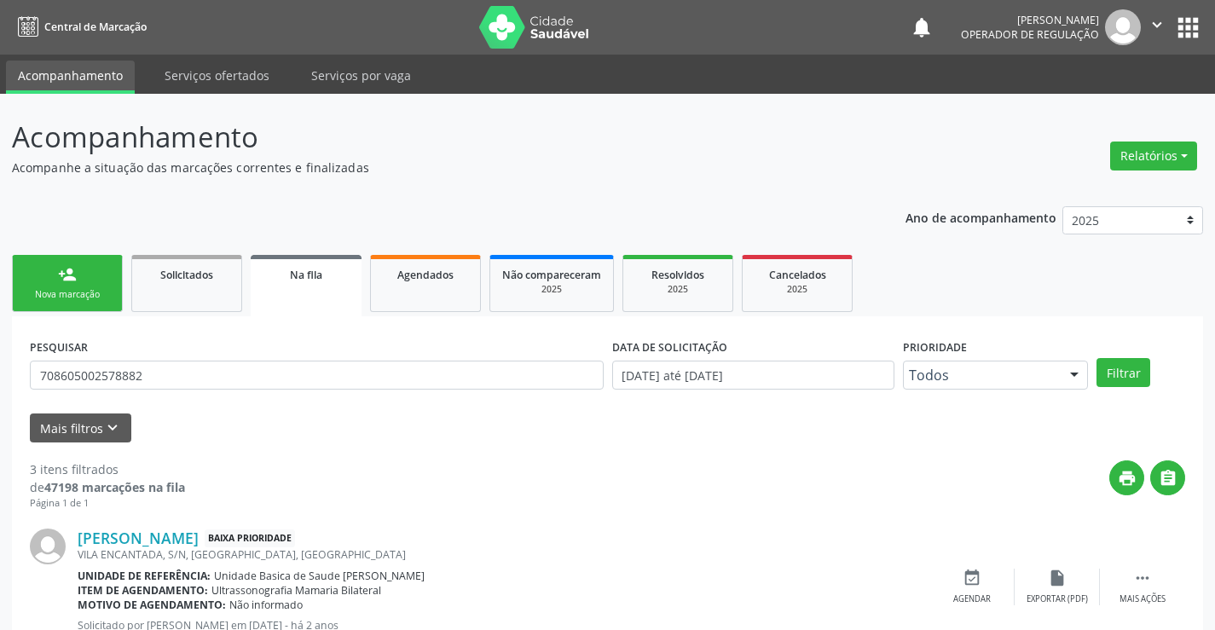
click at [78, 293] on div "Nova marcação" at bounding box center [67, 294] width 85 height 13
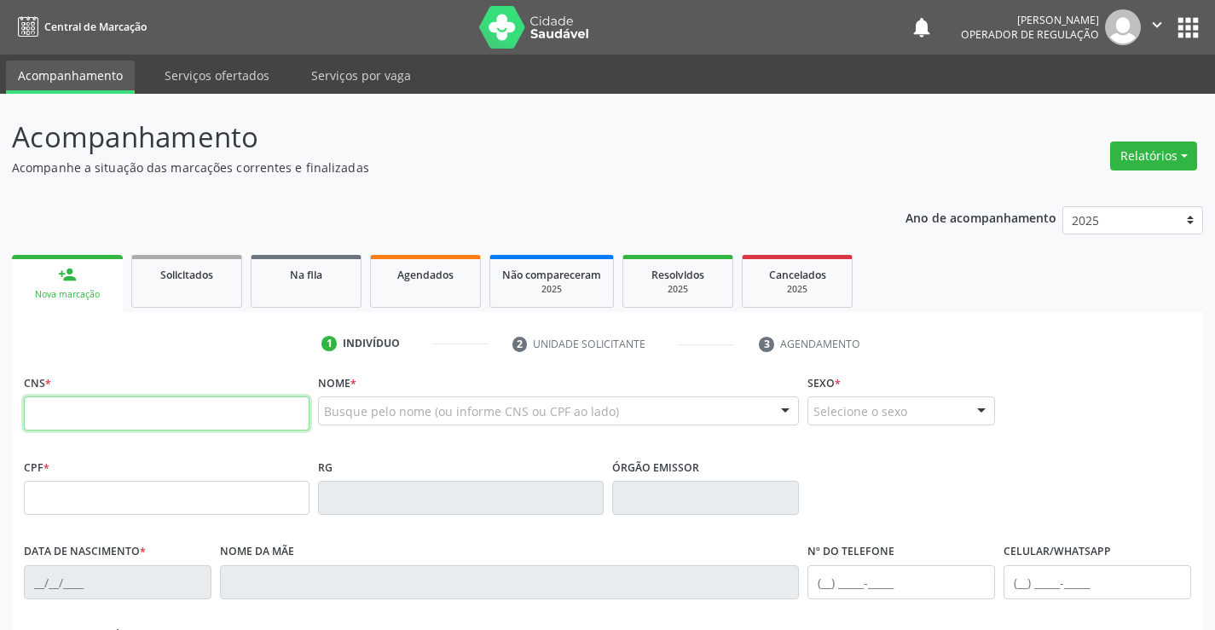
click at [165, 425] on input "text" at bounding box center [167, 413] width 286 height 34
type input "708 4073 3098 0370"
type input "006899513"
type input "17/09/2010"
type input "(74) 9816-7853"
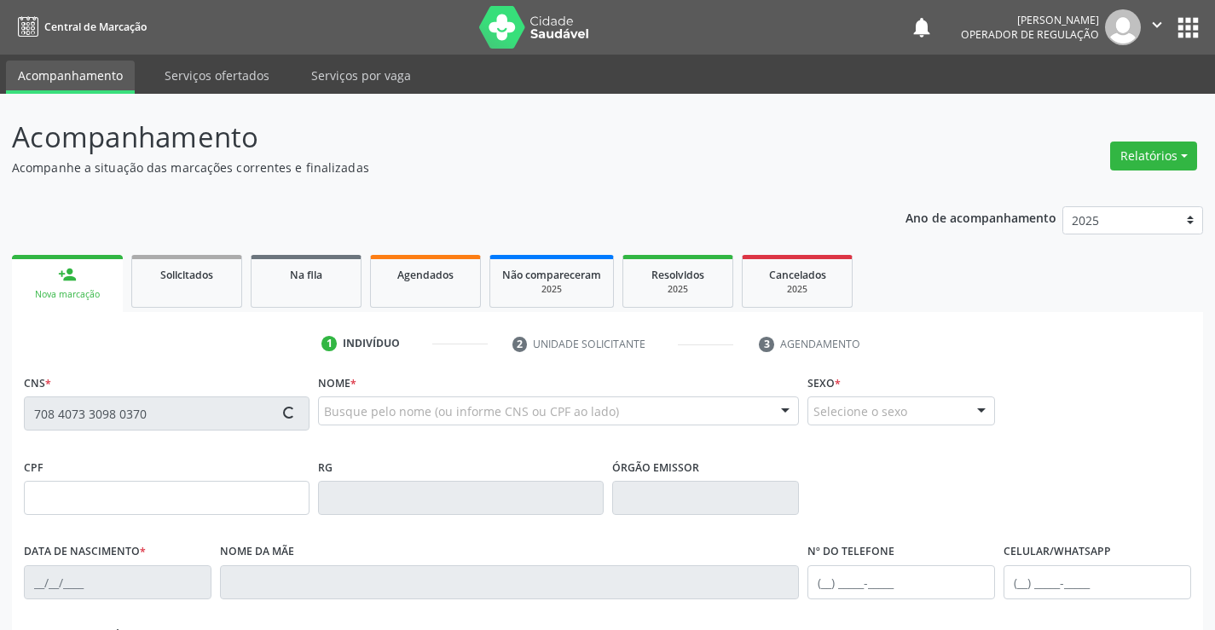
type input "(74) 9816-7853"
type input "SN"
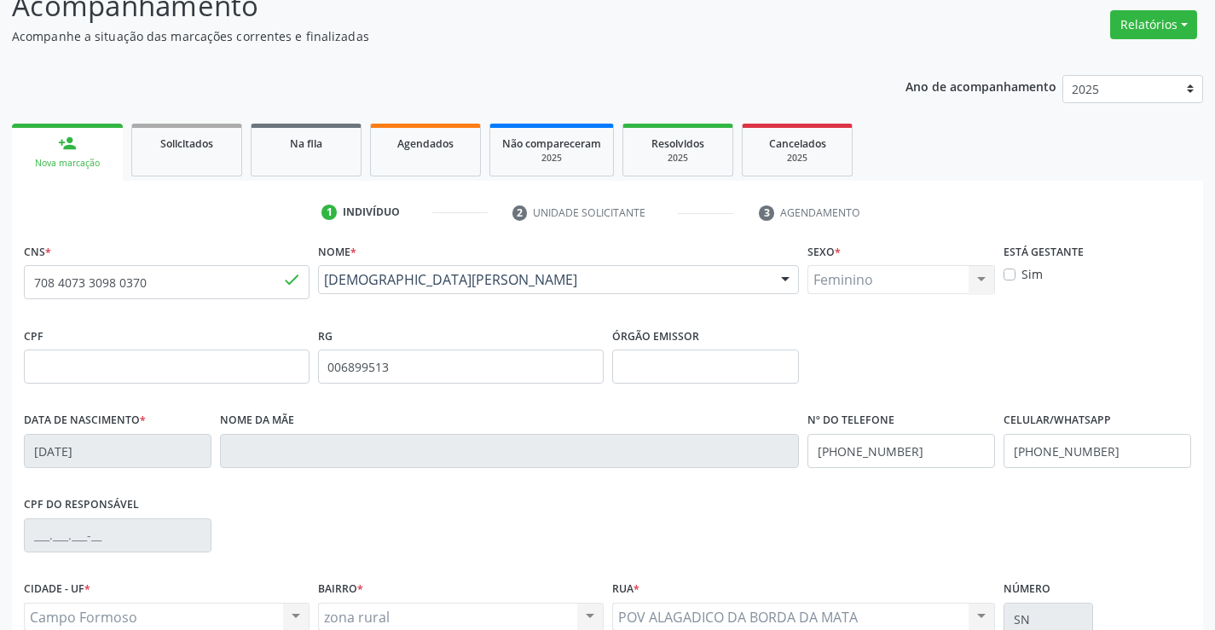
scroll to position [294, 0]
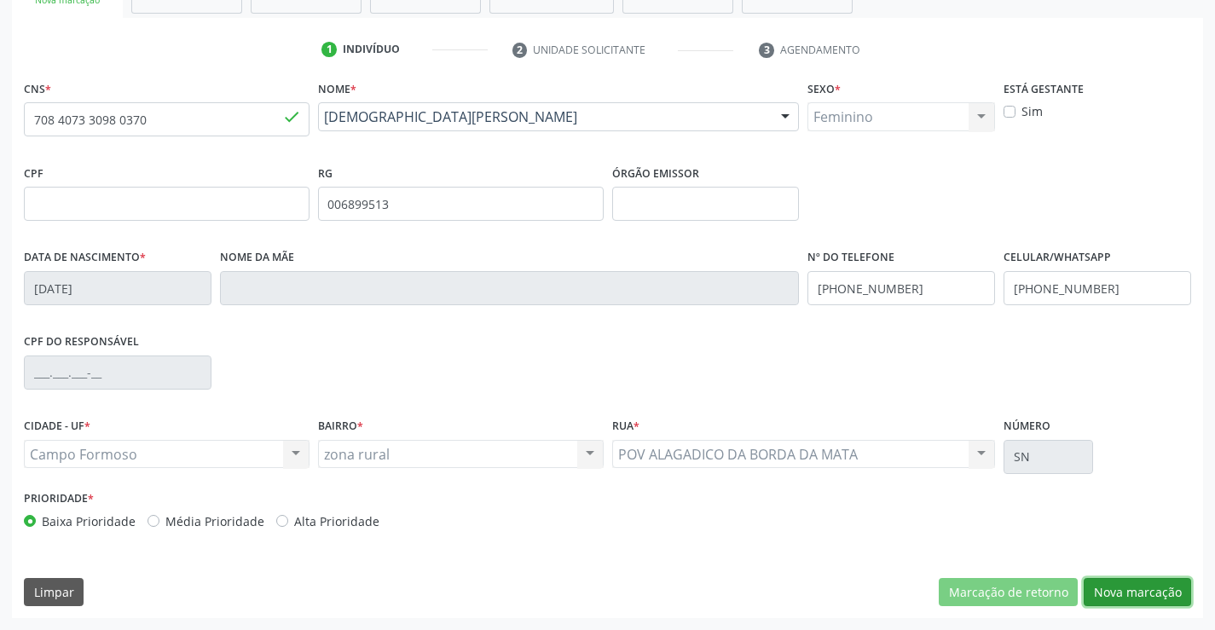
click at [1101, 594] on button "Nova marcação" at bounding box center [1137, 592] width 107 height 29
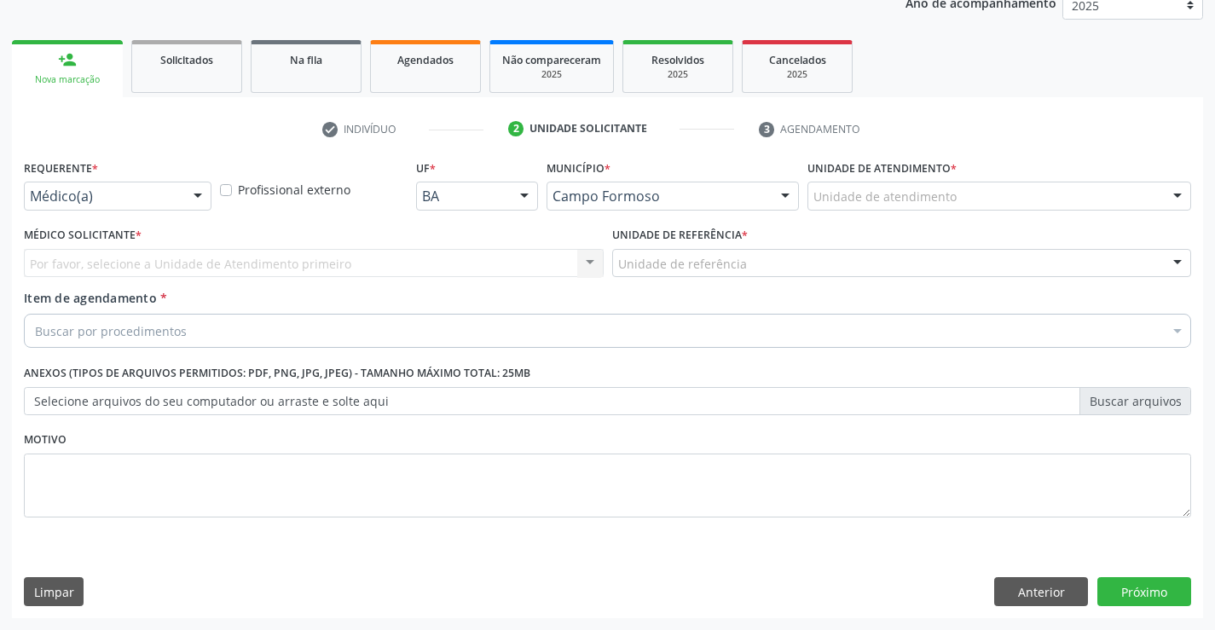
scroll to position [215, 0]
click at [187, 194] on div at bounding box center [198, 196] width 26 height 29
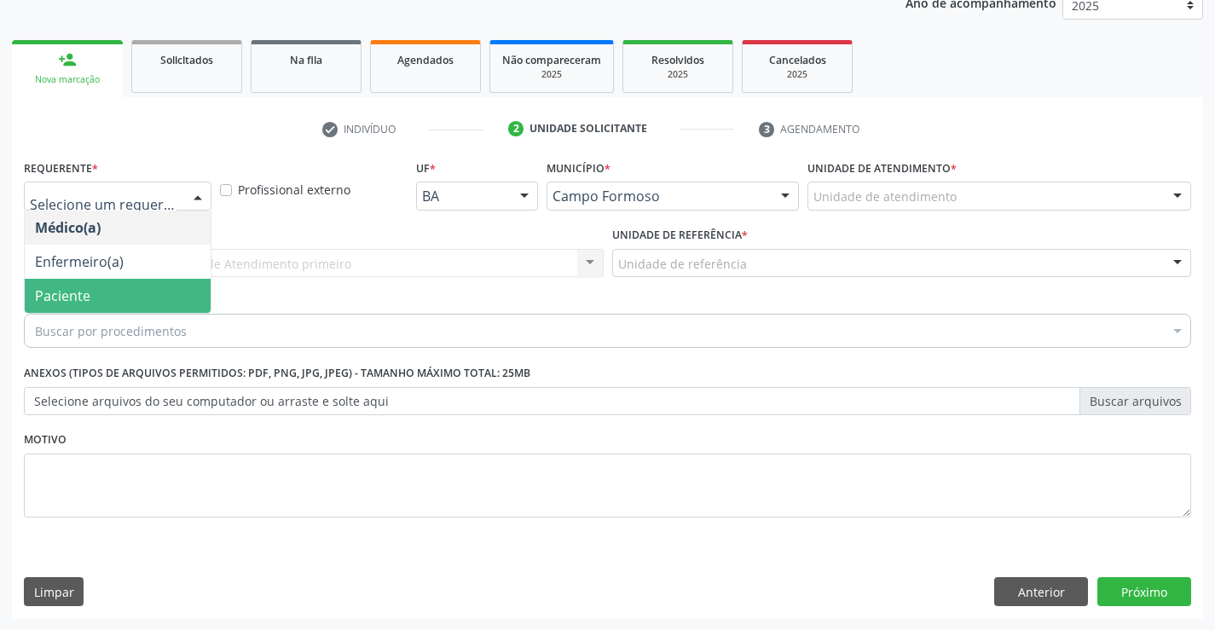
click at [115, 301] on span "Paciente" at bounding box center [118, 296] width 186 height 34
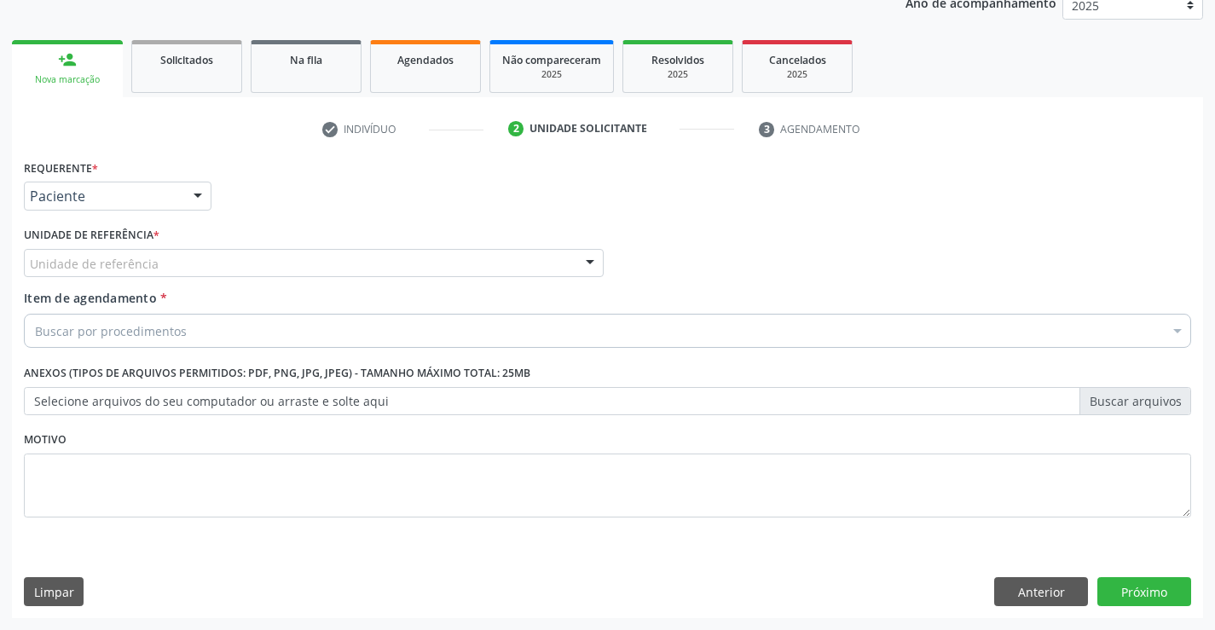
click at [583, 259] on div at bounding box center [590, 264] width 26 height 29
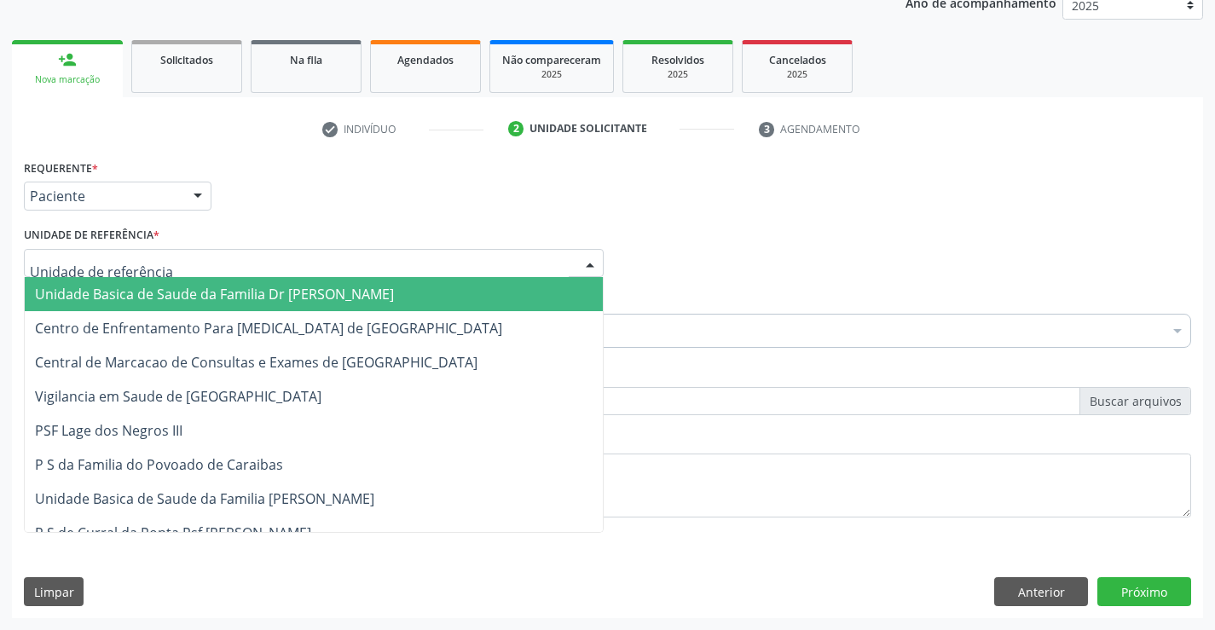
click at [417, 299] on span "Unidade Basica de Saude da Familia Dr [PERSON_NAME]" at bounding box center [314, 294] width 578 height 34
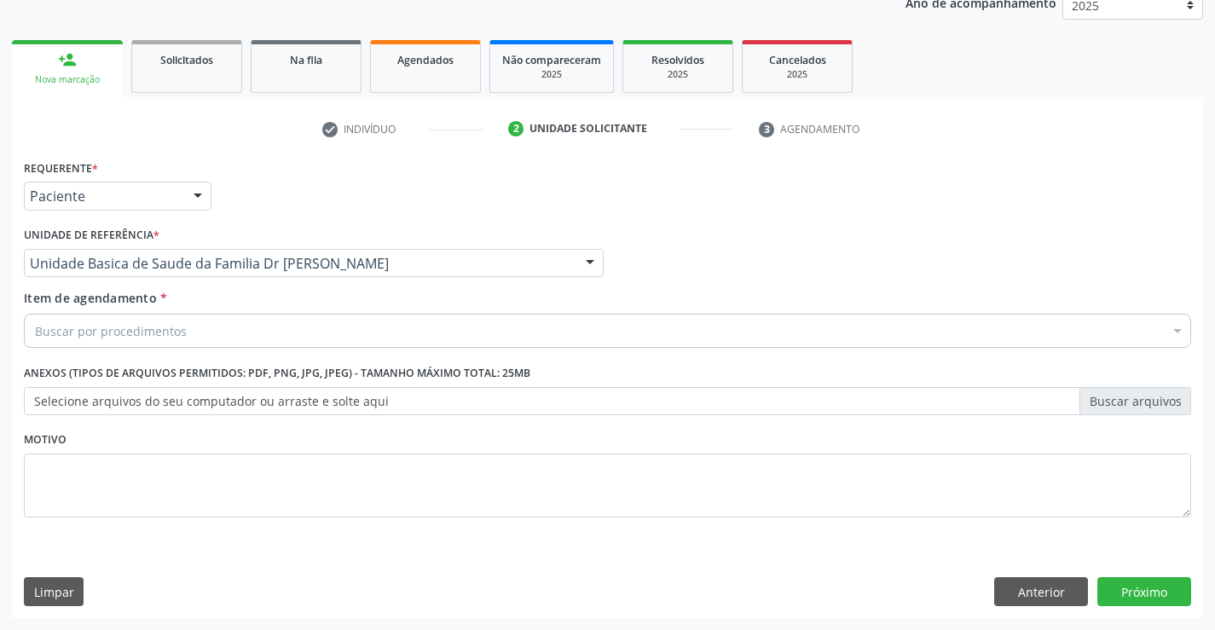
click at [336, 312] on div "Item de agendamento * Buscar por procedimentos Selecionar todos 0202040089 - 3X…" at bounding box center [607, 316] width 1167 height 54
click at [330, 323] on div "Buscar por procedimentos" at bounding box center [607, 331] width 1167 height 34
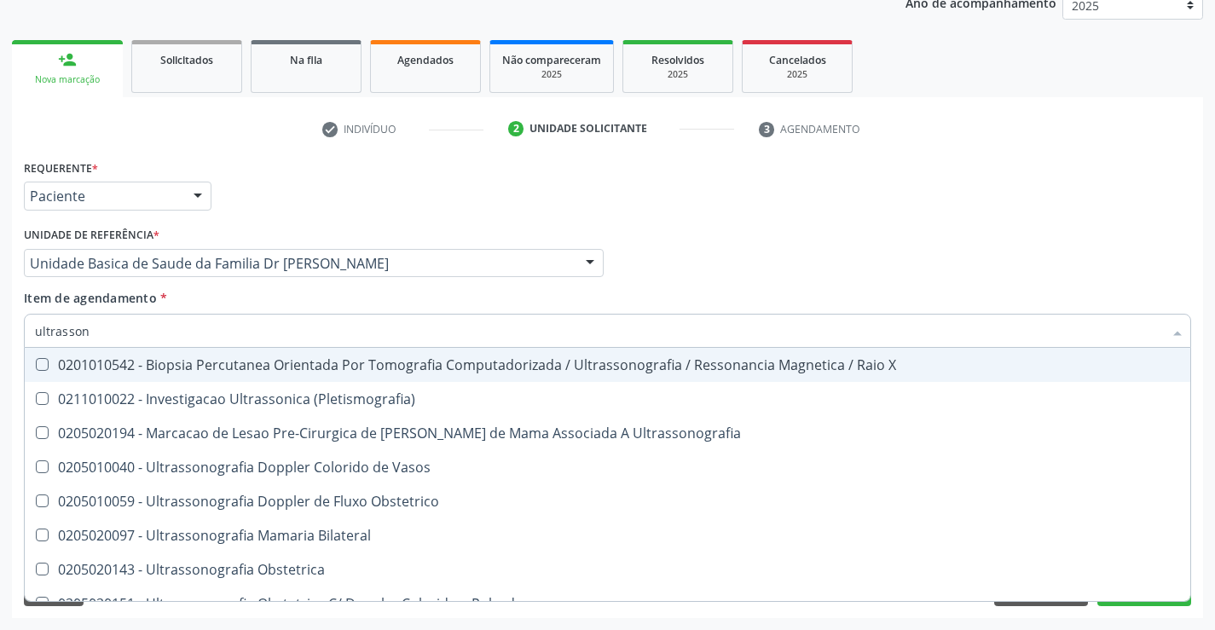
type input "ultrassono"
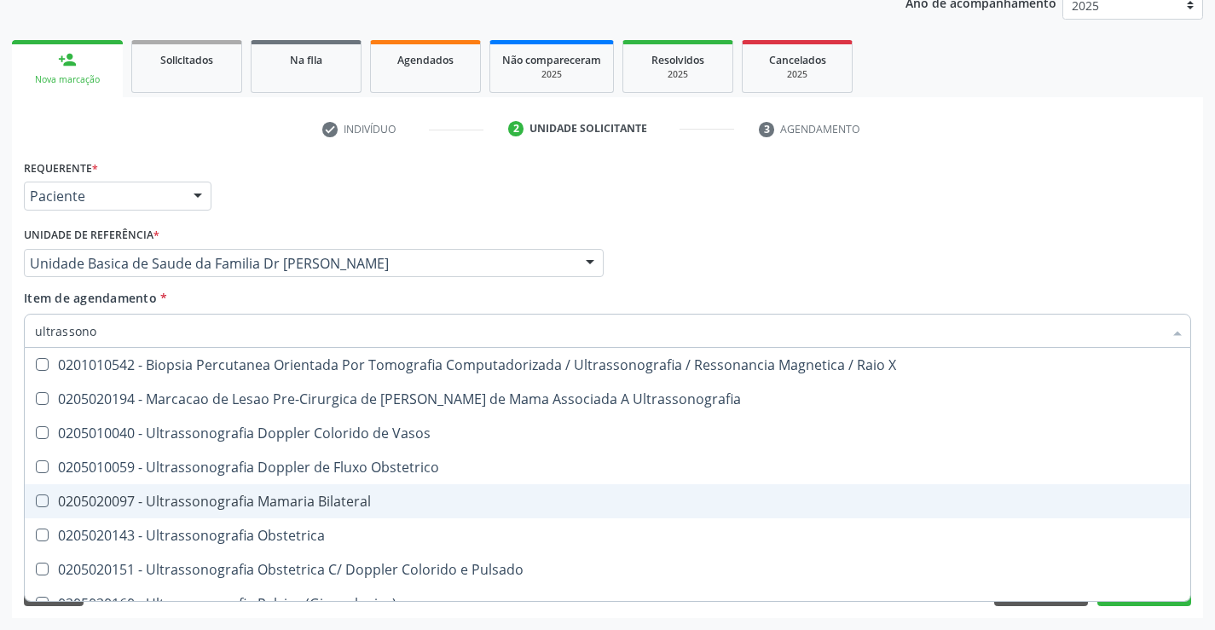
click at [339, 502] on div "0205020097 - Ultrassonografia Mamaria Bilateral" at bounding box center [607, 501] width 1145 height 14
checkbox Bilateral "true"
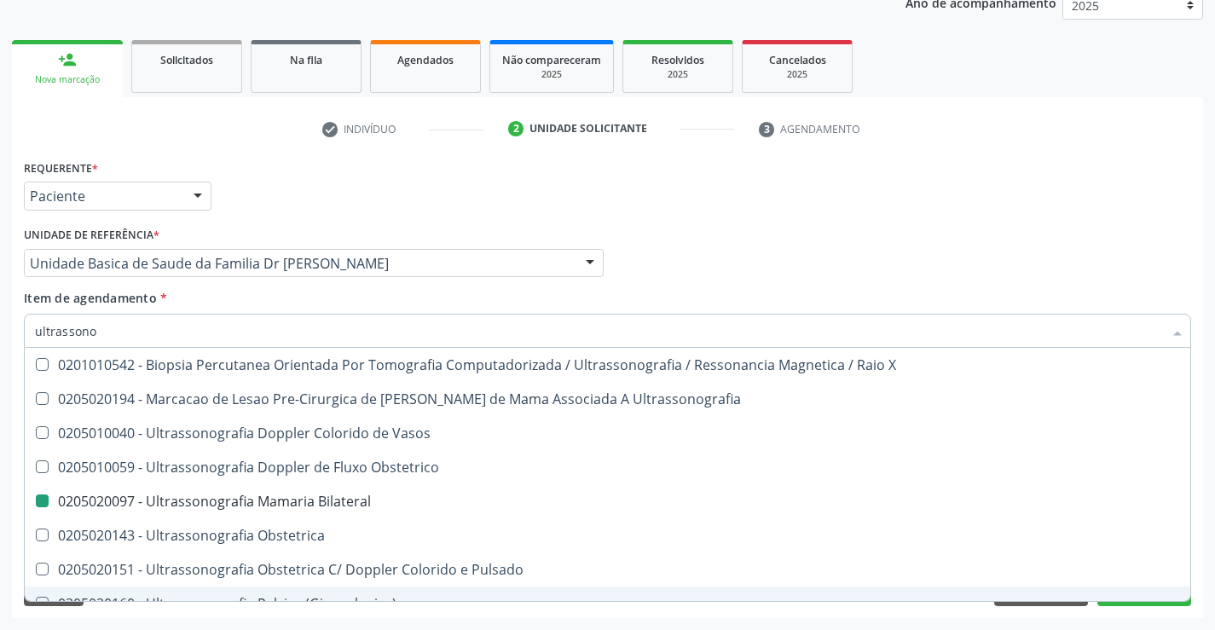
click at [1129, 606] on div "Requerente * Paciente Médico(a) Enfermeiro(a) Paciente Nenhum resultado encontr…" at bounding box center [607, 386] width 1191 height 463
checkbox Ultrassonografia "true"
checkbox Bilateral "false"
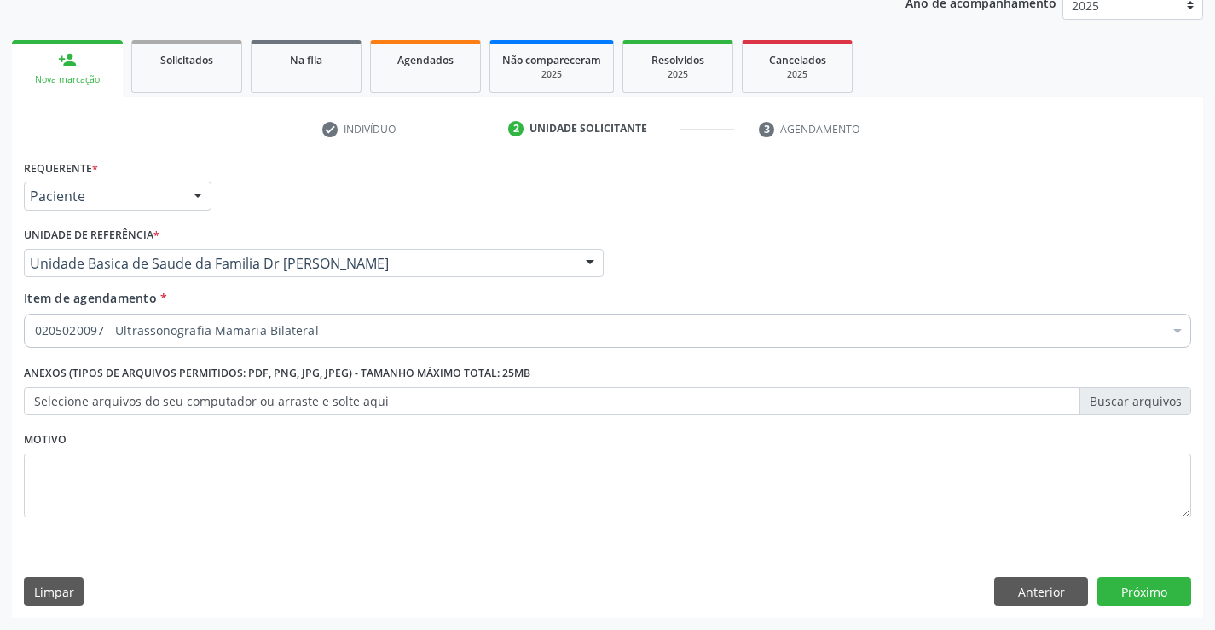
click at [1129, 606] on div "Requerente * Paciente Médico(a) Enfermeiro(a) Paciente Nenhum resultado encontr…" at bounding box center [607, 386] width 1191 height 463
click at [1128, 594] on button "Próximo" at bounding box center [1144, 591] width 94 height 29
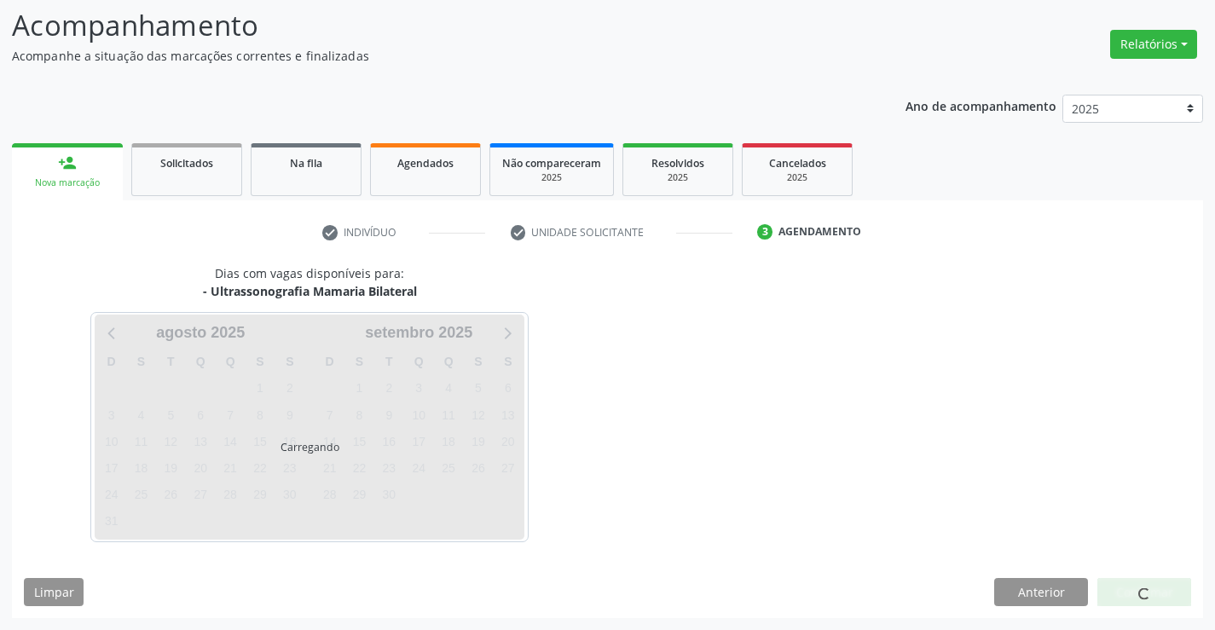
scroll to position [112, 0]
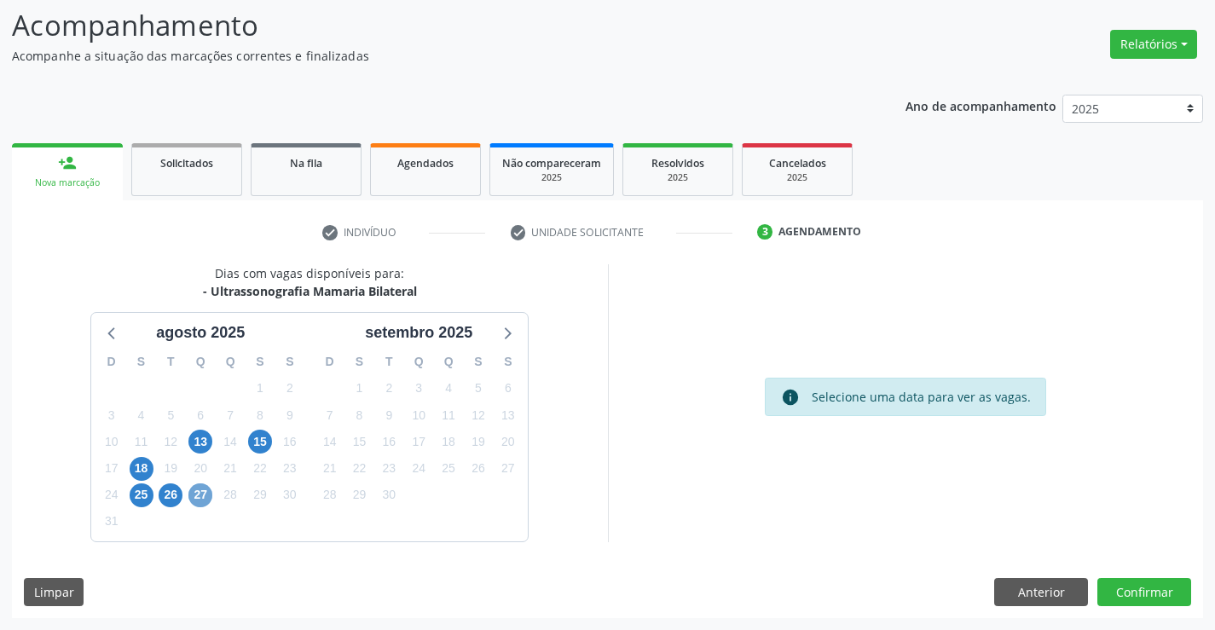
click at [203, 488] on span "27" at bounding box center [200, 495] width 24 height 24
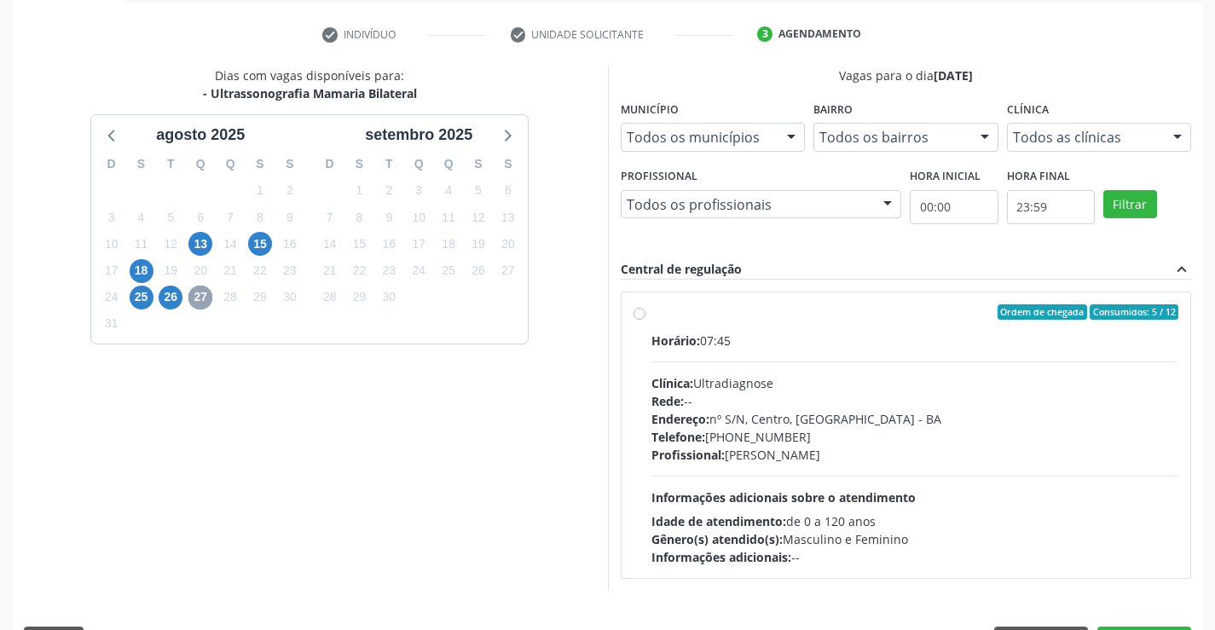
scroll to position [314, 0]
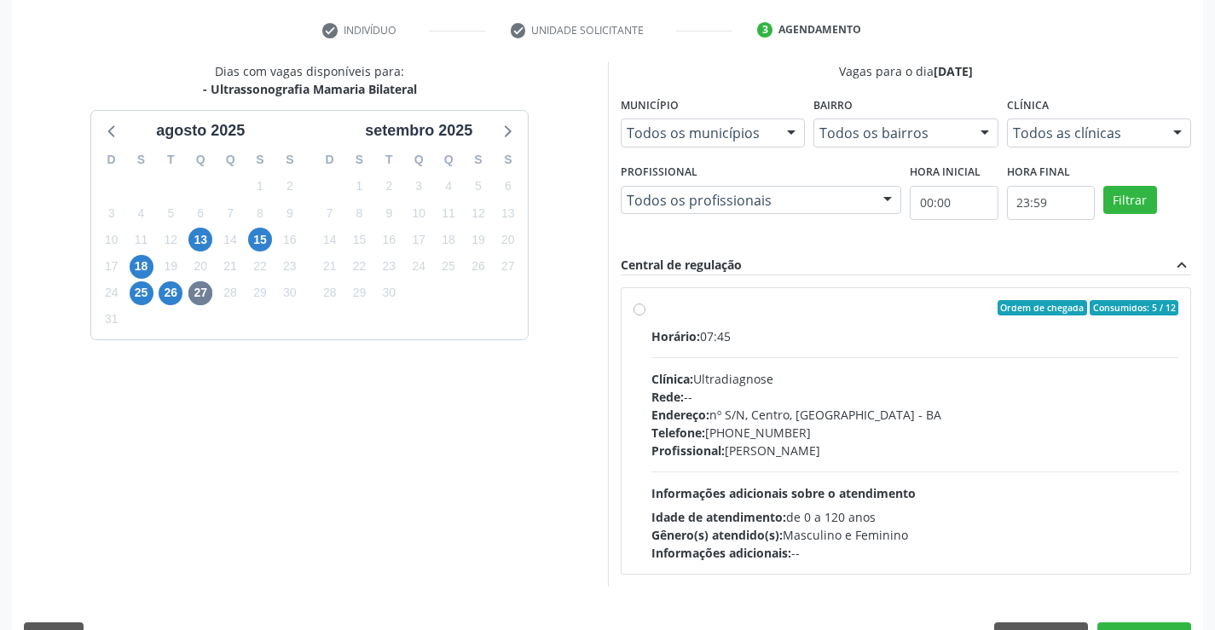
click at [651, 310] on label "Ordem de chegada Consumidos: 5 / 12 Horário: 07:45 Clínica: Ultradiagnose Rede:…" at bounding box center [915, 431] width 528 height 262
click at [643, 310] on input "Ordem de chegada Consumidos: 5 / 12 Horário: 07:45 Clínica: Ultradiagnose Rede:…" at bounding box center [639, 307] width 12 height 15
radio input "true"
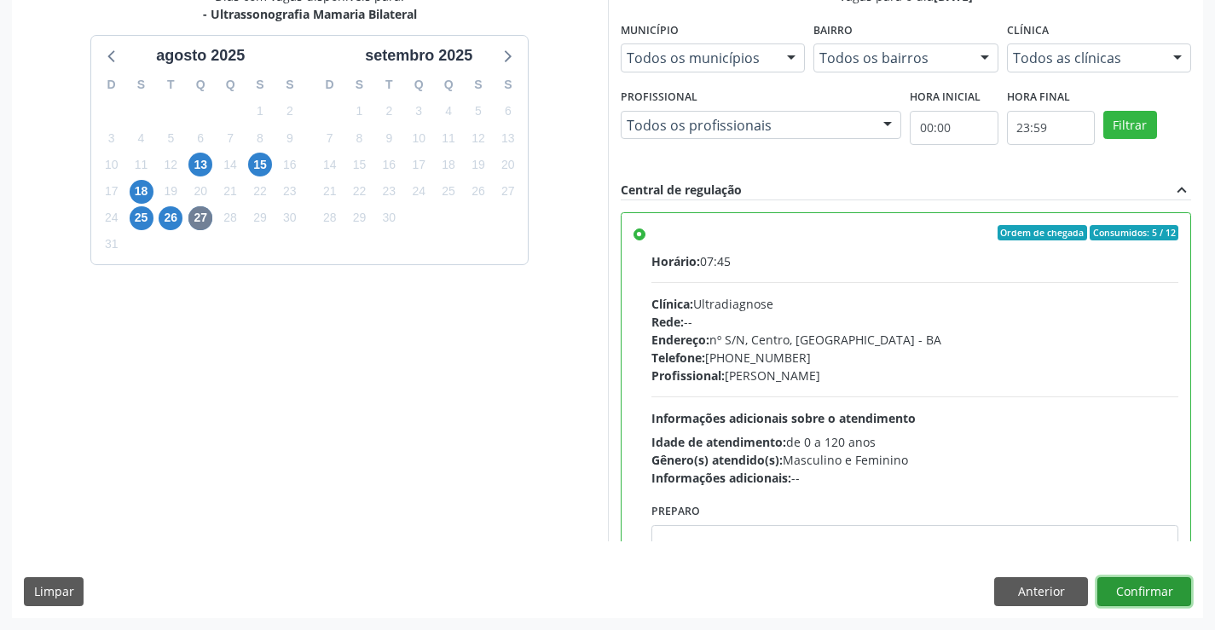
click at [1136, 590] on button "Confirmar" at bounding box center [1144, 591] width 94 height 29
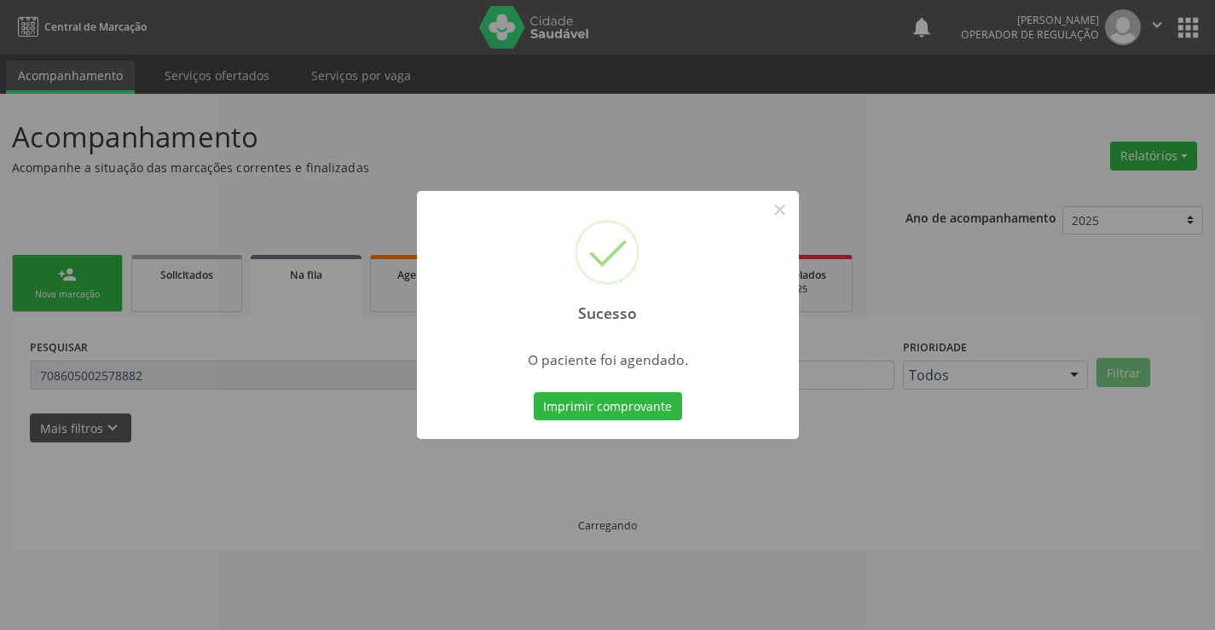
scroll to position [0, 0]
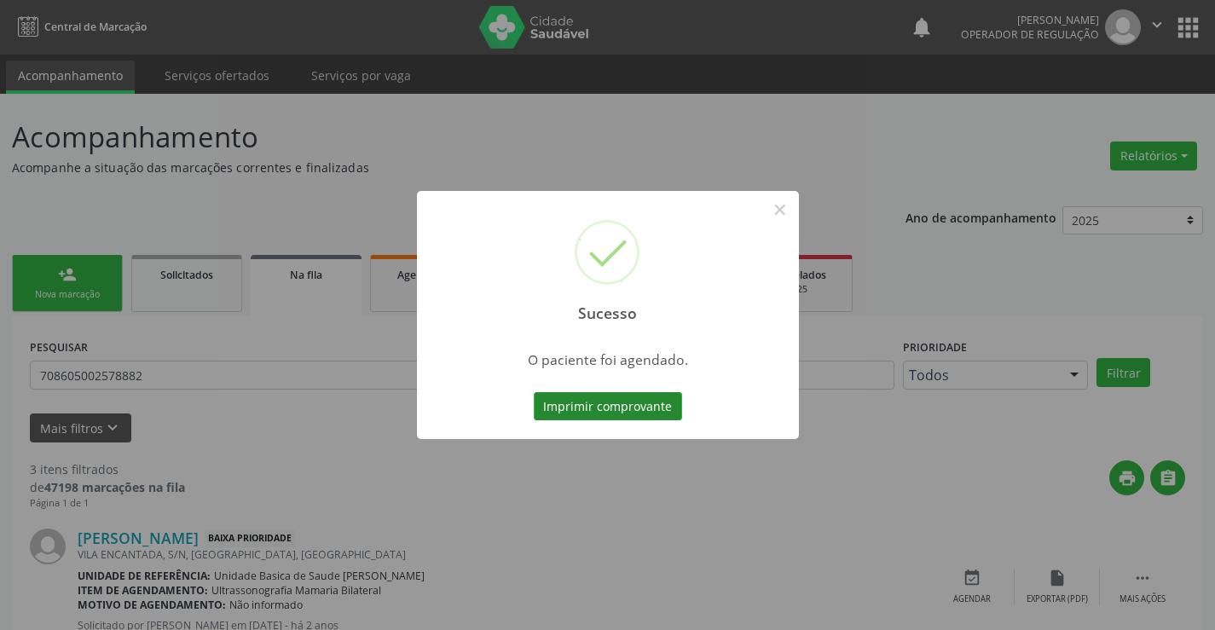
click at [580, 403] on button "Imprimir comprovante" at bounding box center [608, 406] width 148 height 29
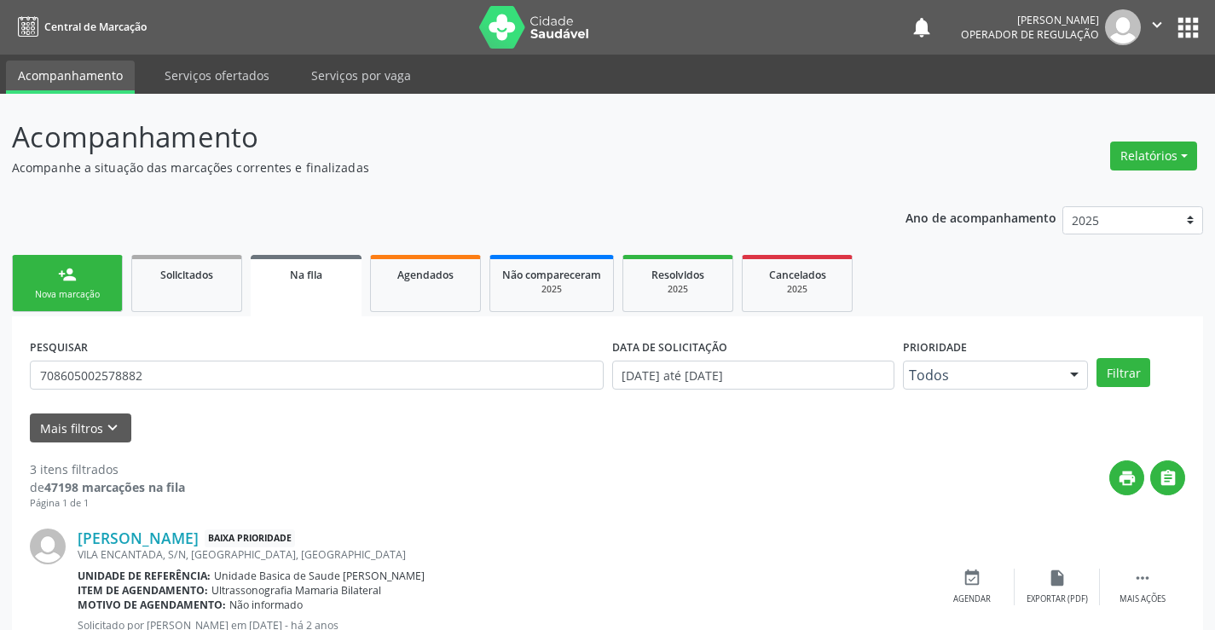
click at [68, 266] on div "person_add" at bounding box center [67, 274] width 19 height 19
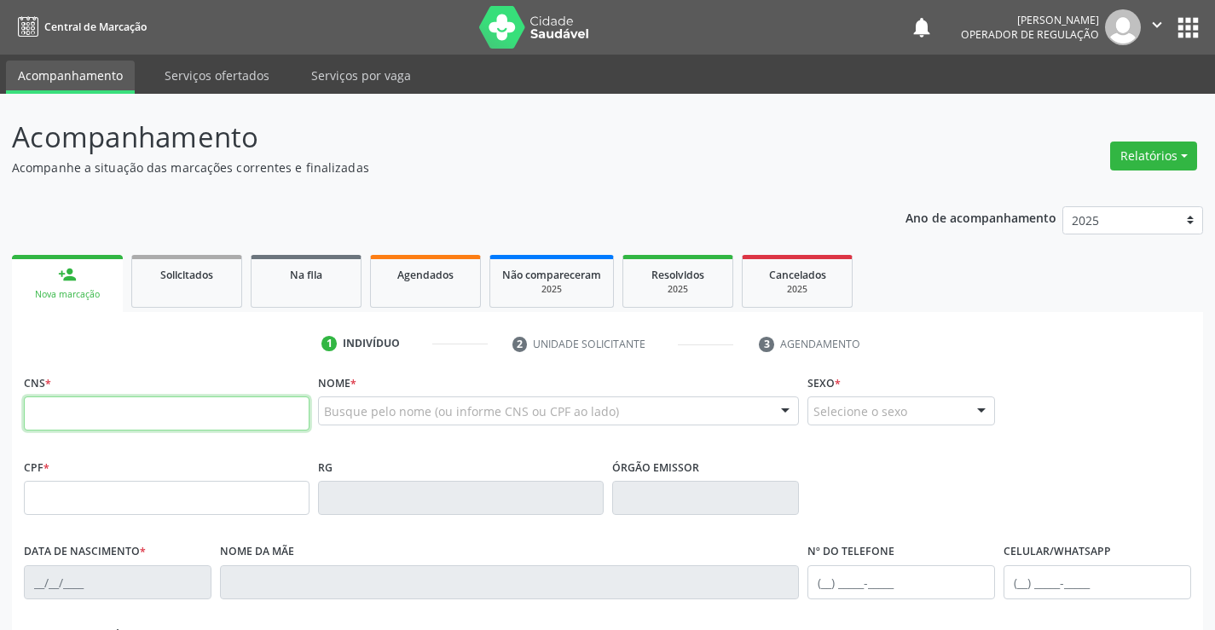
click at [117, 402] on input "text" at bounding box center [167, 413] width 286 height 34
type input "700 5087 9551 9351"
type input "0729648397"
type input "[DATE]"
type input "[PHONE_NUMBER]"
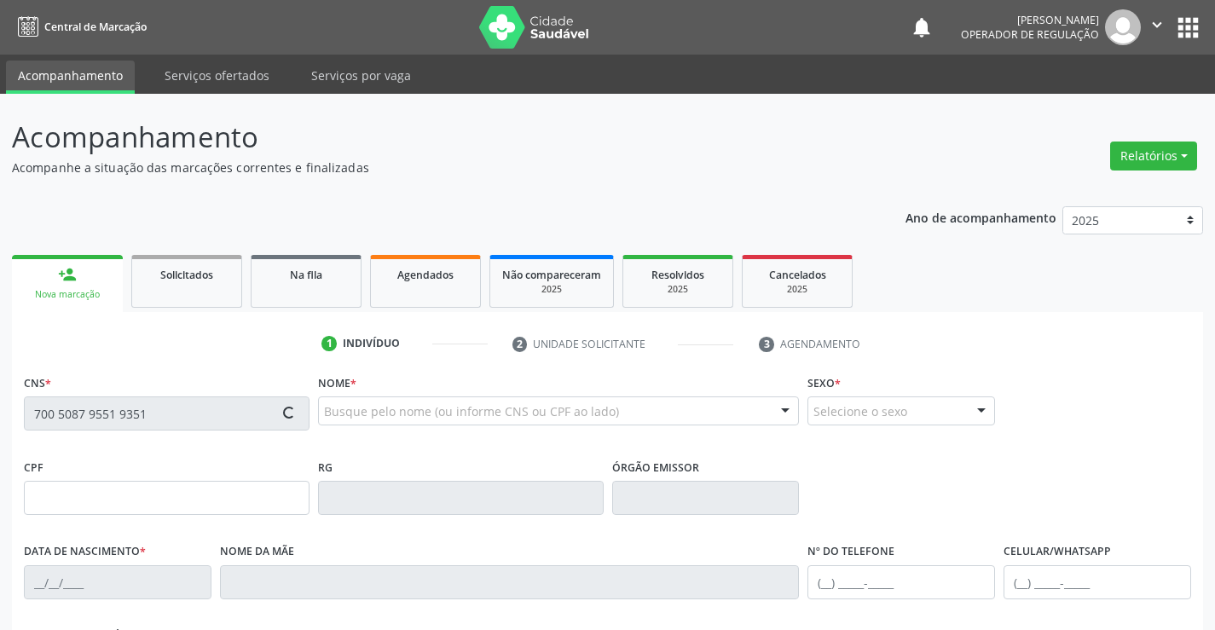
type input "[PHONE_NUMBER]"
type input "005.968.485-28"
type input "SN"
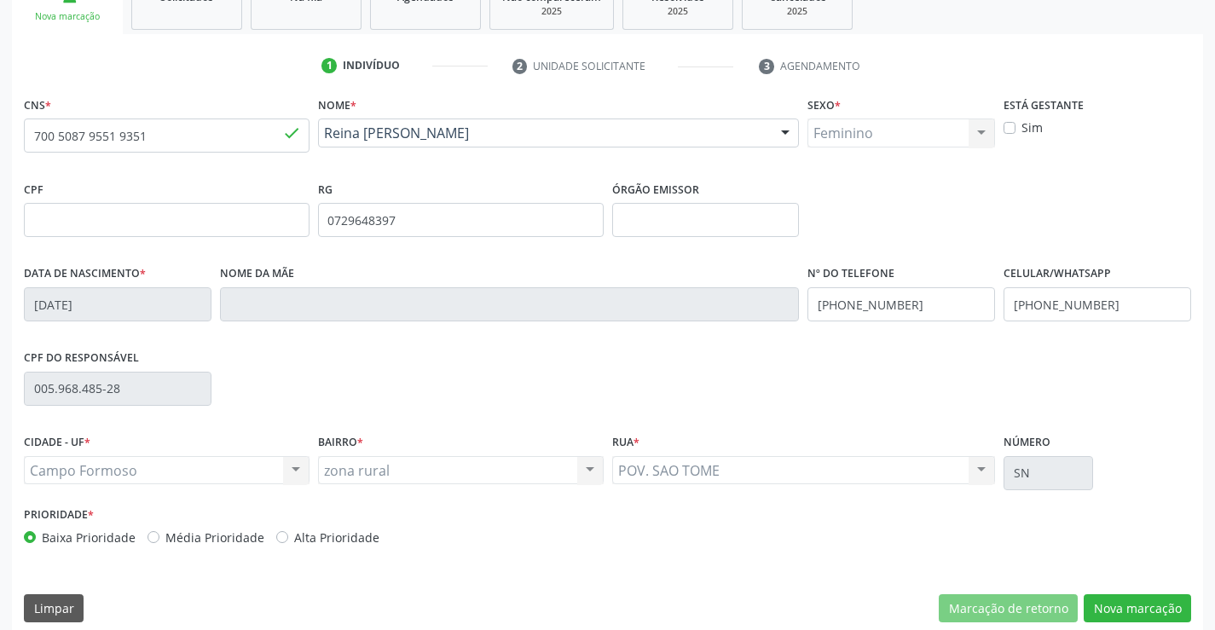
scroll to position [294, 0]
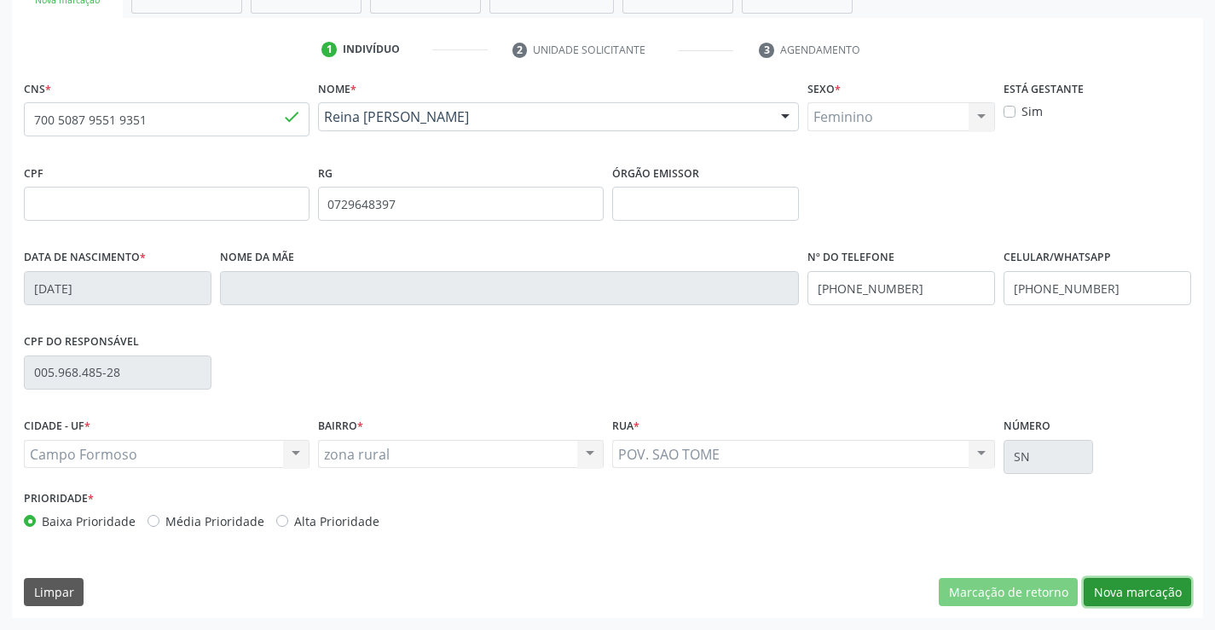
click at [1130, 597] on button "Nova marcação" at bounding box center [1137, 592] width 107 height 29
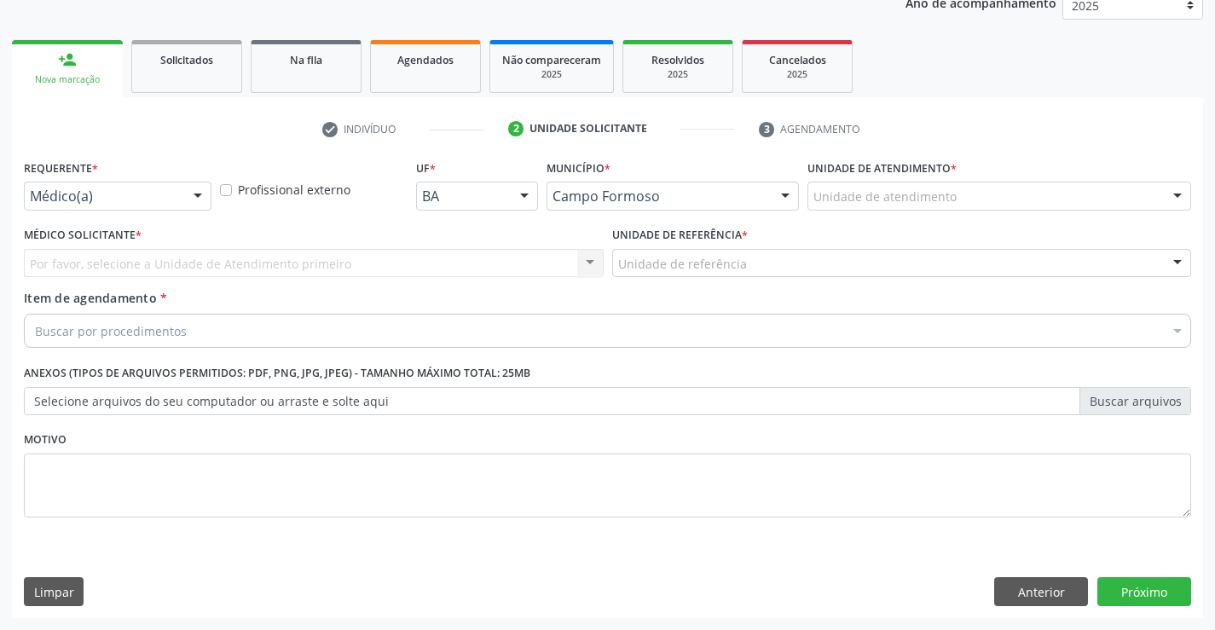
scroll to position [215, 0]
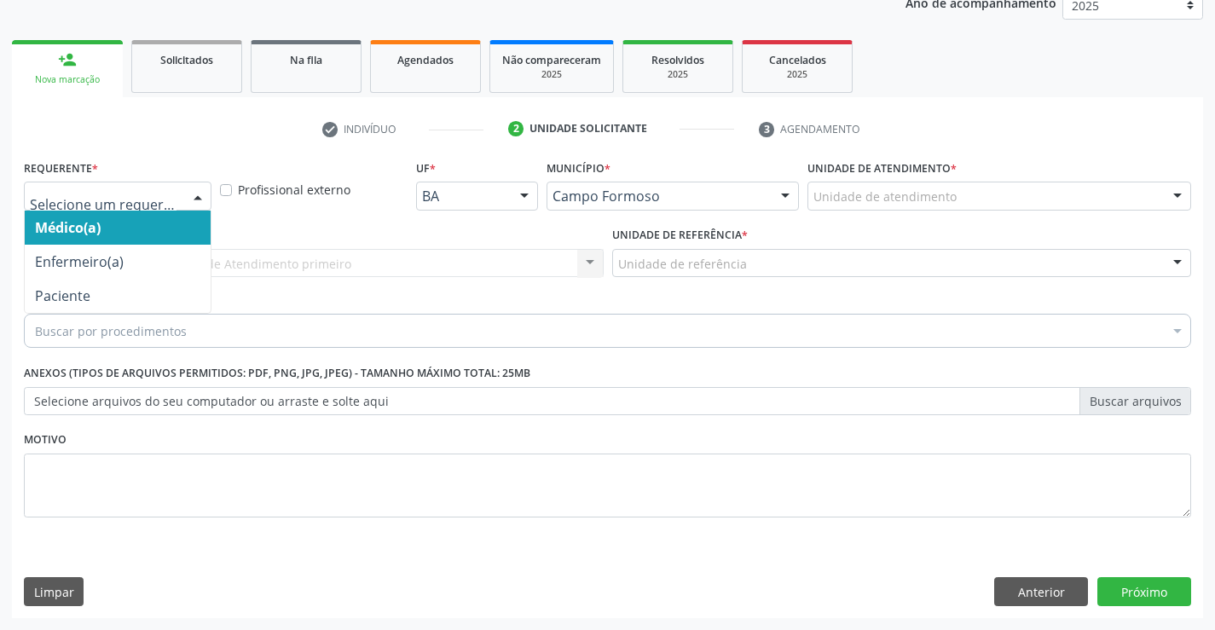
click at [203, 204] on div at bounding box center [198, 196] width 26 height 29
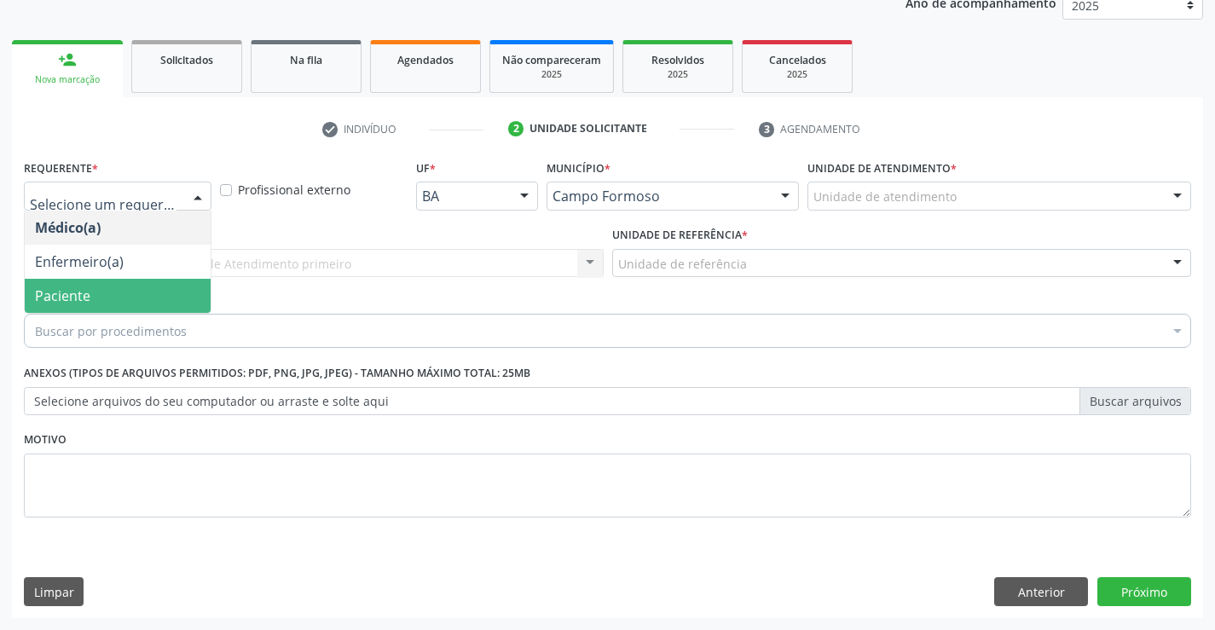
click at [98, 291] on span "Paciente" at bounding box center [118, 296] width 186 height 34
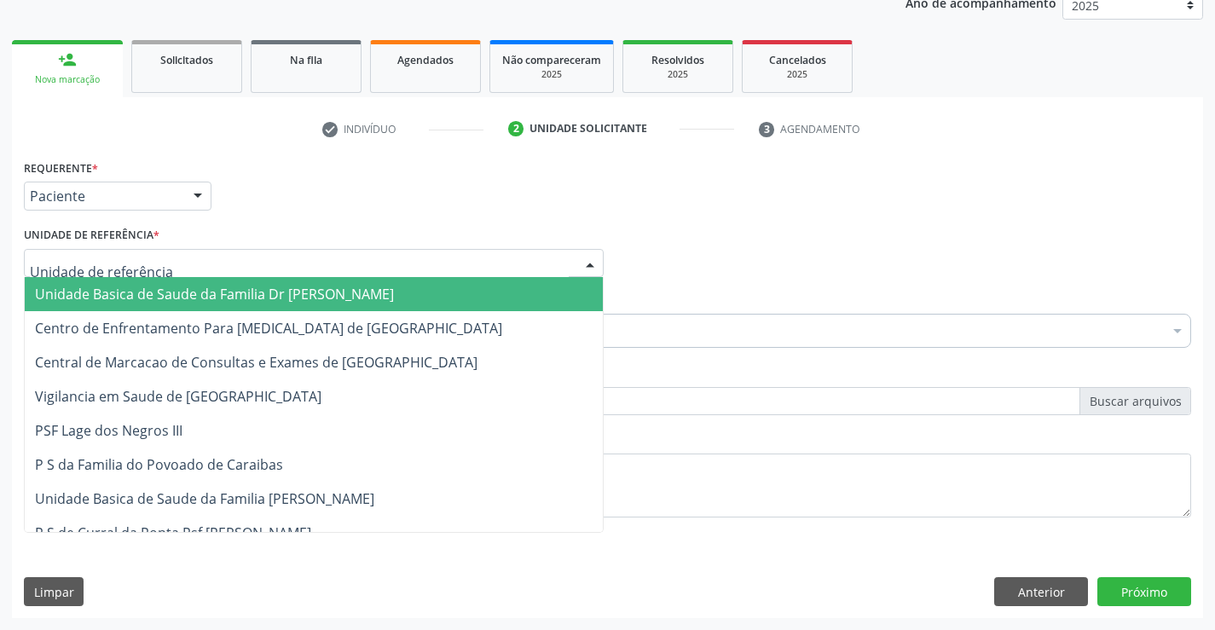
click at [601, 260] on div at bounding box center [590, 264] width 26 height 29
click at [361, 295] on span "Unidade Basica de Saude da Familia Dr [PERSON_NAME]" at bounding box center [214, 294] width 359 height 19
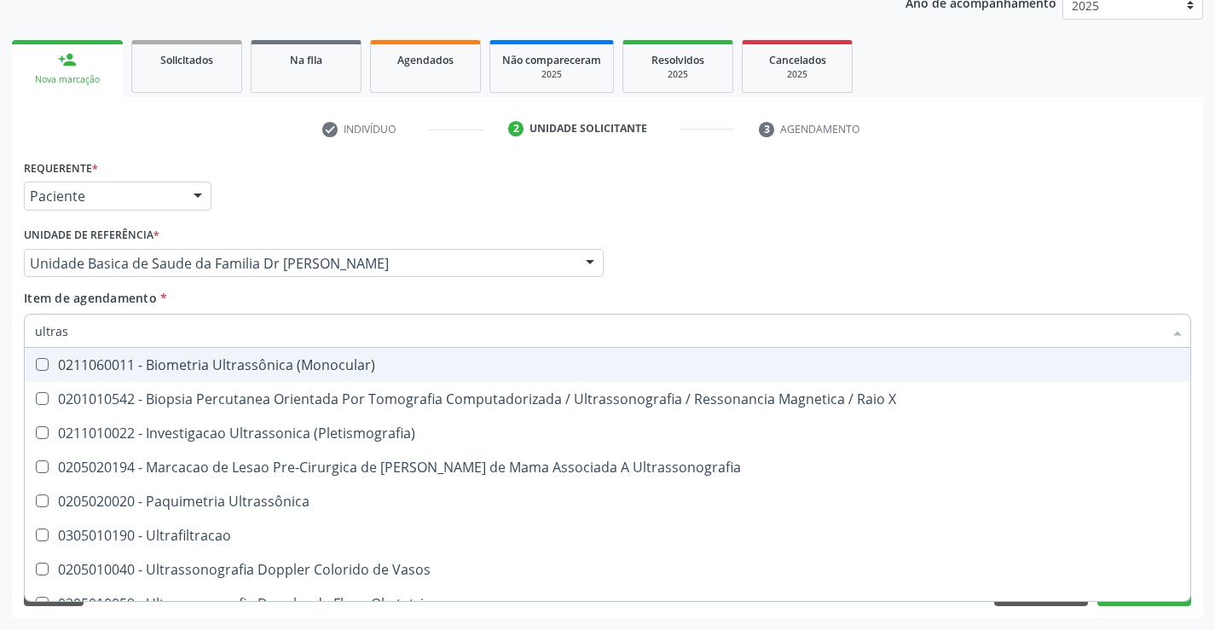
type input "ultrass"
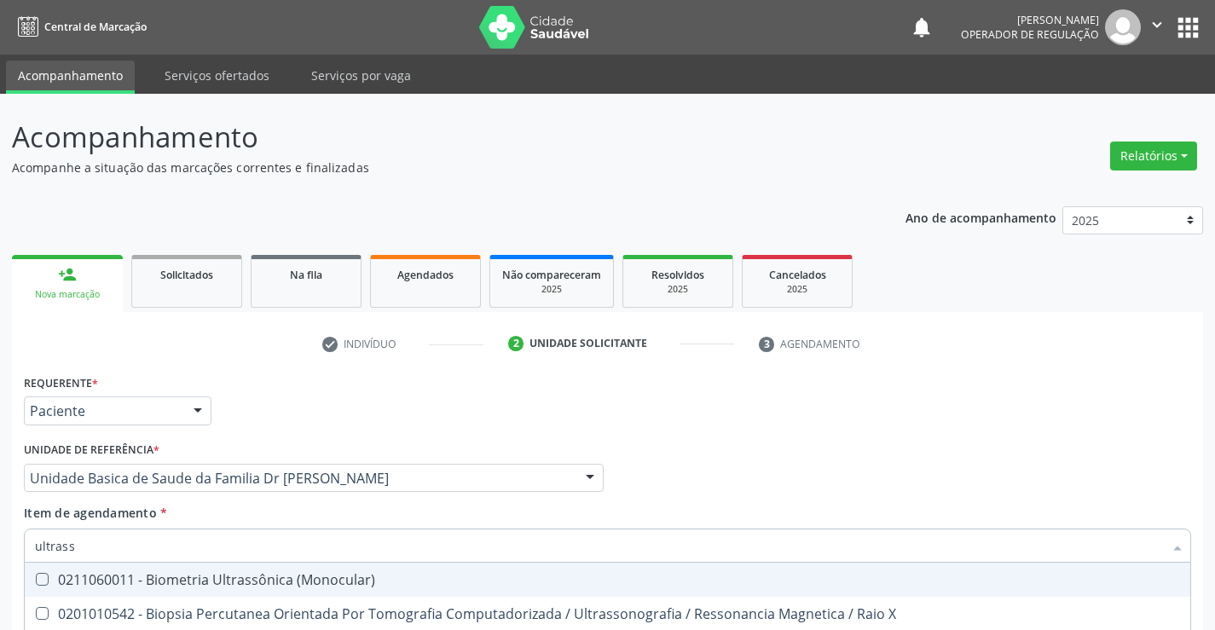
scroll to position [215, 0]
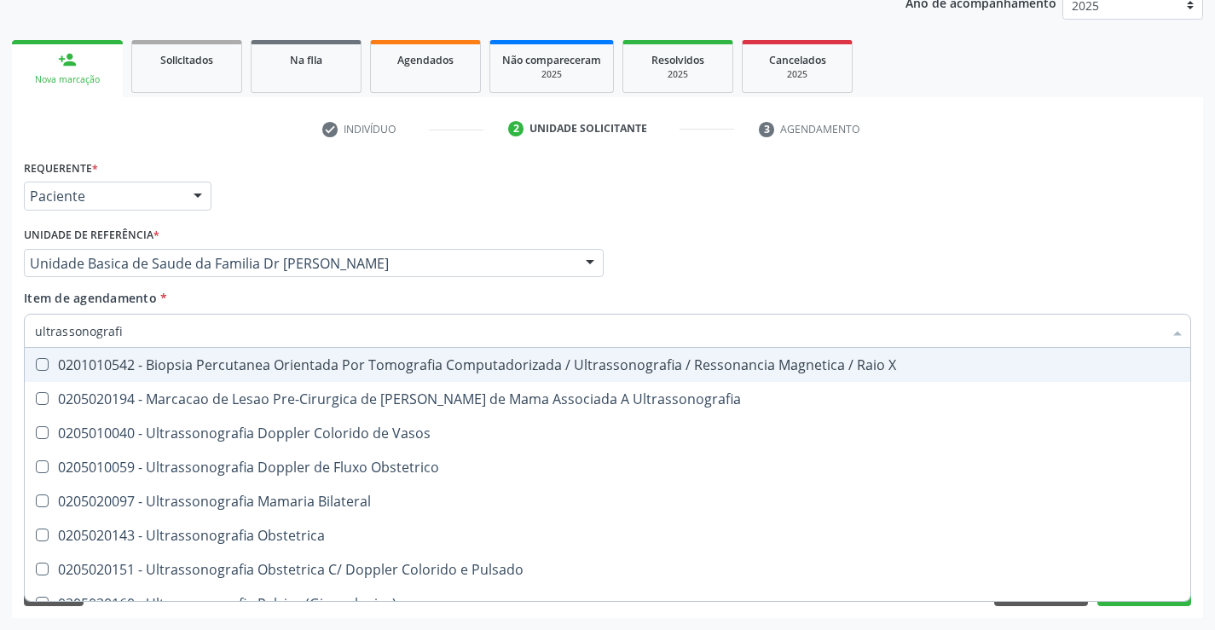
type input "ultrassonografia"
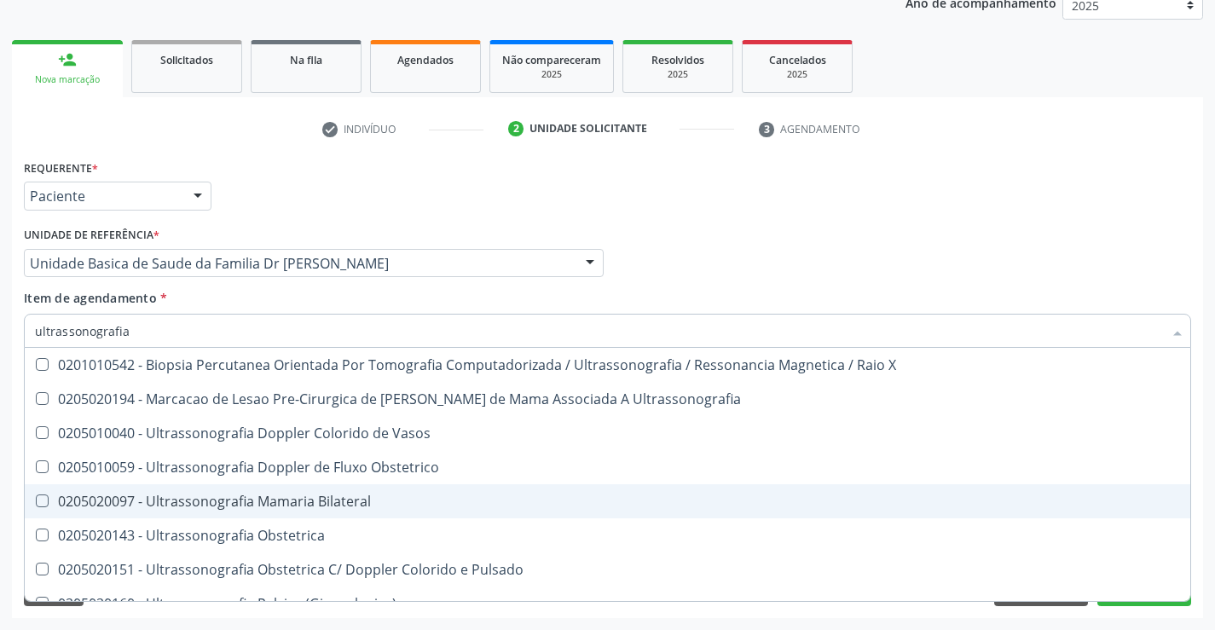
click at [309, 517] on span "0205020097 - Ultrassonografia Mamaria Bilateral" at bounding box center [607, 501] width 1165 height 34
checkbox Bilateral "true"
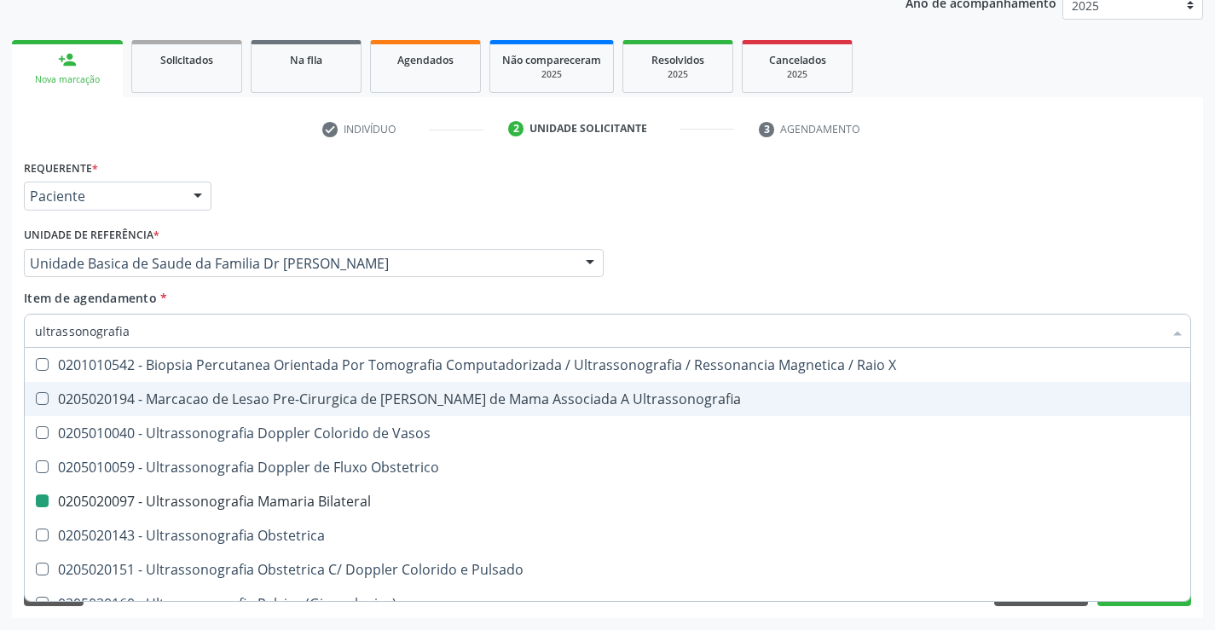
click at [1183, 260] on div "Médico Solicitante Por favor, selecione a Unidade de Atendimento primeiro Nenhu…" at bounding box center [608, 255] width 1176 height 66
checkbox Ultrassonografia "true"
checkbox Bilateral "false"
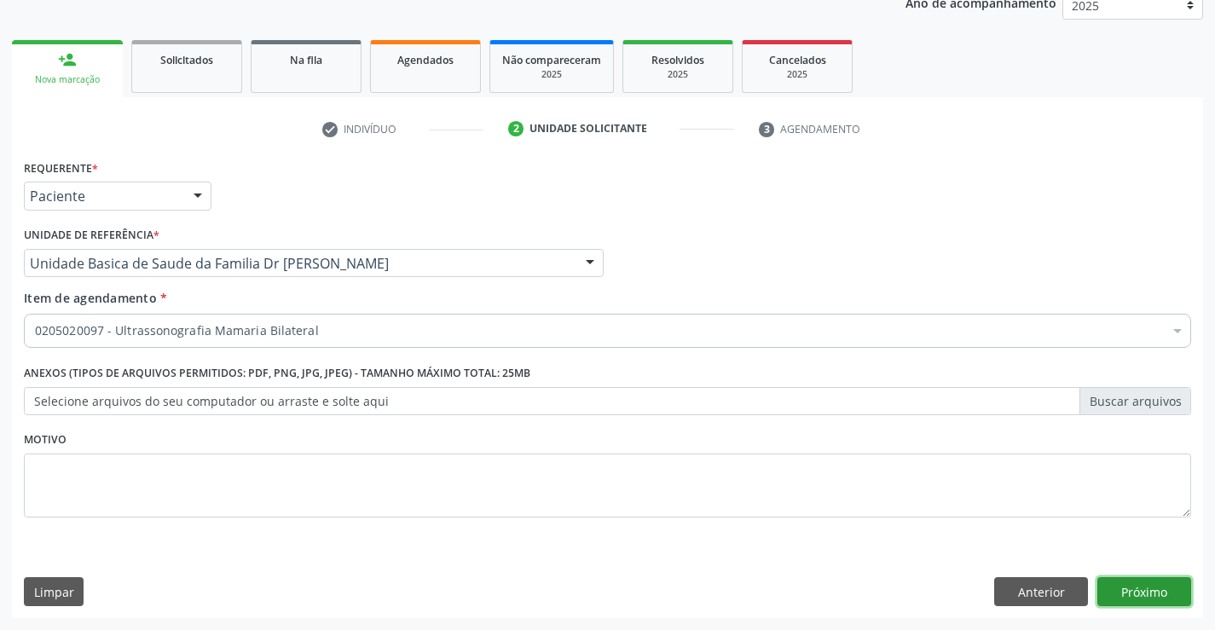
click at [1126, 592] on button "Próximo" at bounding box center [1144, 591] width 94 height 29
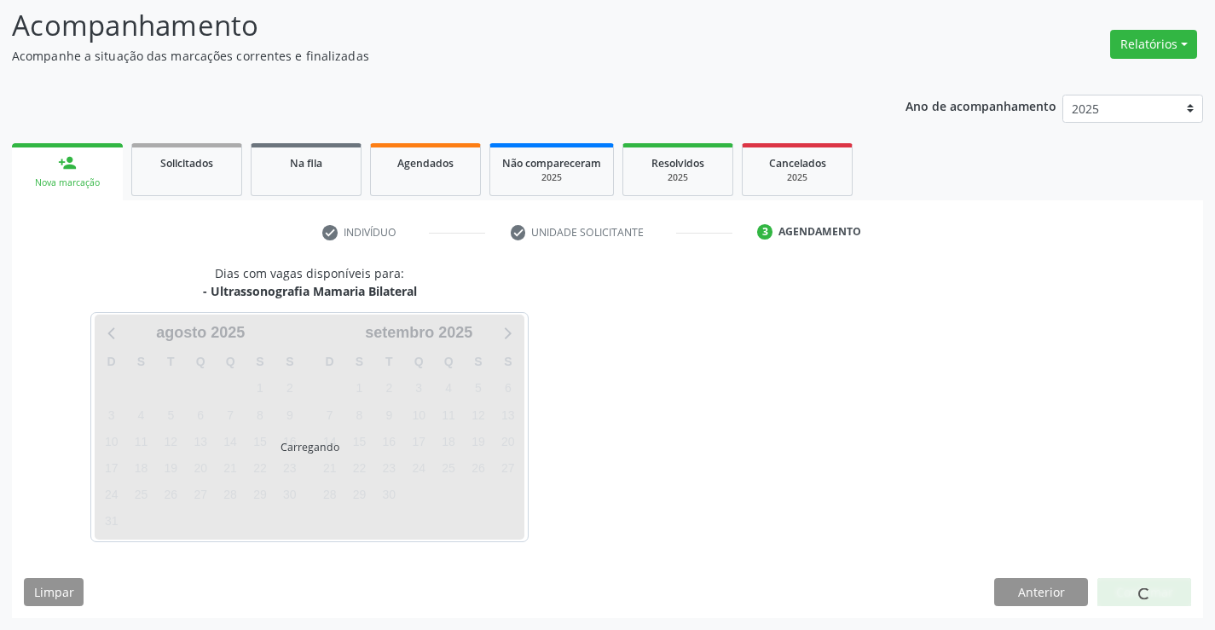
scroll to position [112, 0]
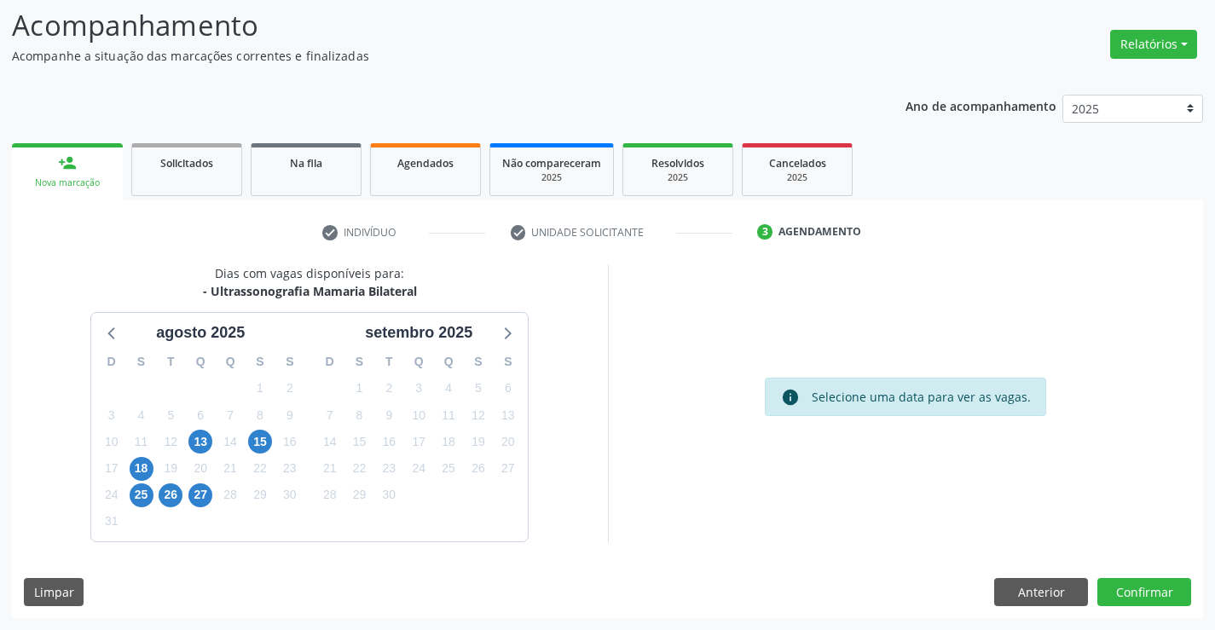
click at [186, 495] on div "27" at bounding box center [201, 495] width 30 height 26
click at [198, 496] on span "27" at bounding box center [200, 495] width 24 height 24
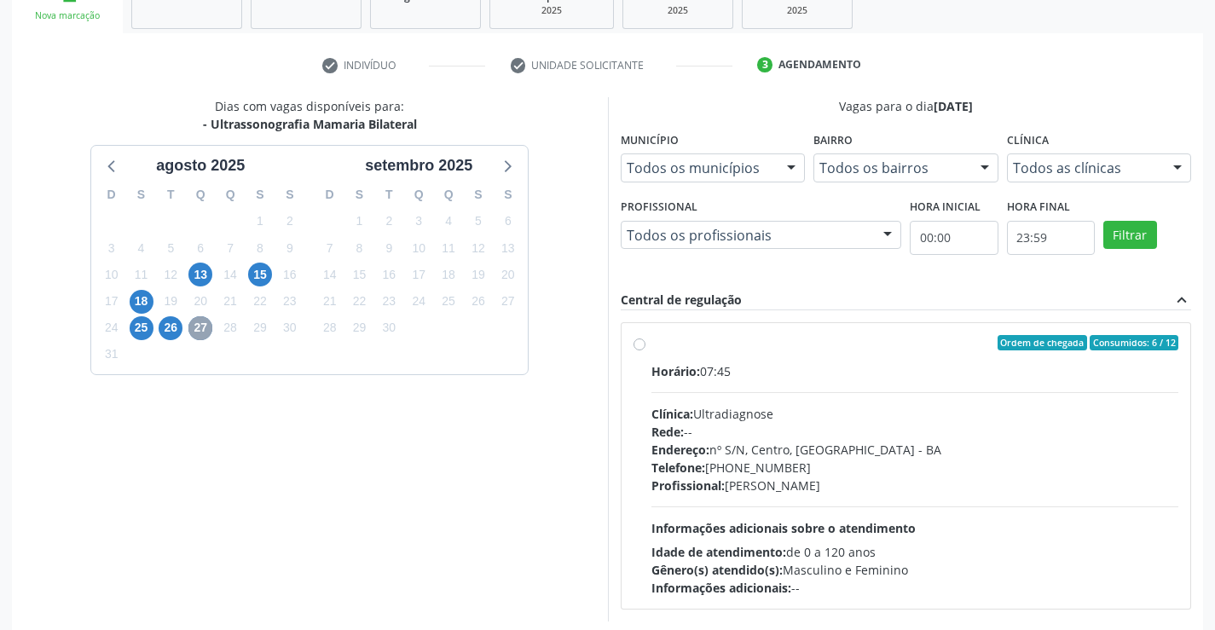
scroll to position [358, 0]
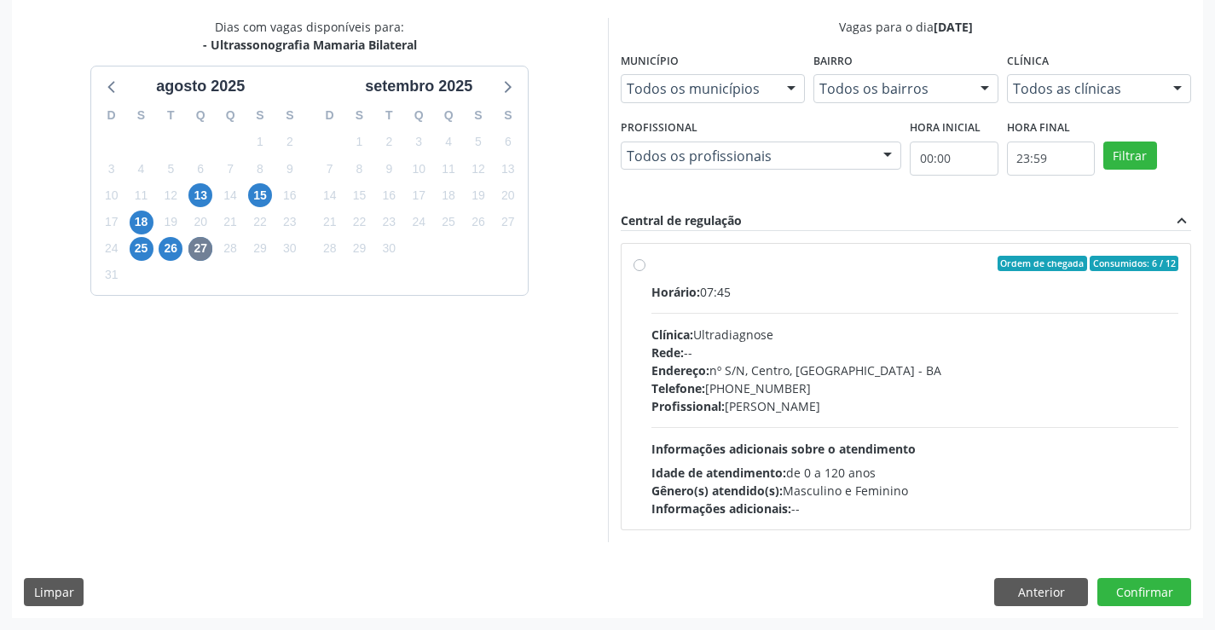
click at [649, 267] on div "Ordem de chegada Consumidos: 6 / 12 Horário: 07:45 Clínica: Ultradiagnose Rede:…" at bounding box center [906, 387] width 546 height 262
radio input "true"
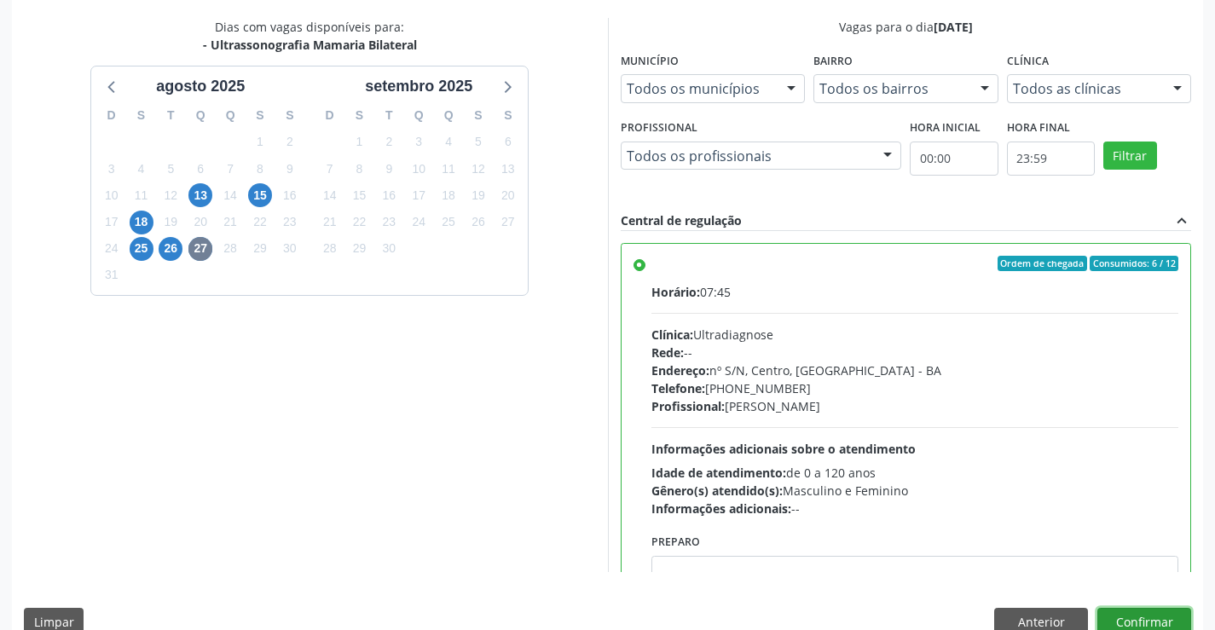
click at [1137, 616] on button "Confirmar" at bounding box center [1144, 622] width 94 height 29
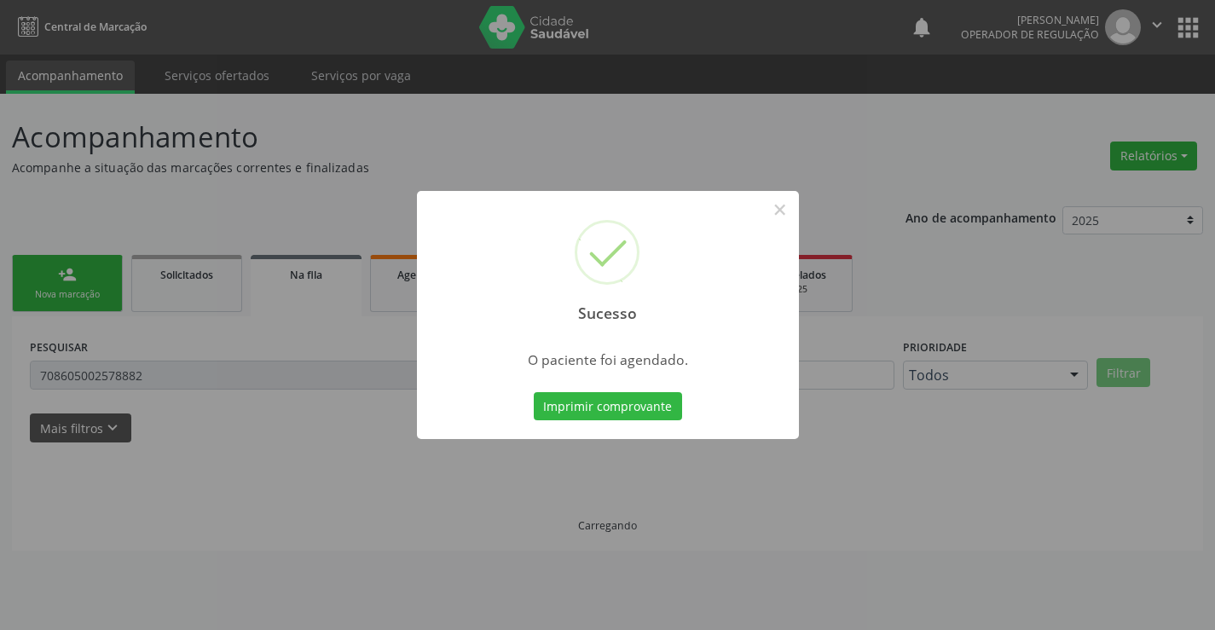
scroll to position [0, 0]
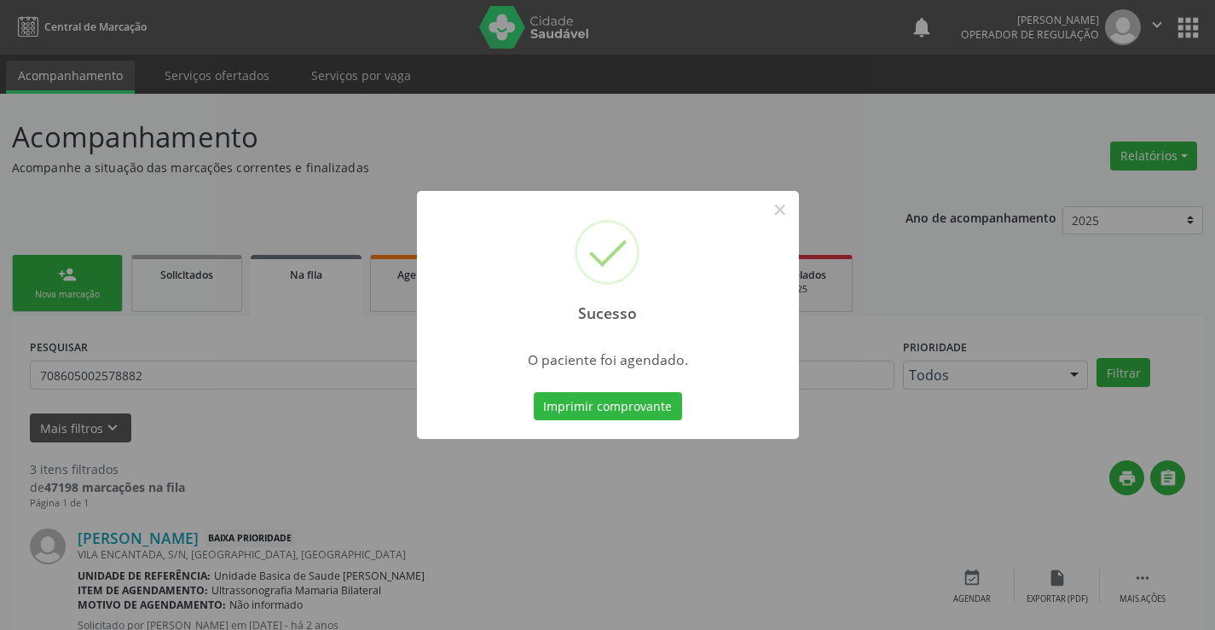
click at [551, 421] on div "Imprimir comprovante Cancel" at bounding box center [607, 407] width 156 height 36
click at [552, 406] on button "Imprimir comprovante" at bounding box center [608, 406] width 148 height 29
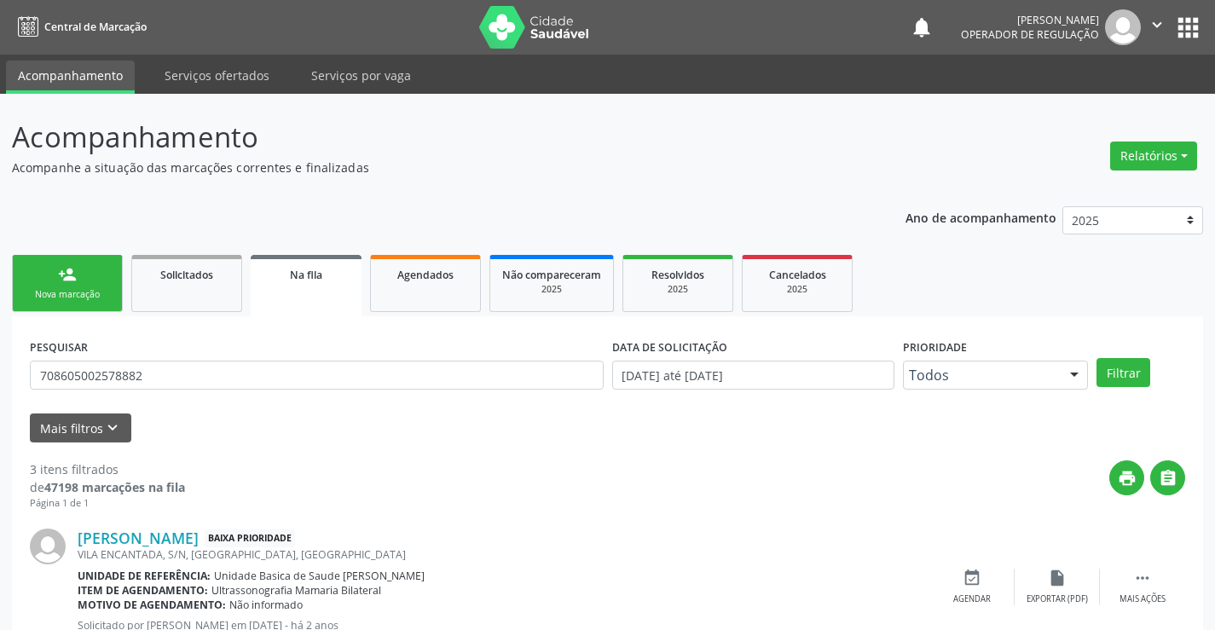
click at [95, 279] on link "person_add Nova marcação" at bounding box center [67, 283] width 111 height 57
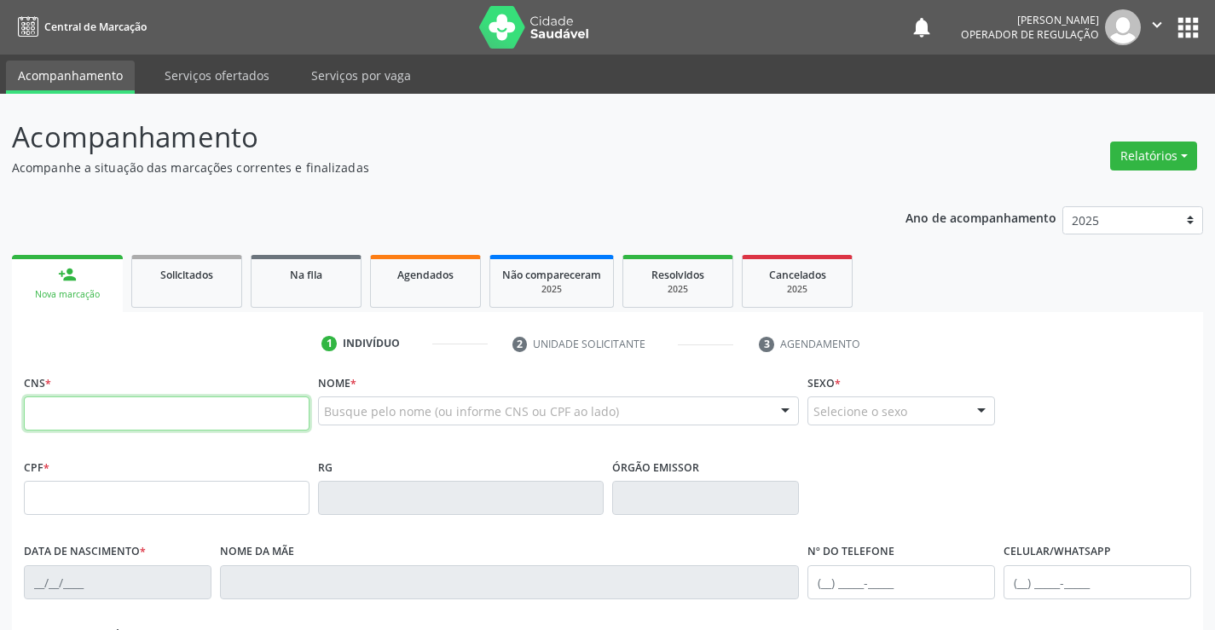
click at [65, 419] on input "text" at bounding box center [167, 413] width 286 height 34
type input "707 8006 3378 2119"
type input "094.665.545-65"
type input "2252227796"
type input "[DATE]"
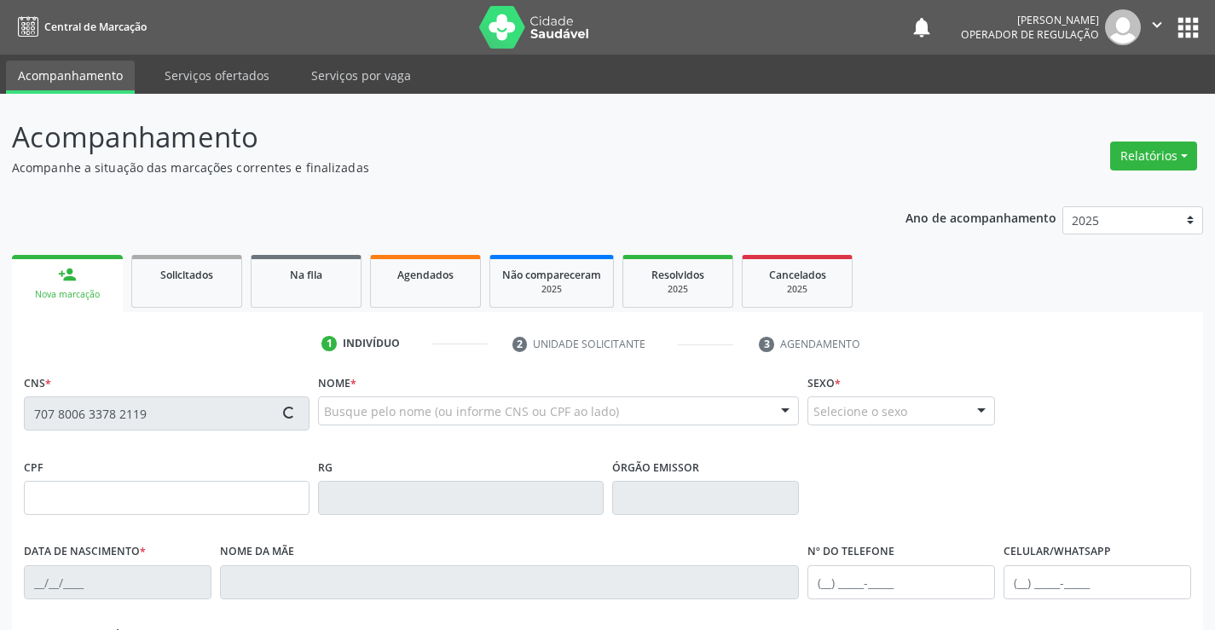
type input "SN"
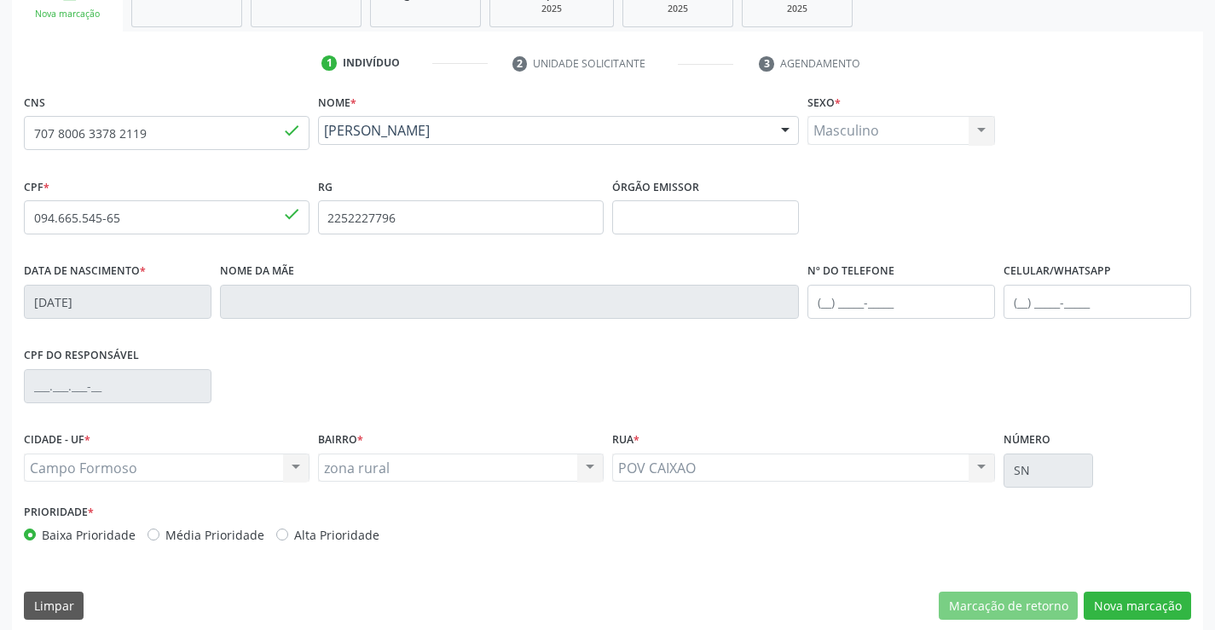
scroll to position [294, 0]
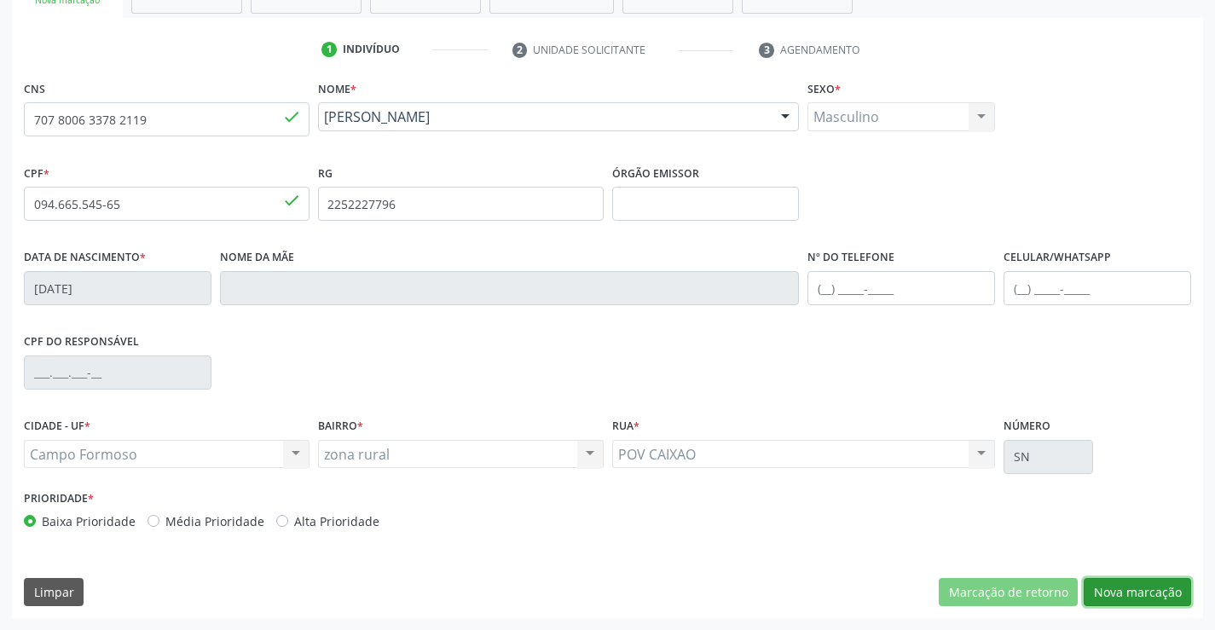
click at [1124, 586] on button "Nova marcação" at bounding box center [1137, 592] width 107 height 29
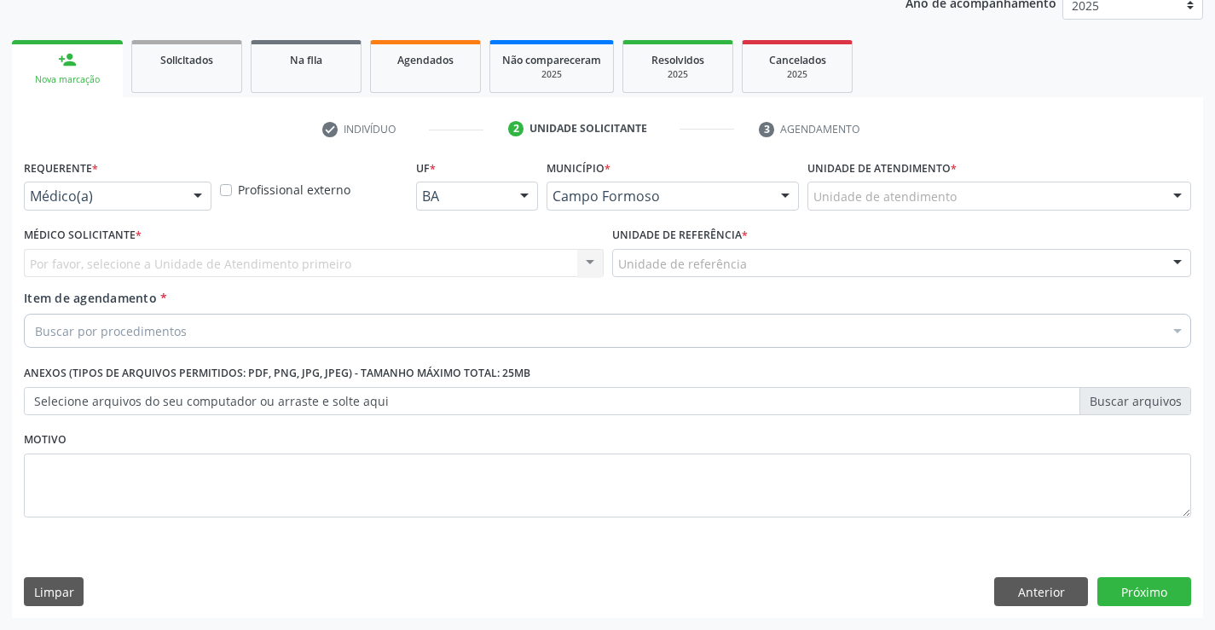
click at [203, 198] on div at bounding box center [198, 196] width 26 height 29
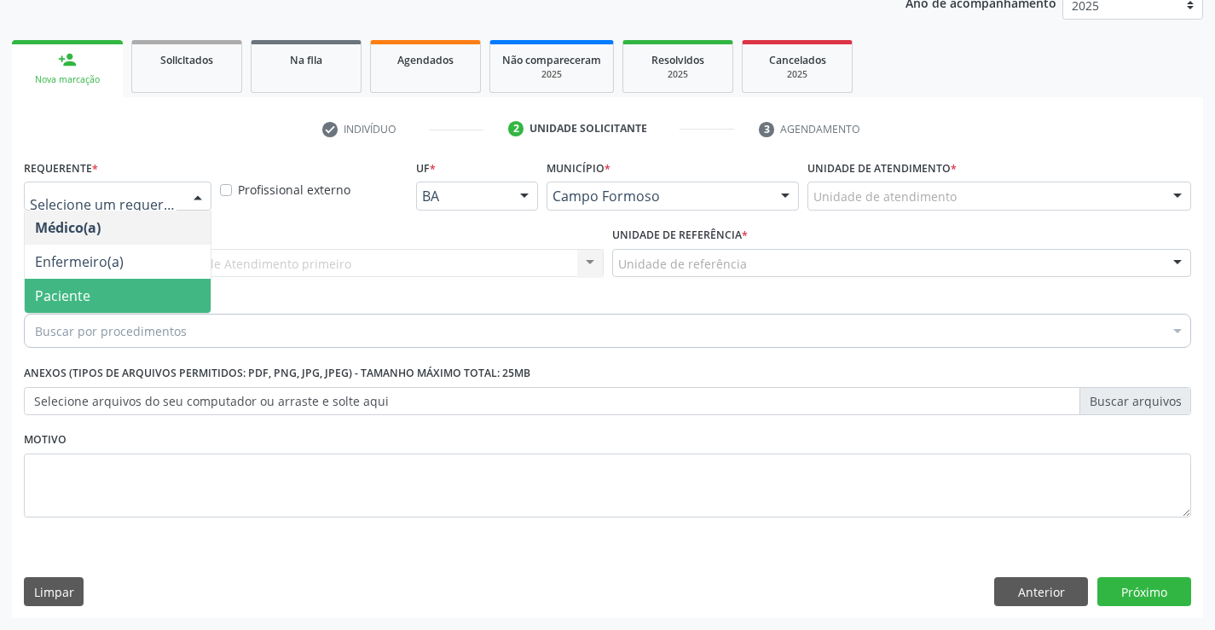
click at [111, 286] on span "Paciente" at bounding box center [118, 296] width 186 height 34
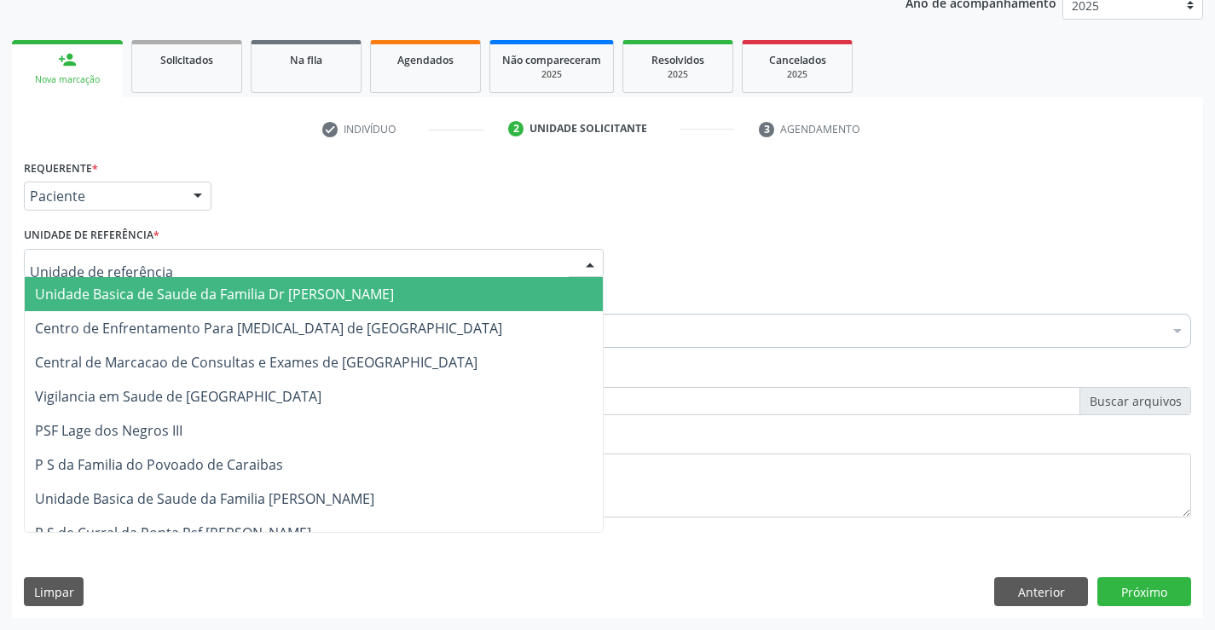
click at [575, 259] on div at bounding box center [314, 263] width 580 height 29
click at [292, 287] on span "Unidade Basica de Saude da Familia Dr [PERSON_NAME]" at bounding box center [214, 294] width 359 height 19
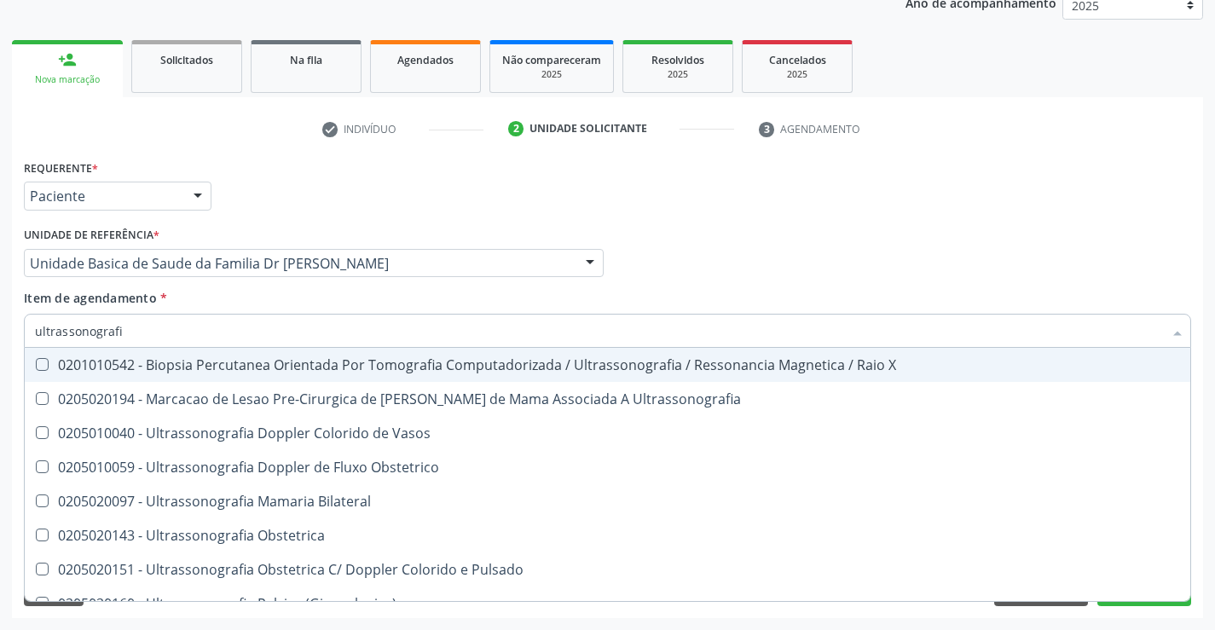
type input "ultrassonografia"
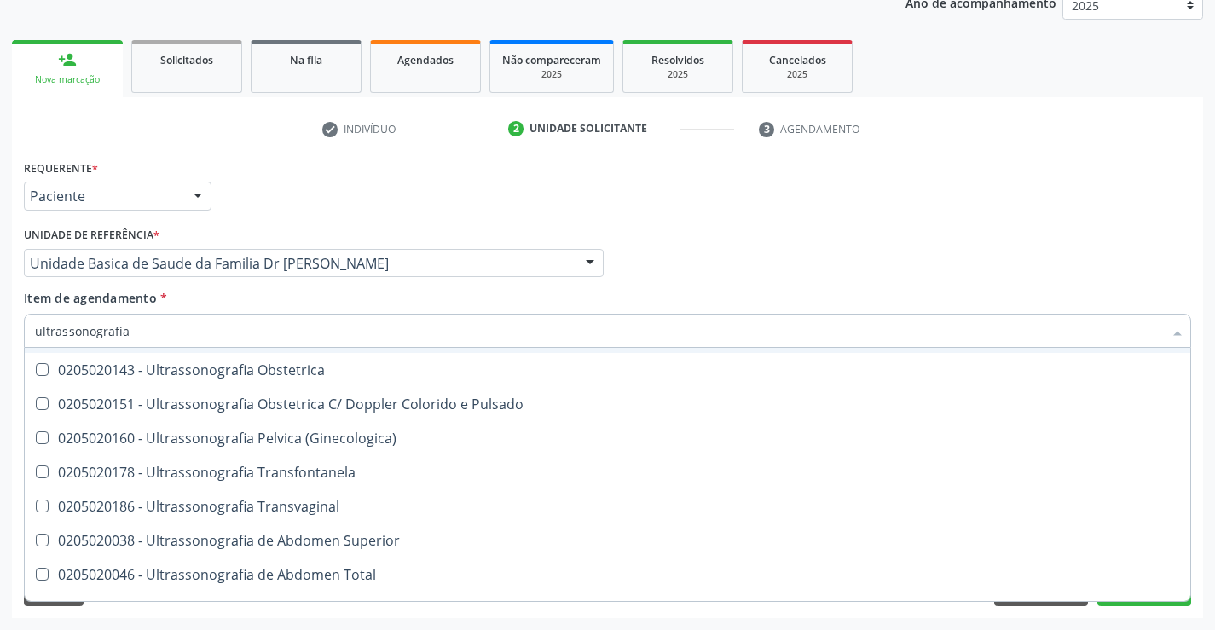
scroll to position [170, 0]
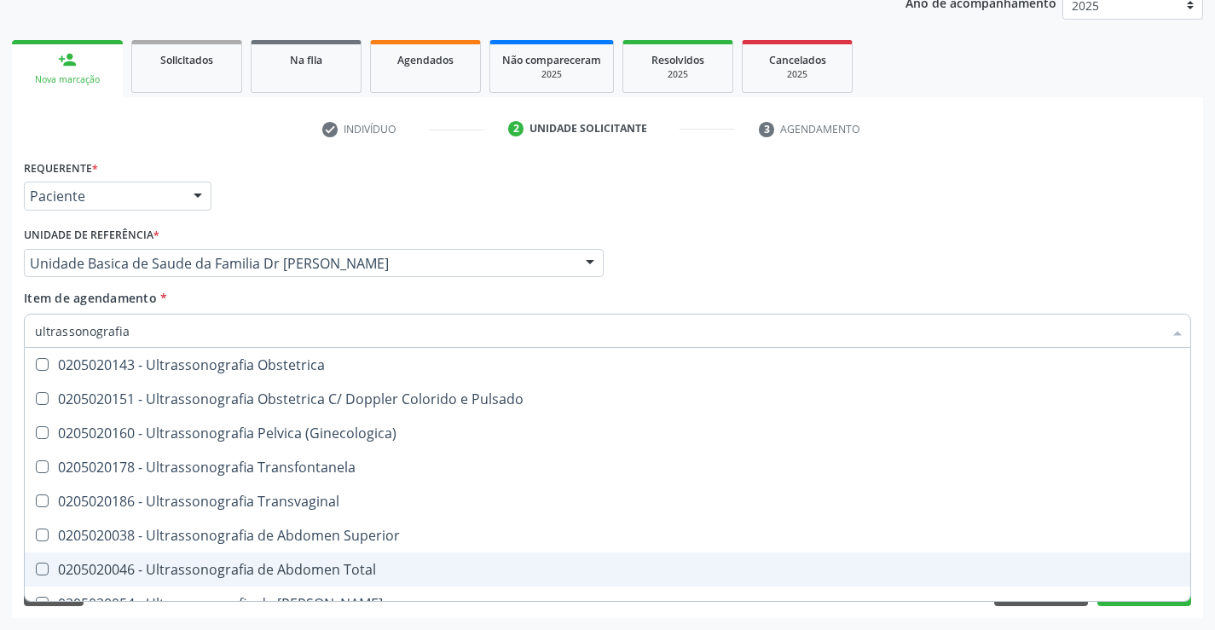
click at [338, 580] on span "0205020046 - Ultrassonografia de Abdomen Total" at bounding box center [607, 569] width 1165 height 34
checkbox Total "true"
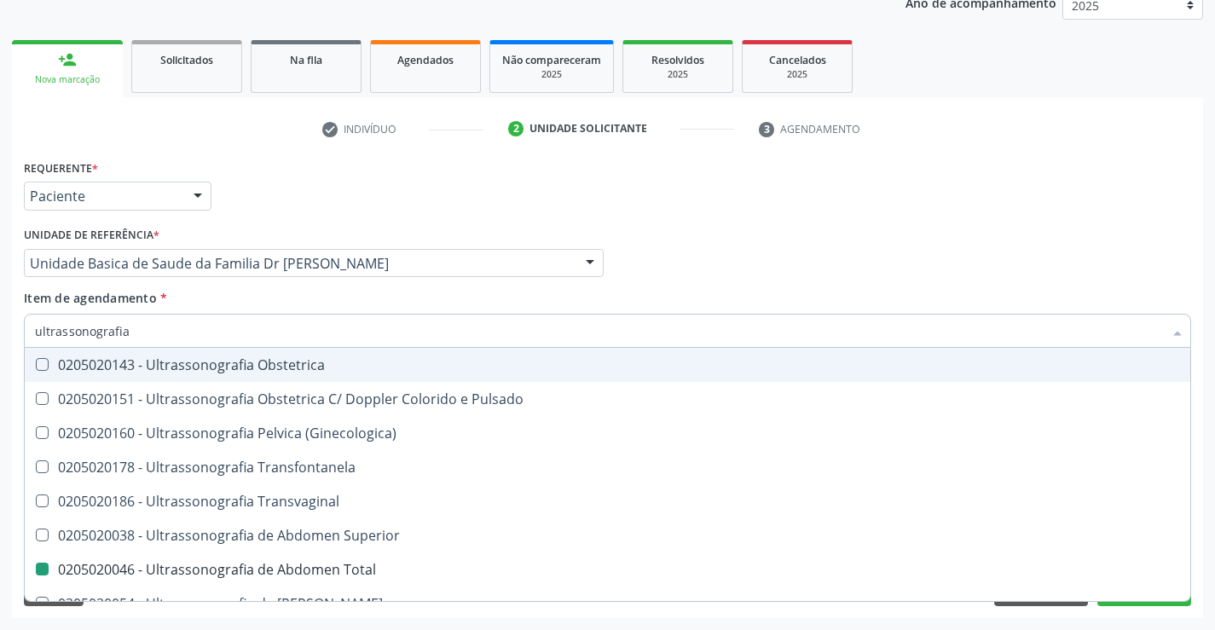
click at [1104, 229] on div "Médico Solicitante Por favor, selecione a Unidade de Atendimento primeiro Nenhu…" at bounding box center [608, 255] width 1176 height 66
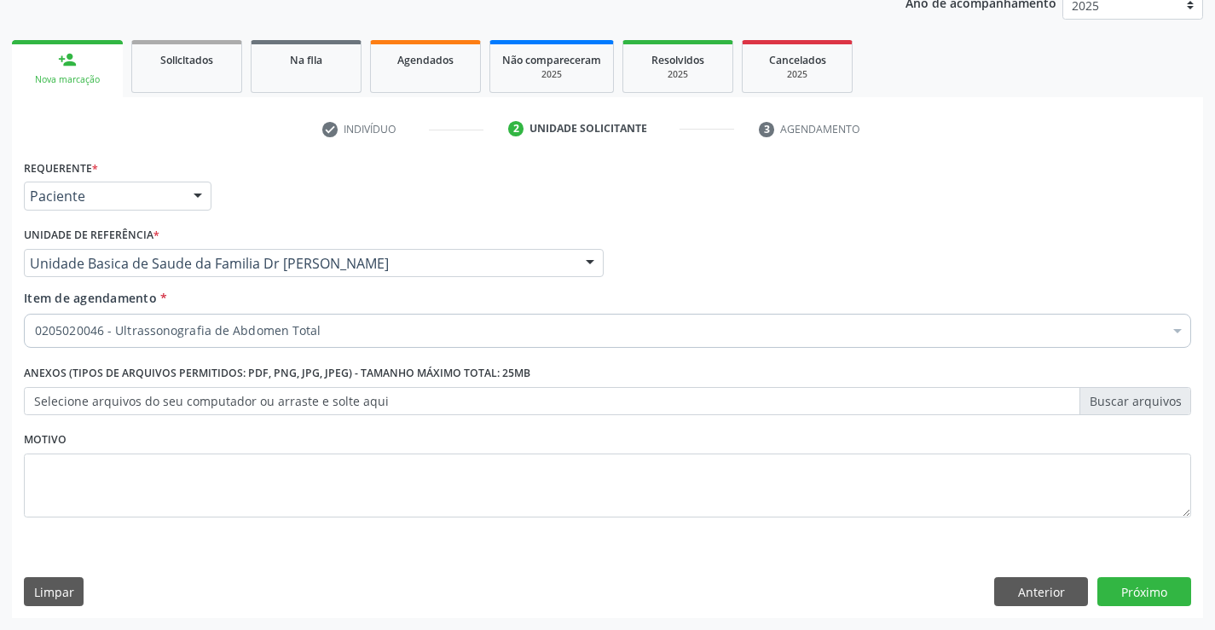
scroll to position [0, 0]
click at [1118, 589] on button "Próximo" at bounding box center [1144, 591] width 94 height 29
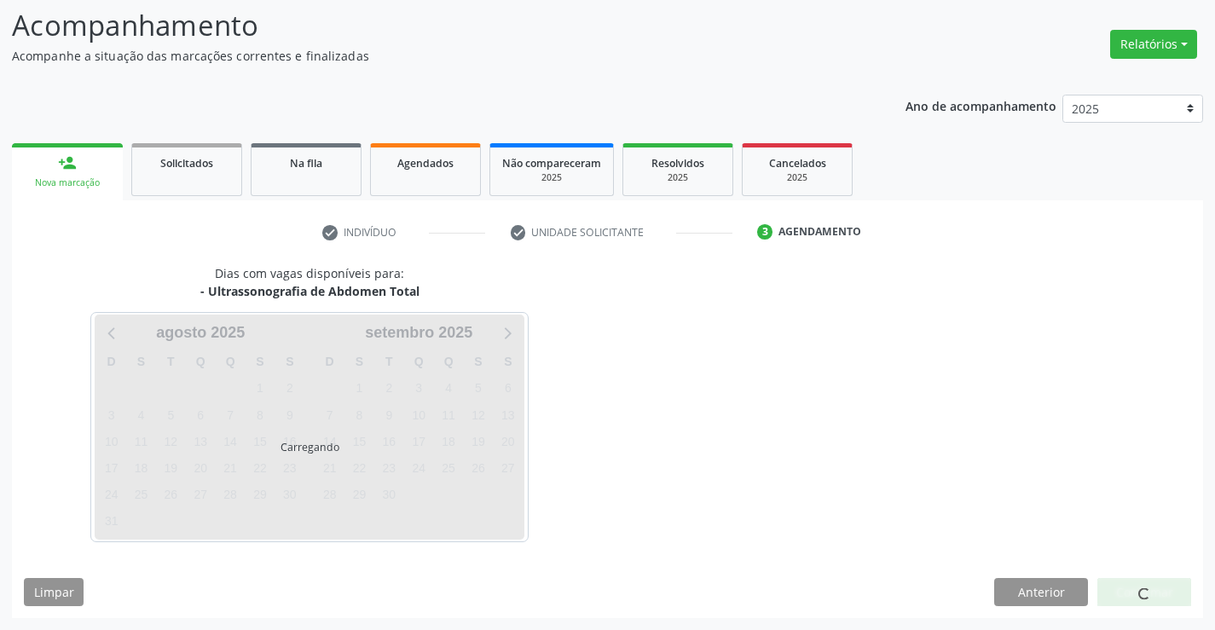
scroll to position [112, 0]
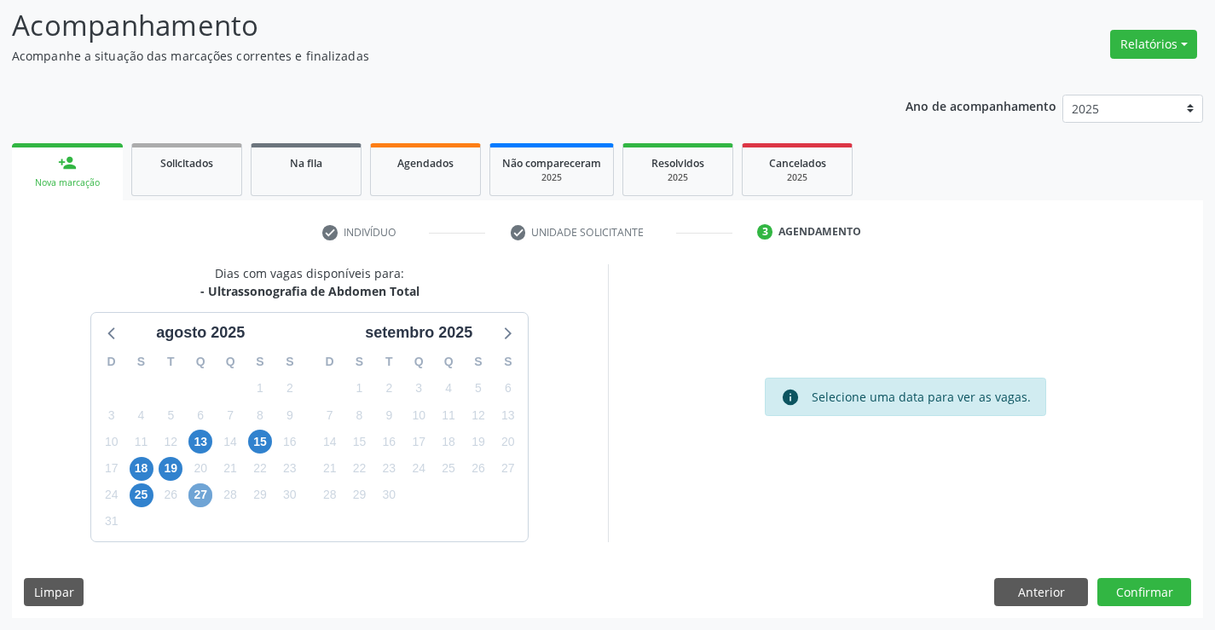
click at [200, 494] on span "27" at bounding box center [200, 495] width 24 height 24
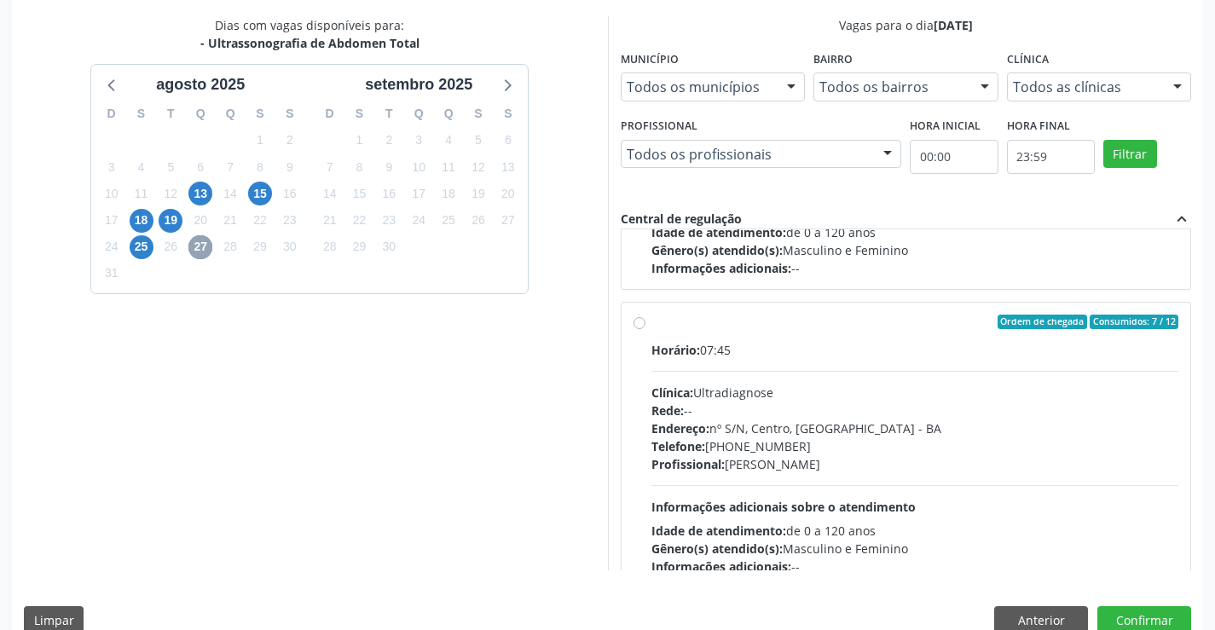
scroll to position [269, 0]
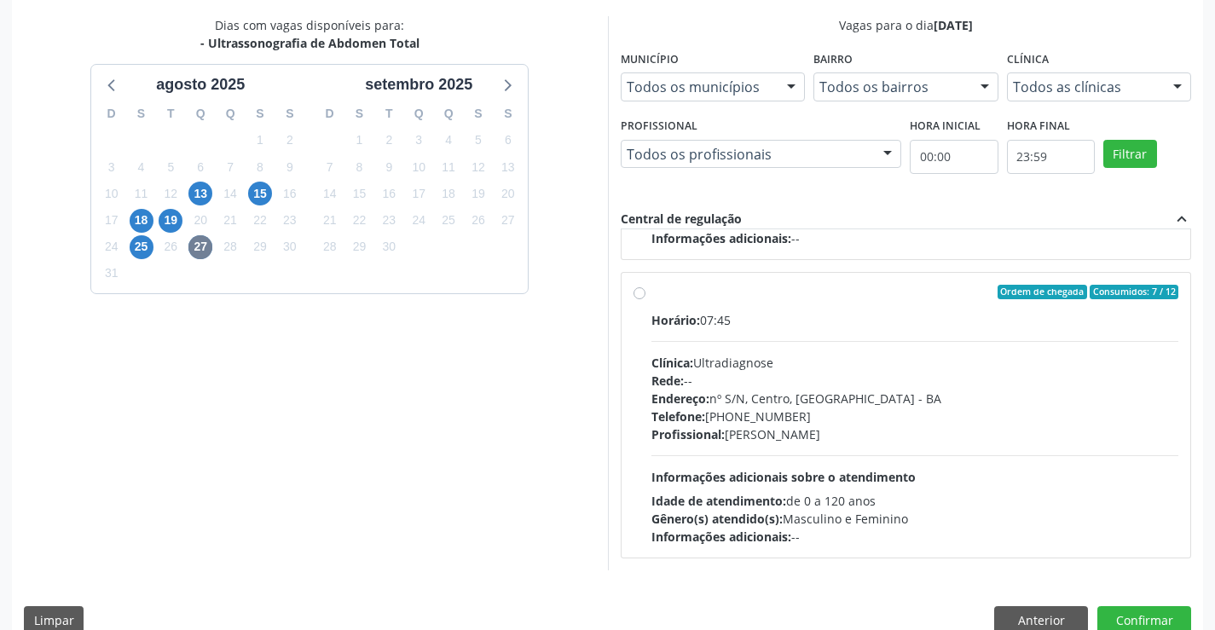
click at [651, 296] on label "Ordem de chegada Consumidos: 7 / 12 Horário: 07:45 Clínica: Ultradiagnose Rede:…" at bounding box center [915, 416] width 528 height 262
click at [638, 296] on input "Ordem de chegada Consumidos: 7 / 12 Horário: 07:45 Clínica: Ultradiagnose Rede:…" at bounding box center [639, 292] width 12 height 15
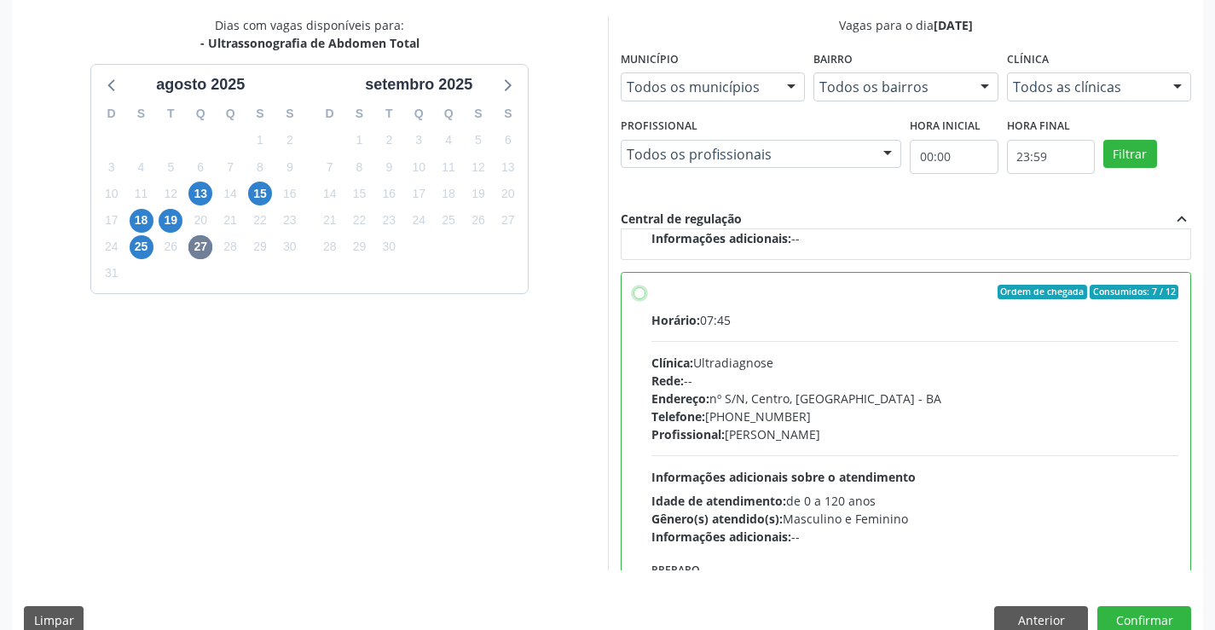
radio input "true"
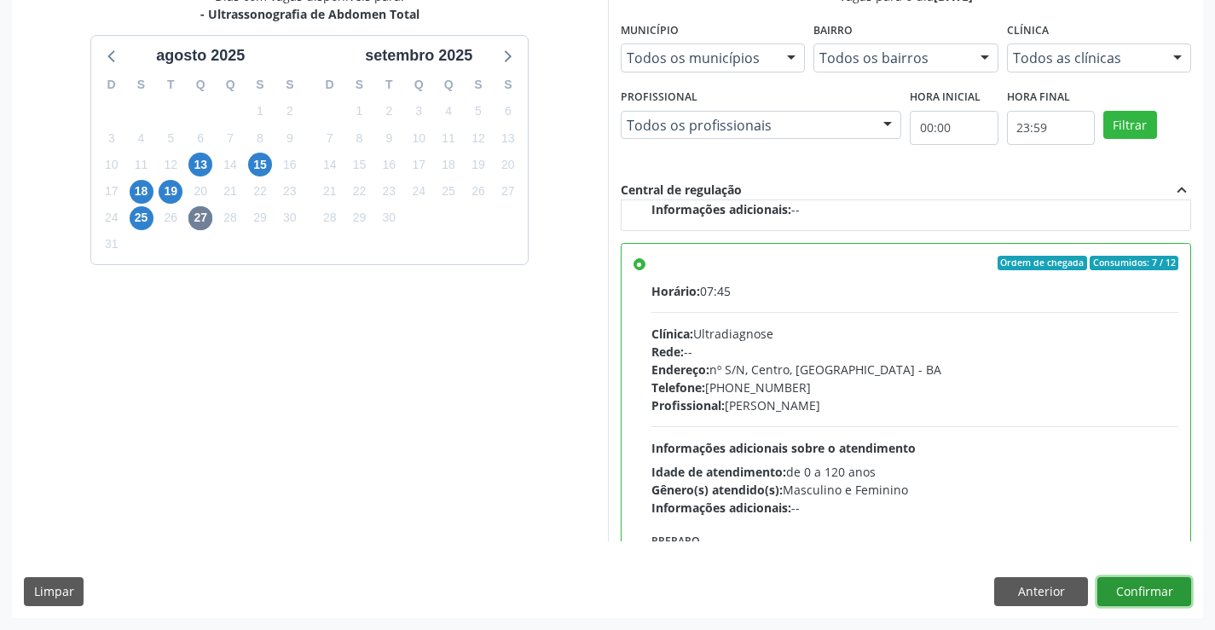
click at [1121, 592] on button "Confirmar" at bounding box center [1144, 591] width 94 height 29
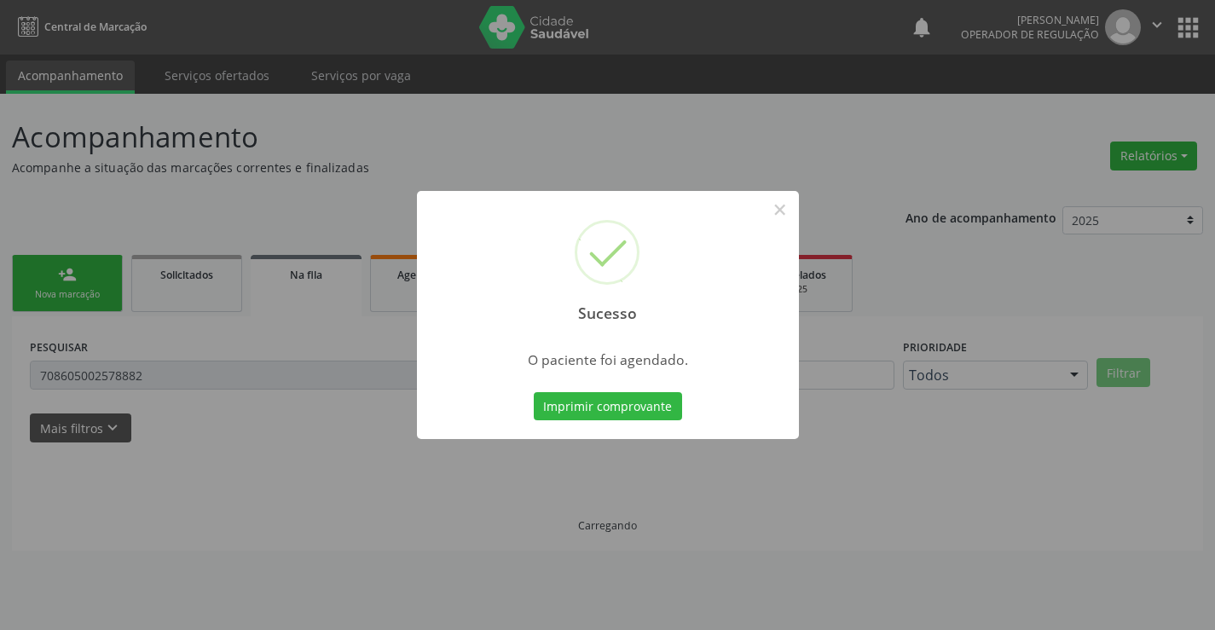
scroll to position [0, 0]
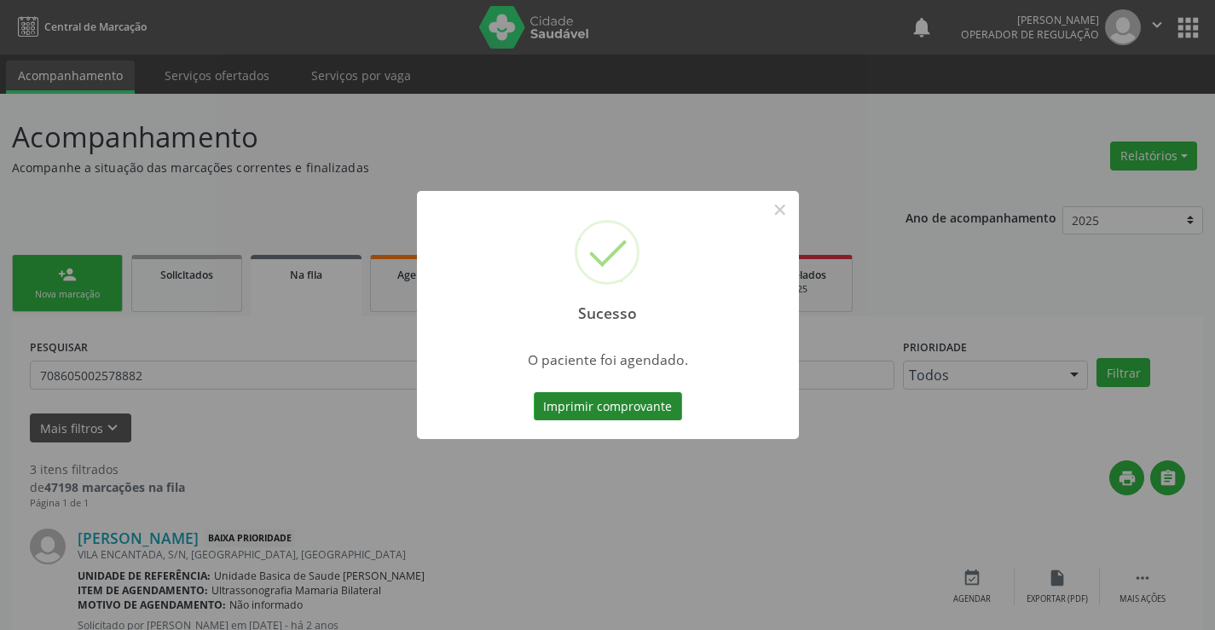
click at [599, 412] on button "Imprimir comprovante" at bounding box center [608, 406] width 148 height 29
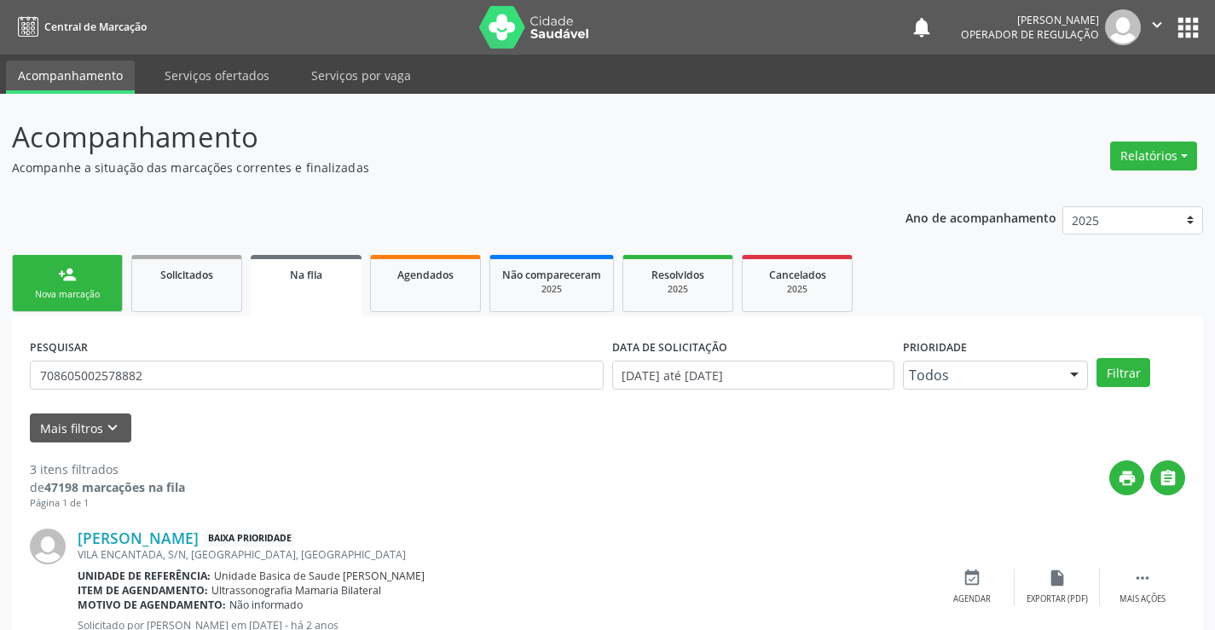
click at [84, 297] on div "Nova marcação" at bounding box center [67, 294] width 85 height 13
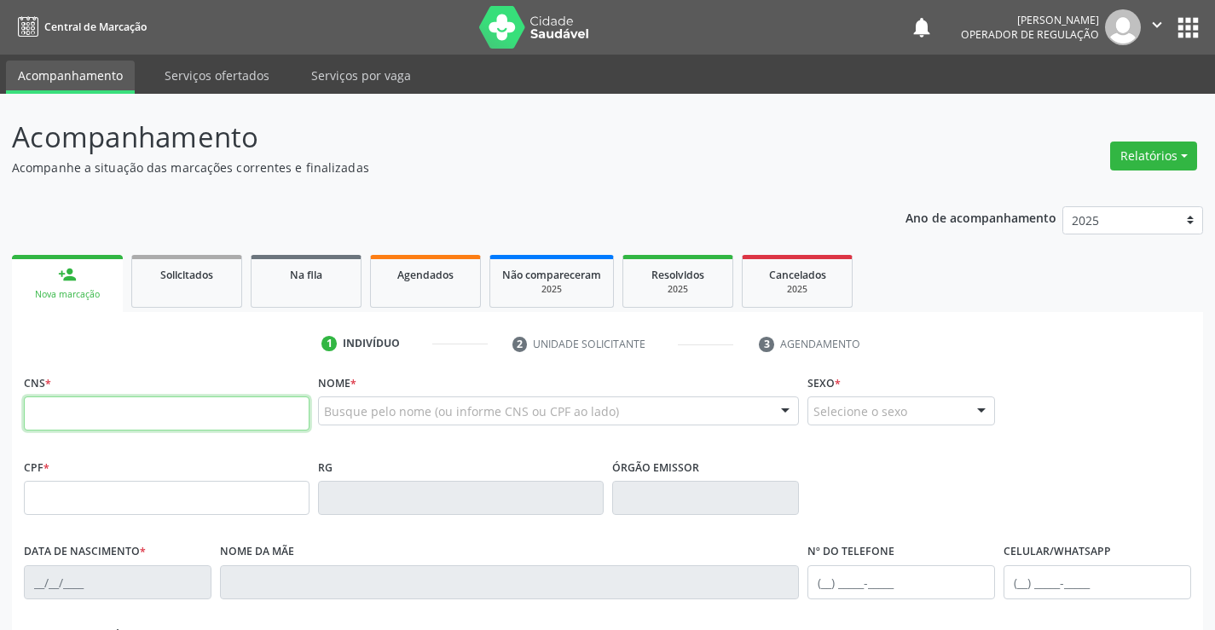
click at [197, 422] on input "text" at bounding box center [167, 413] width 286 height 34
paste input "707 8006 3378 2119"
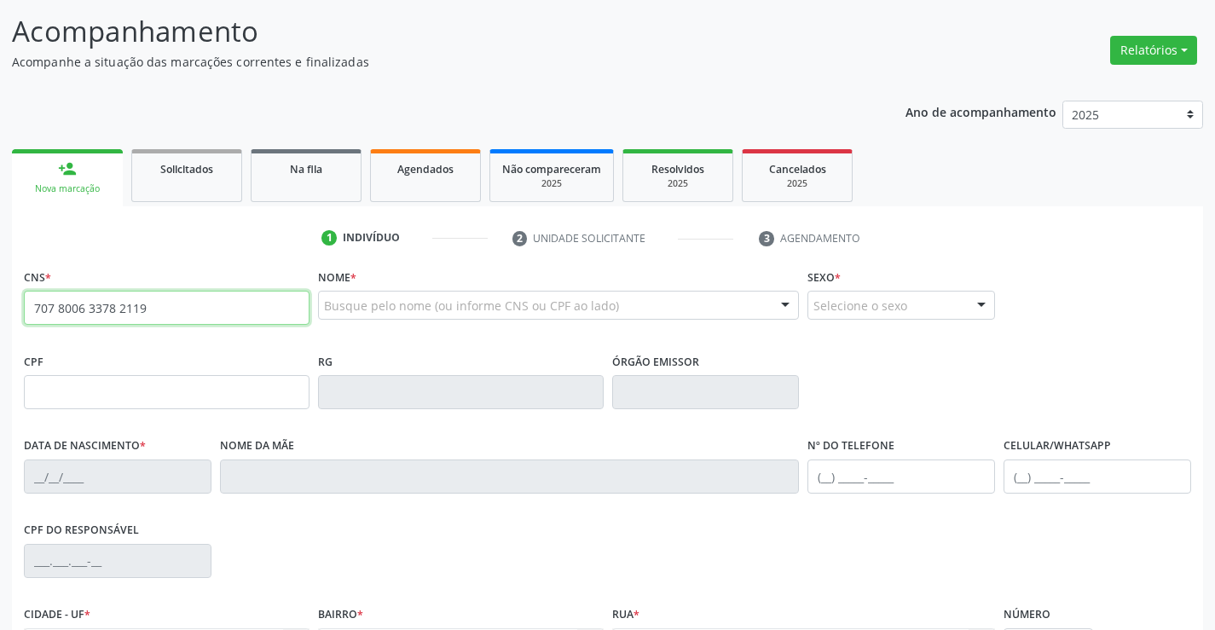
type input "707 8006 3378 2119"
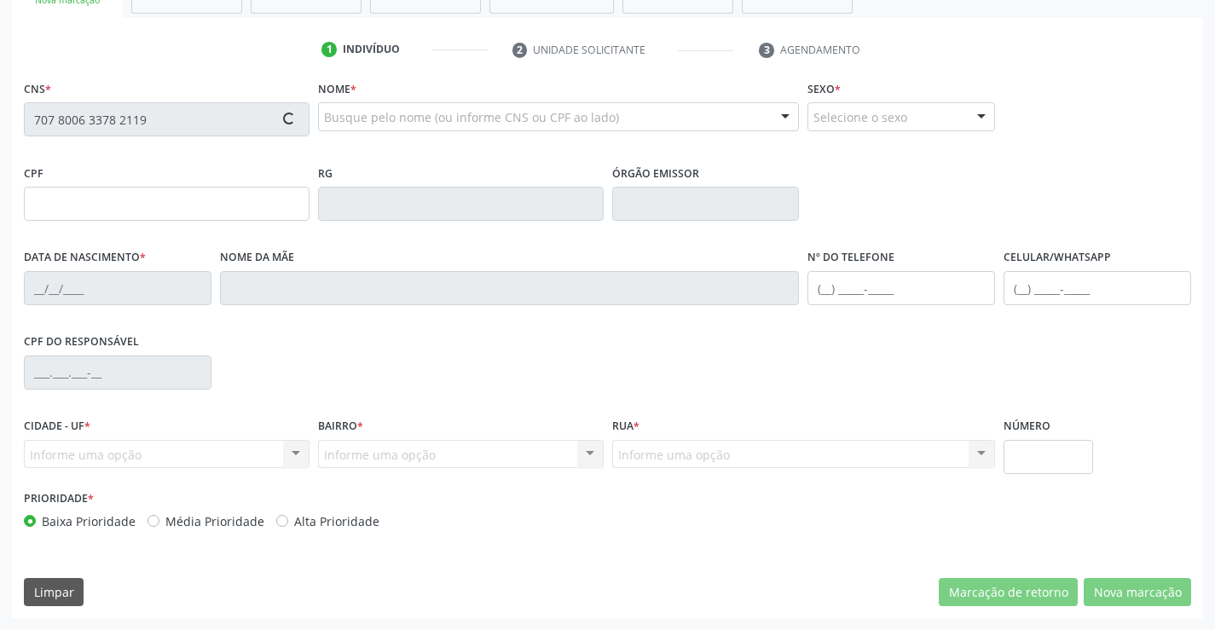
type input "094.665.545-65"
type input "2252227796"
type input "[DATE]"
type input "SN"
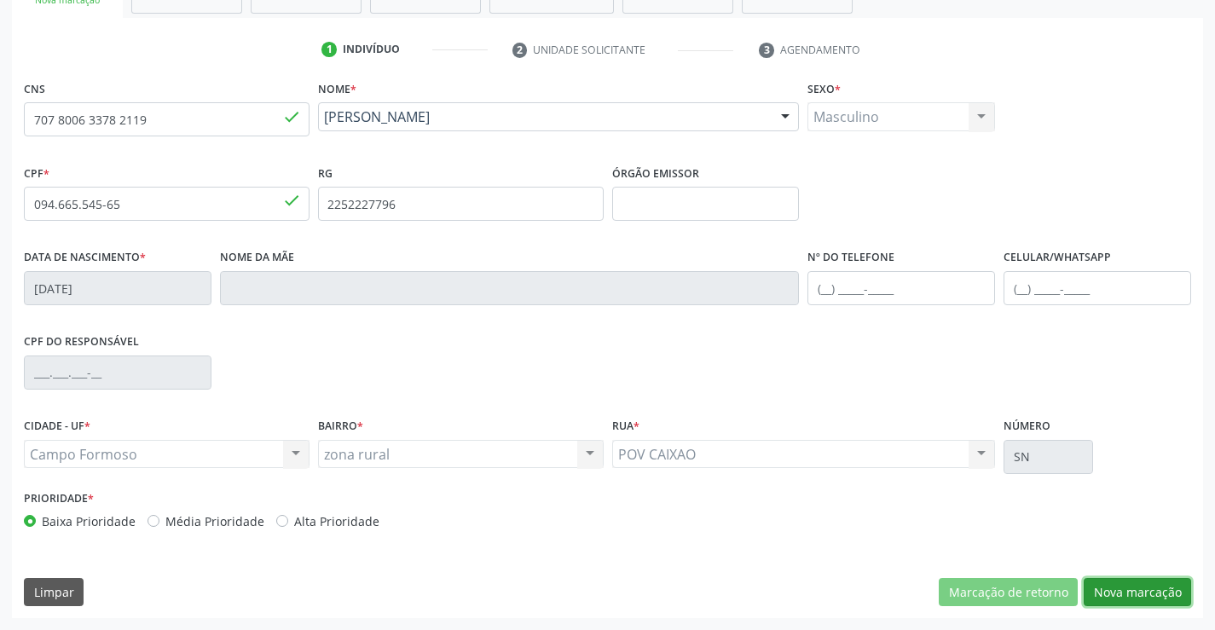
click at [1139, 602] on button "Nova marcação" at bounding box center [1137, 592] width 107 height 29
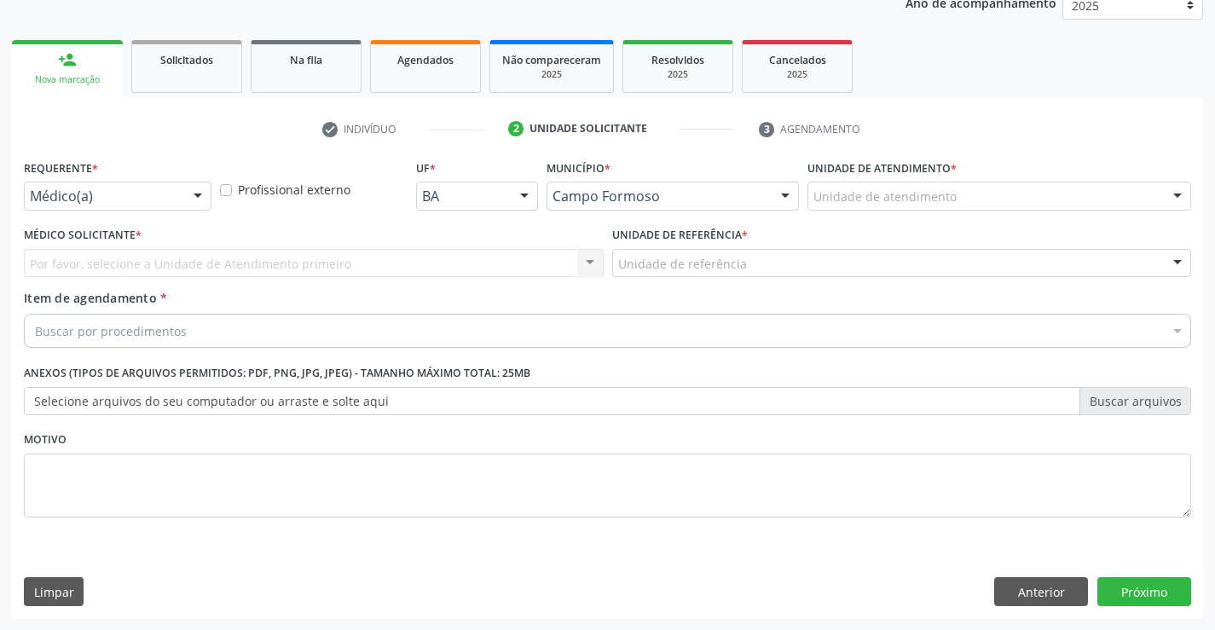
scroll to position [215, 0]
click at [200, 199] on div at bounding box center [198, 196] width 26 height 29
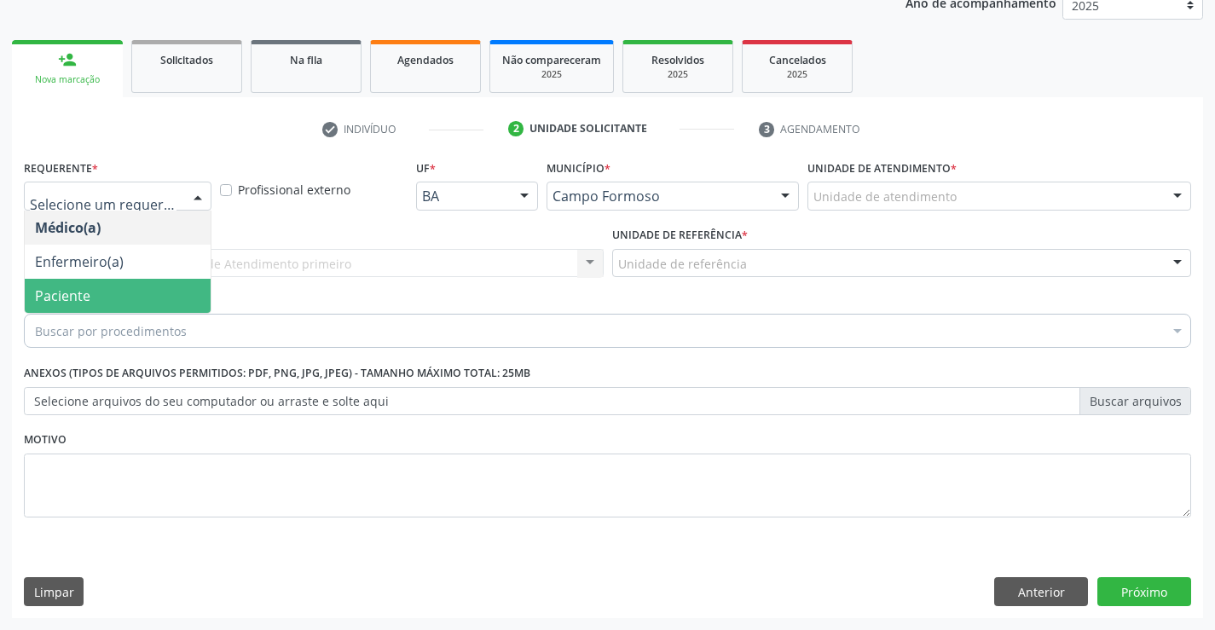
click at [40, 295] on span "Paciente" at bounding box center [62, 295] width 55 height 19
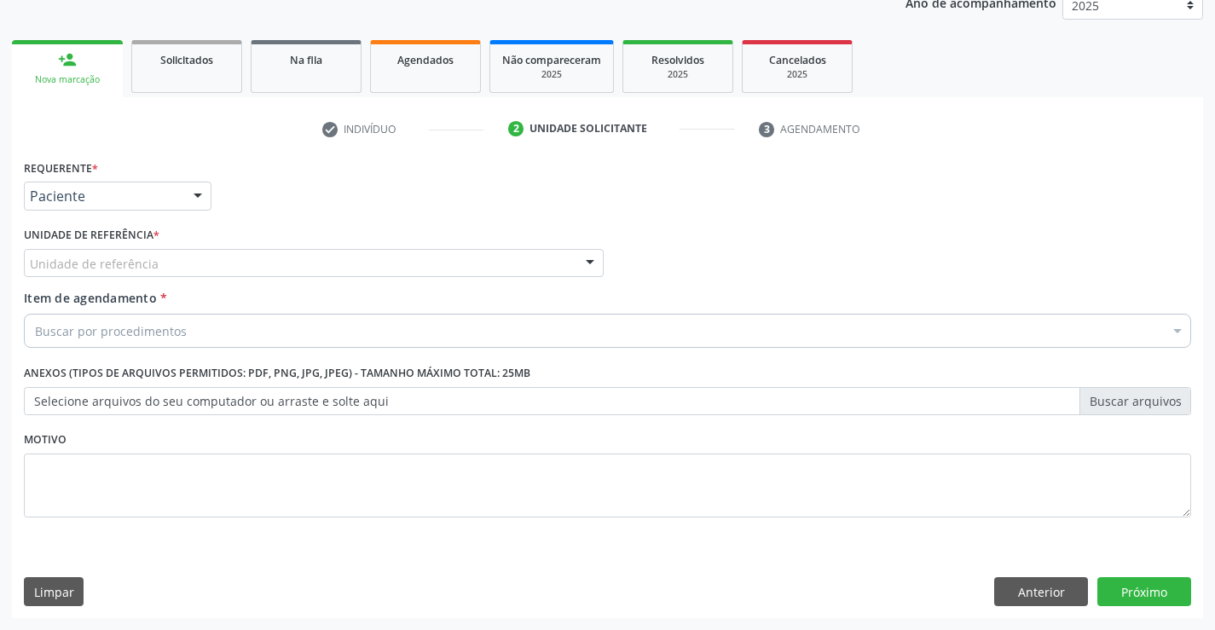
click at [587, 259] on div at bounding box center [590, 264] width 26 height 29
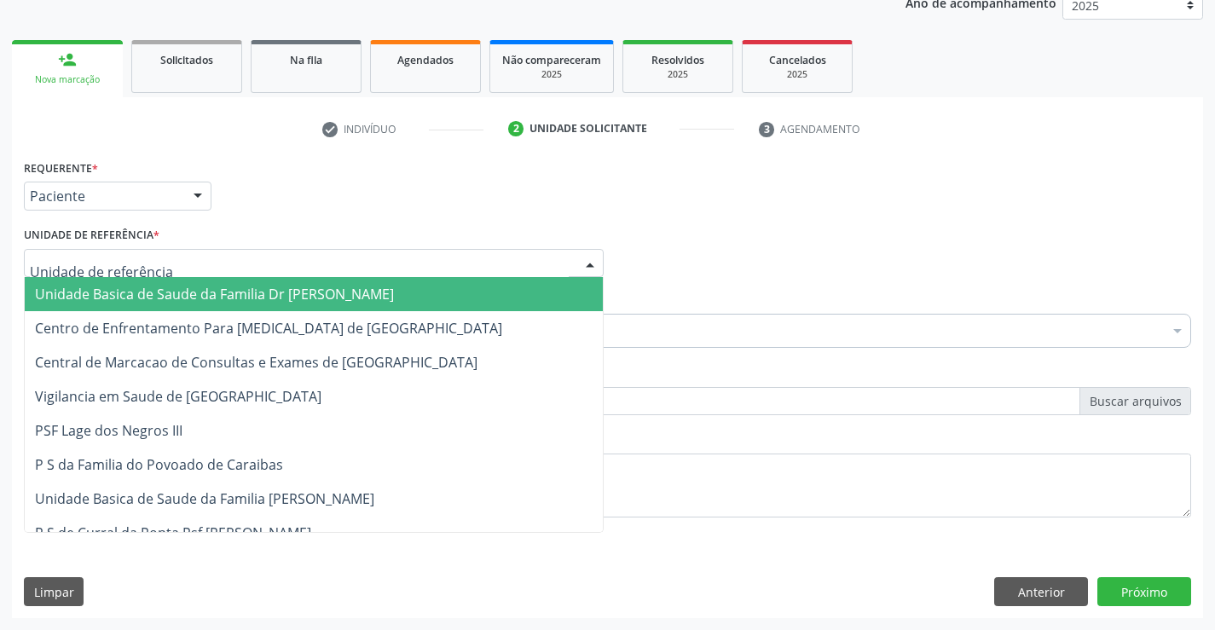
click at [361, 299] on span "Unidade Basica de Saude da Familia Dr [PERSON_NAME]" at bounding box center [214, 294] width 359 height 19
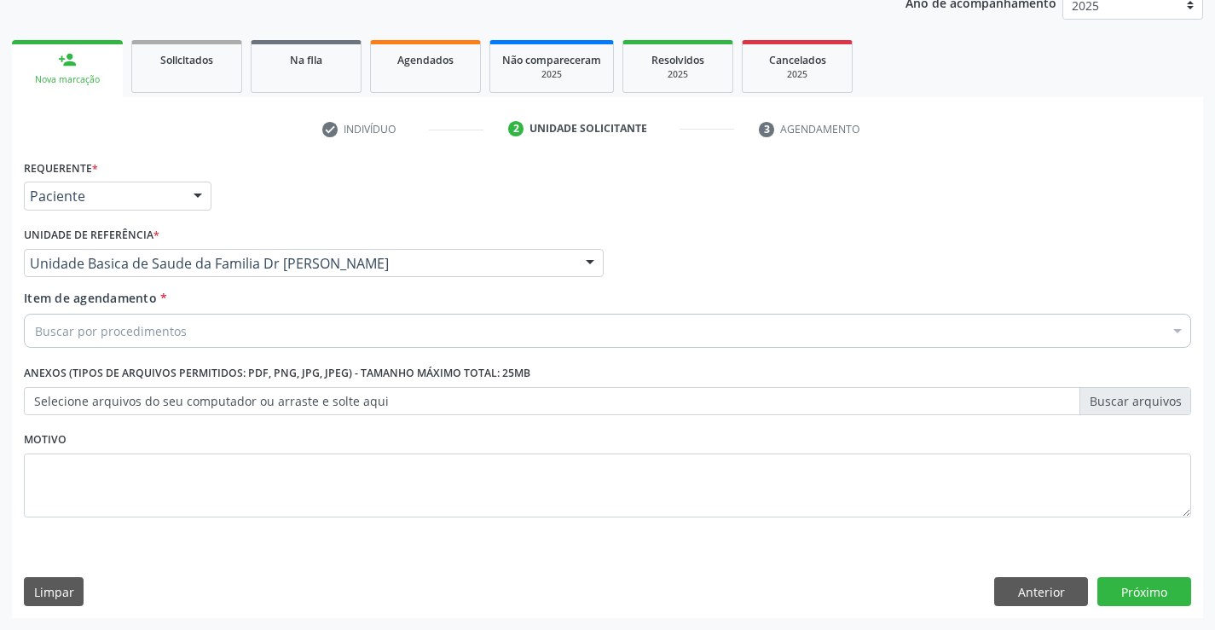
click at [315, 326] on div "Buscar por procedimentos" at bounding box center [607, 331] width 1167 height 34
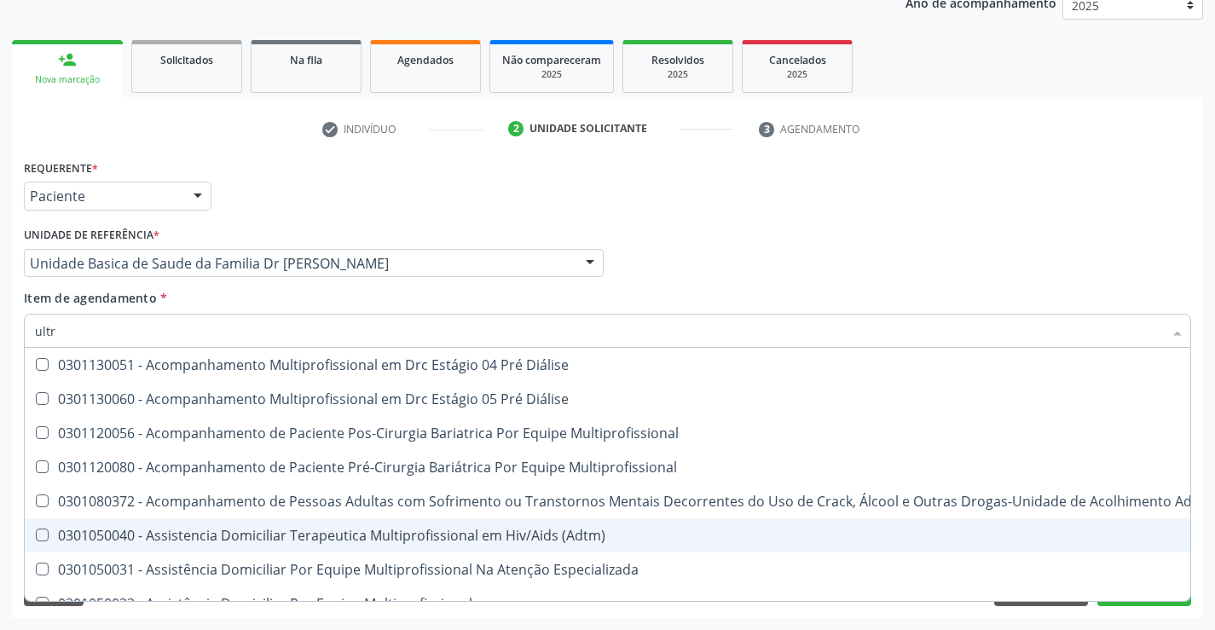
type input "ultra"
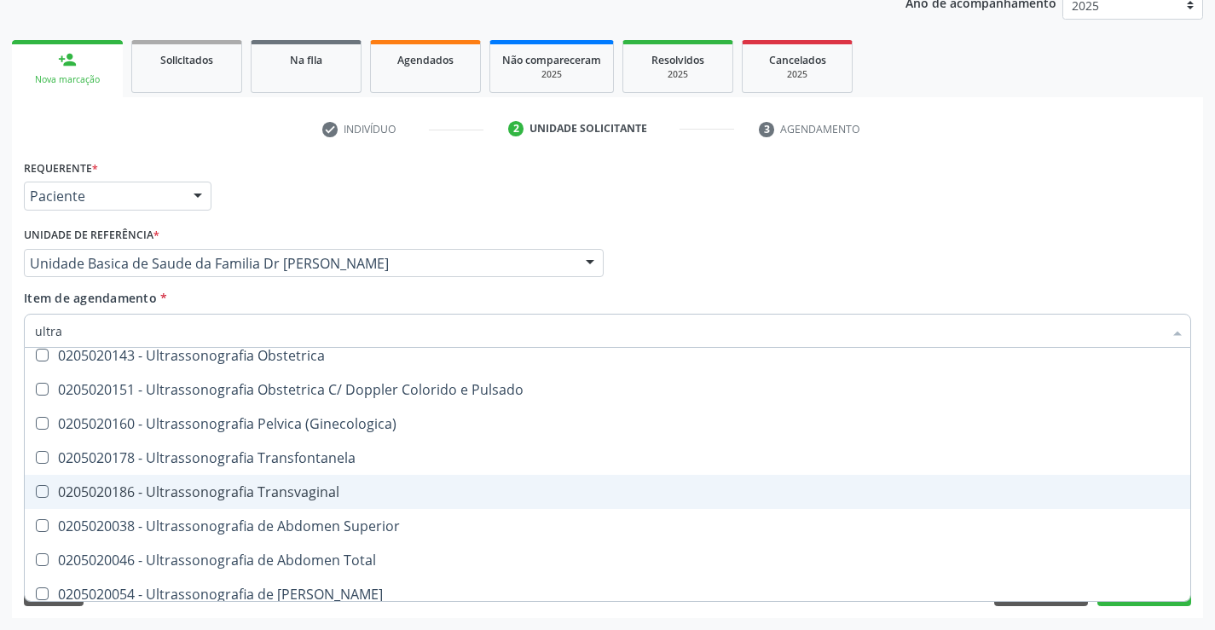
scroll to position [341, 0]
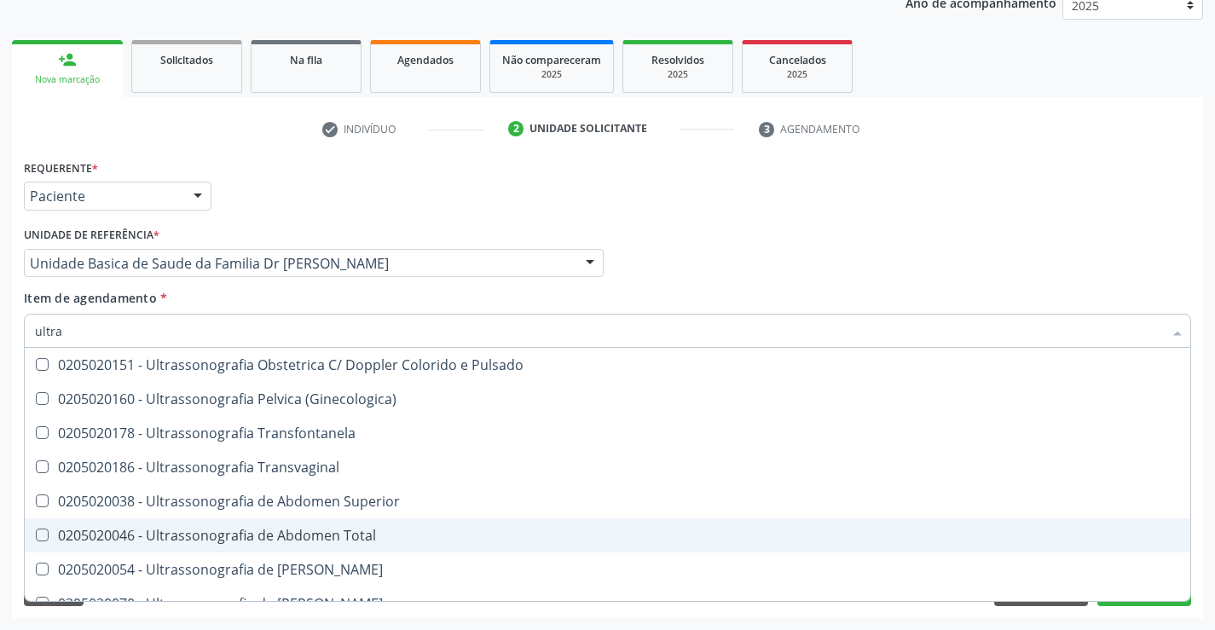
click at [301, 532] on div "0205020046 - Ultrassonografia de Abdomen Total" at bounding box center [607, 536] width 1145 height 14
checkbox Total "true"
click at [1182, 262] on div "Médico Solicitante Por favor, selecione a Unidade de Atendimento primeiro Nenhu…" at bounding box center [608, 255] width 1176 height 66
checkbox X "true"
checkbox Total "false"
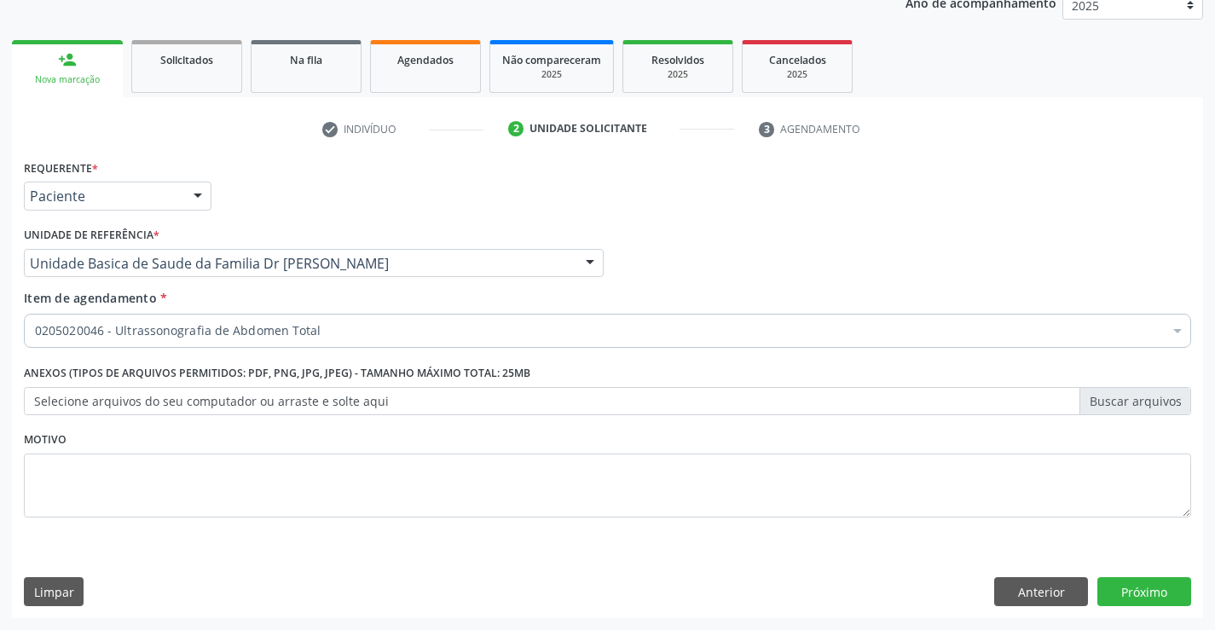
scroll to position [0, 0]
click at [1136, 588] on button "Próximo" at bounding box center [1144, 591] width 94 height 29
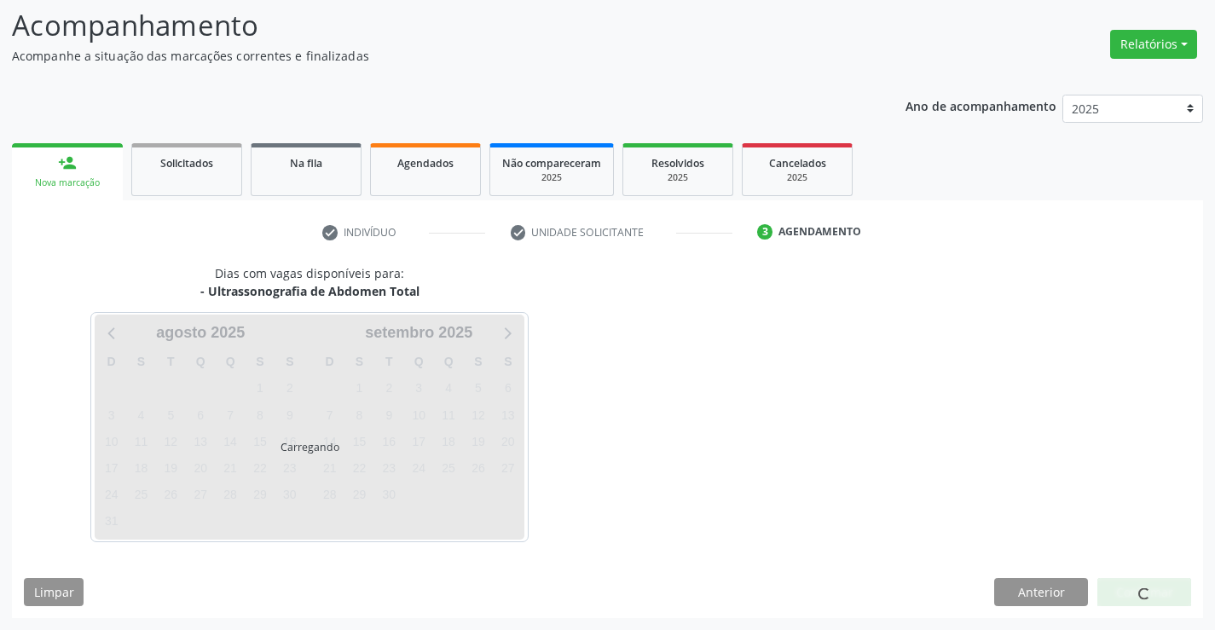
scroll to position [112, 0]
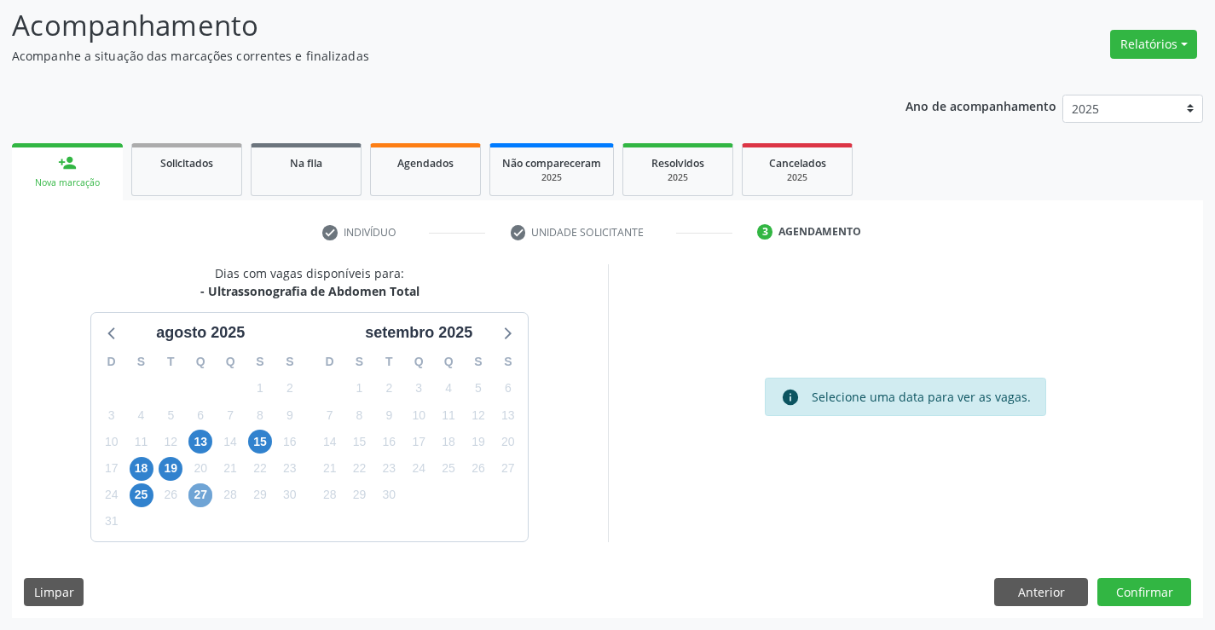
click at [199, 493] on span "27" at bounding box center [200, 495] width 24 height 24
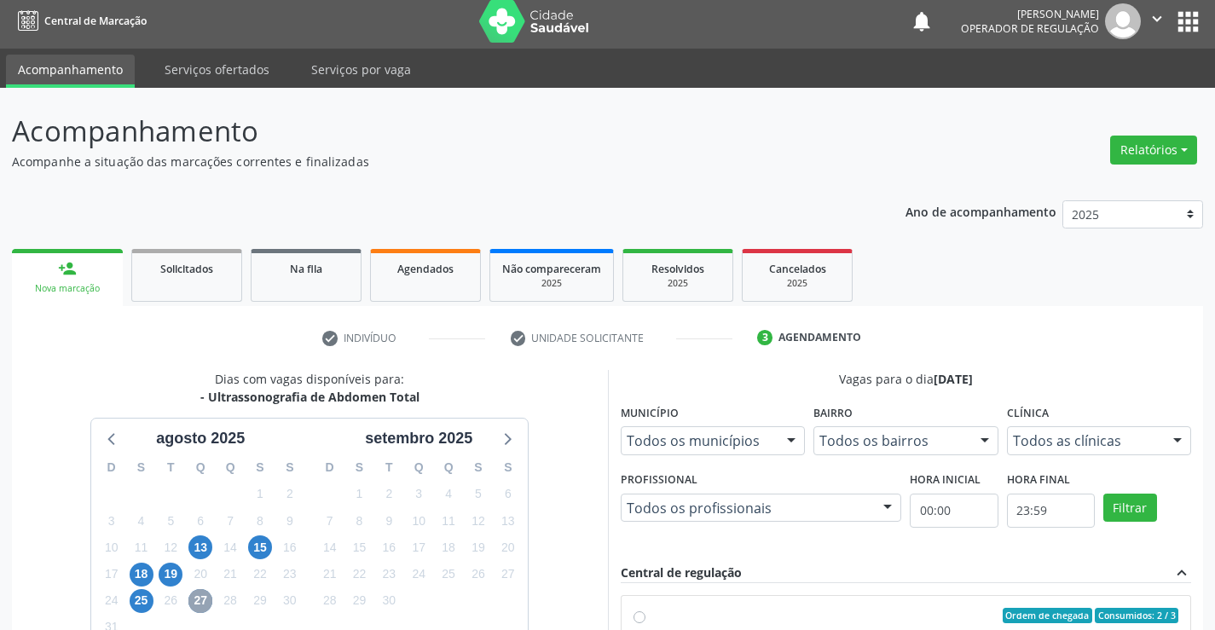
scroll to position [0, 0]
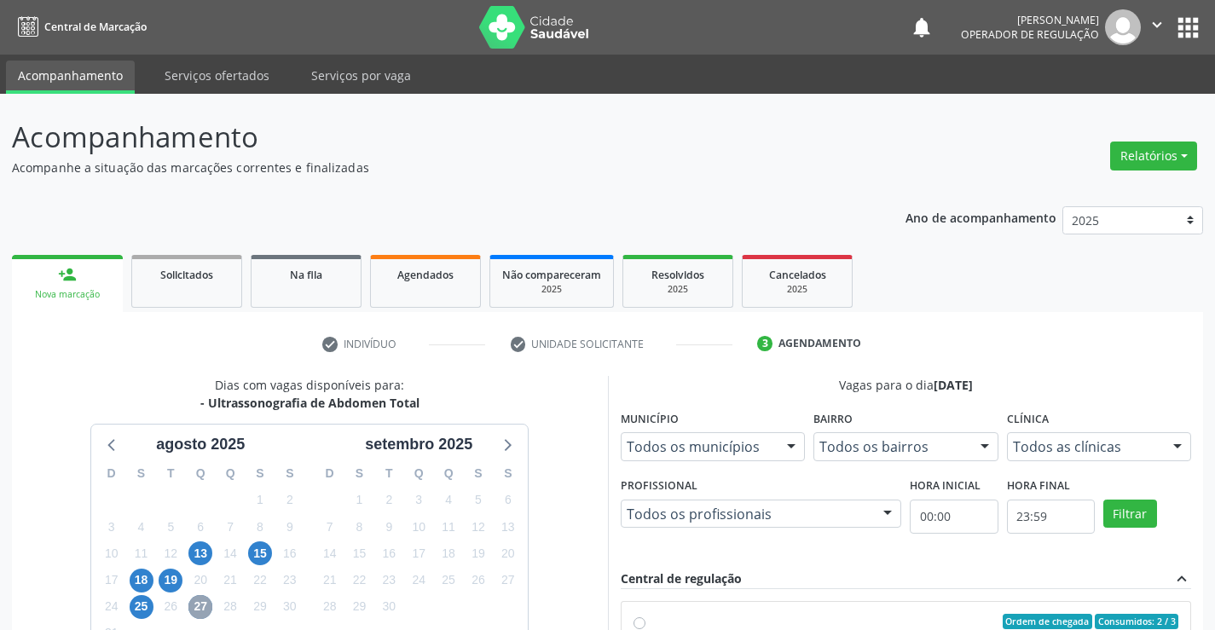
click at [1160, 20] on icon "" at bounding box center [1156, 24] width 19 height 19
click at [1088, 116] on ul "Configurações Sair" at bounding box center [1113, 86] width 119 height 74
click at [1092, 107] on link "Sair" at bounding box center [1114, 104] width 118 height 24
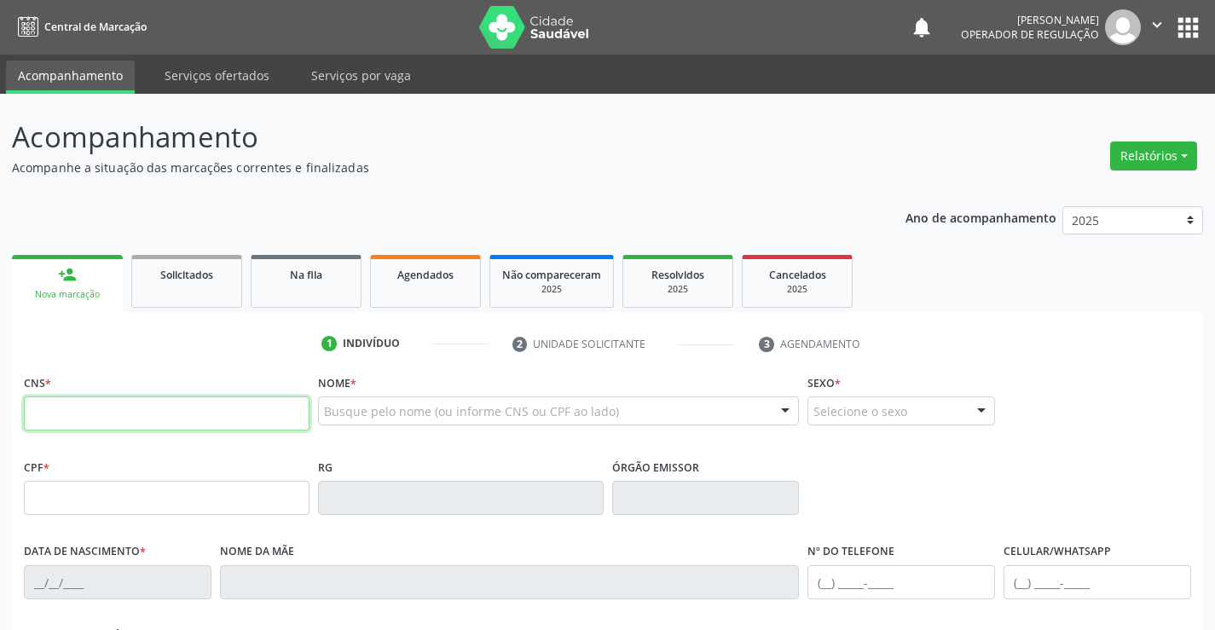
click at [1150, 20] on icon "" at bounding box center [1156, 24] width 19 height 19
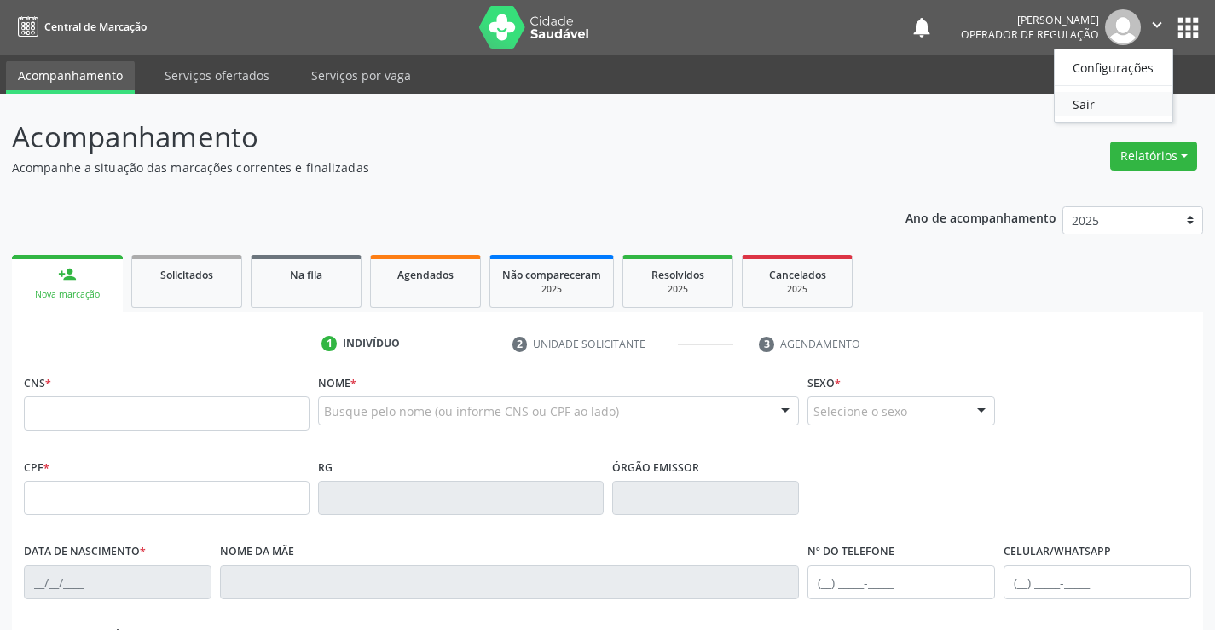
click at [1077, 104] on link "Sair" at bounding box center [1114, 104] width 118 height 24
